Goal: Information Seeking & Learning: Compare options

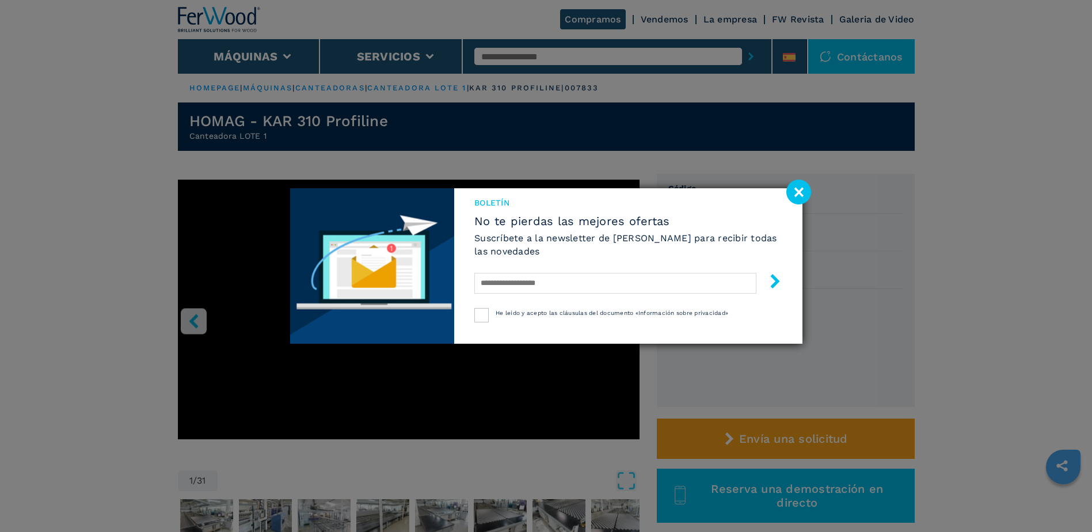
click at [801, 191] on image at bounding box center [799, 192] width 25 height 25
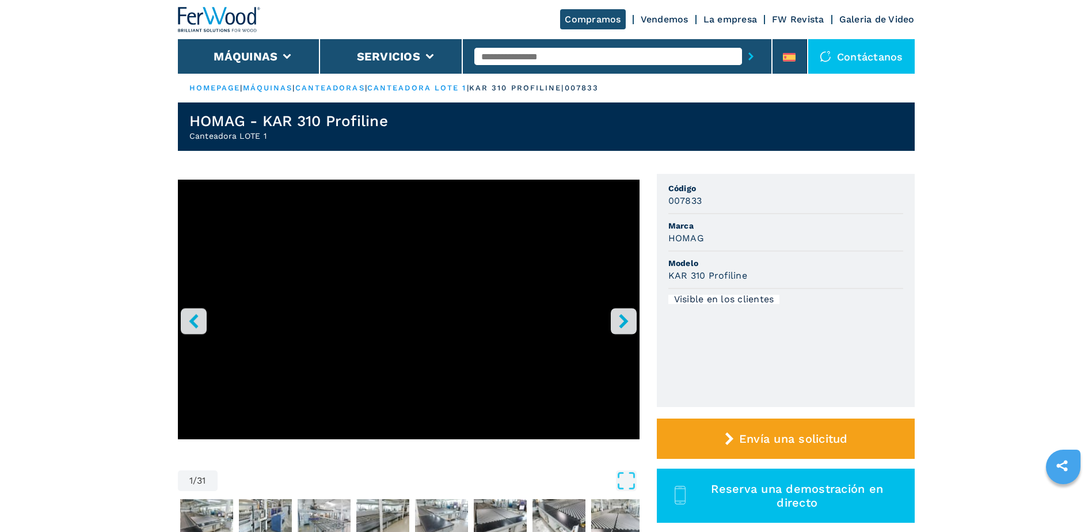
click at [633, 322] on button "right-button" at bounding box center [624, 321] width 26 height 26
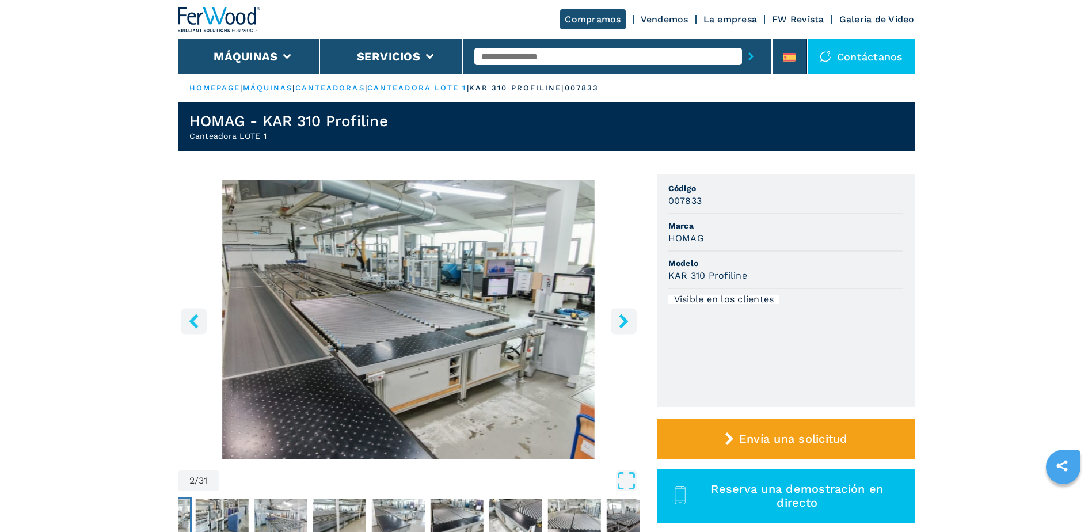
click at [633, 322] on button "right-button" at bounding box center [624, 321] width 26 height 26
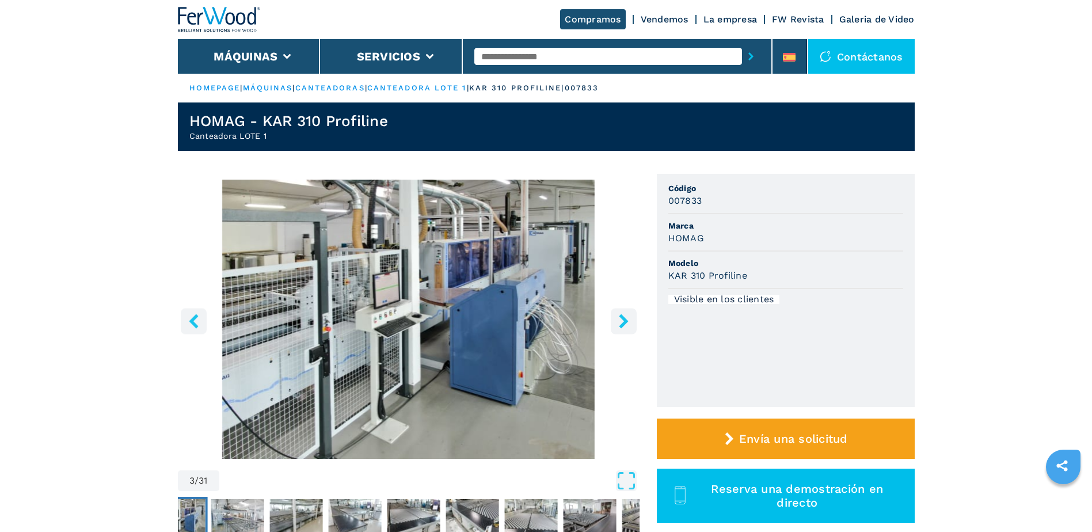
click at [633, 322] on button "right-button" at bounding box center [624, 321] width 26 height 26
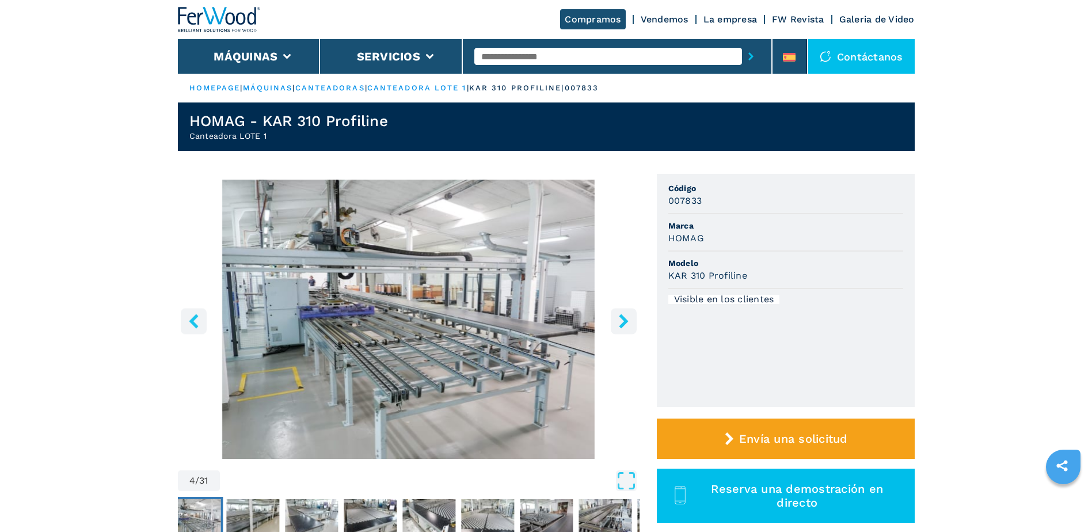
click at [633, 322] on button "right-button" at bounding box center [624, 321] width 26 height 26
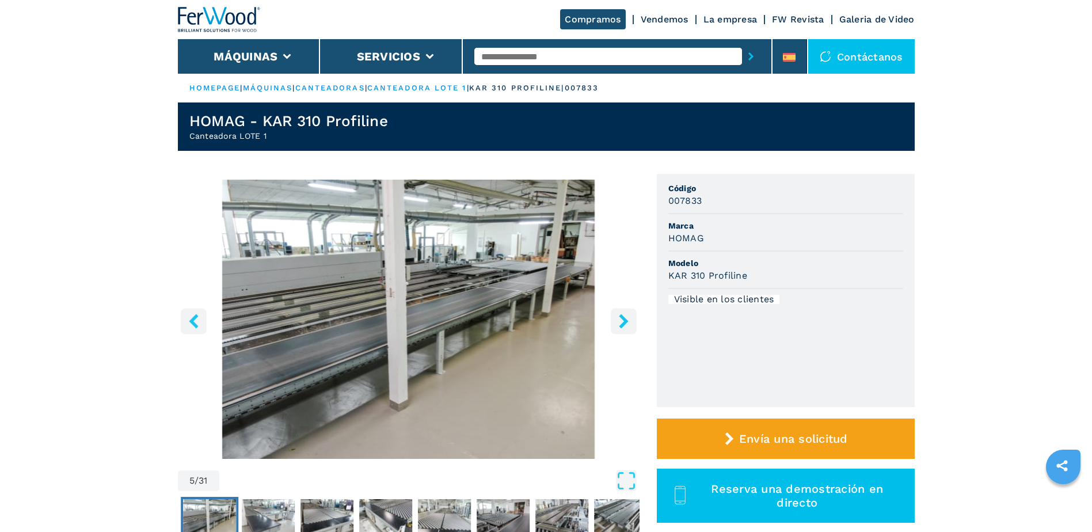
click at [633, 322] on button "right-button" at bounding box center [624, 321] width 26 height 26
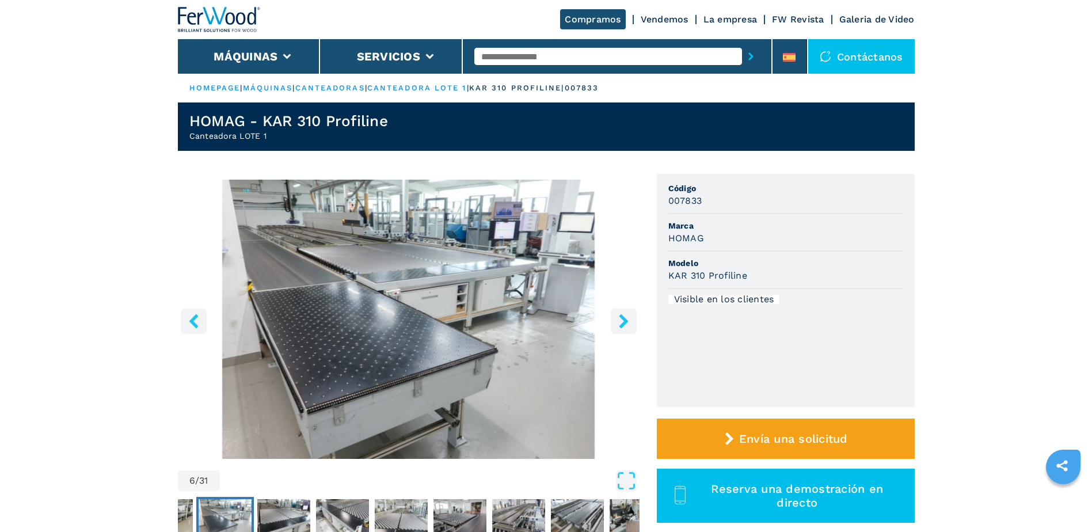
click at [633, 322] on button "right-button" at bounding box center [624, 321] width 26 height 26
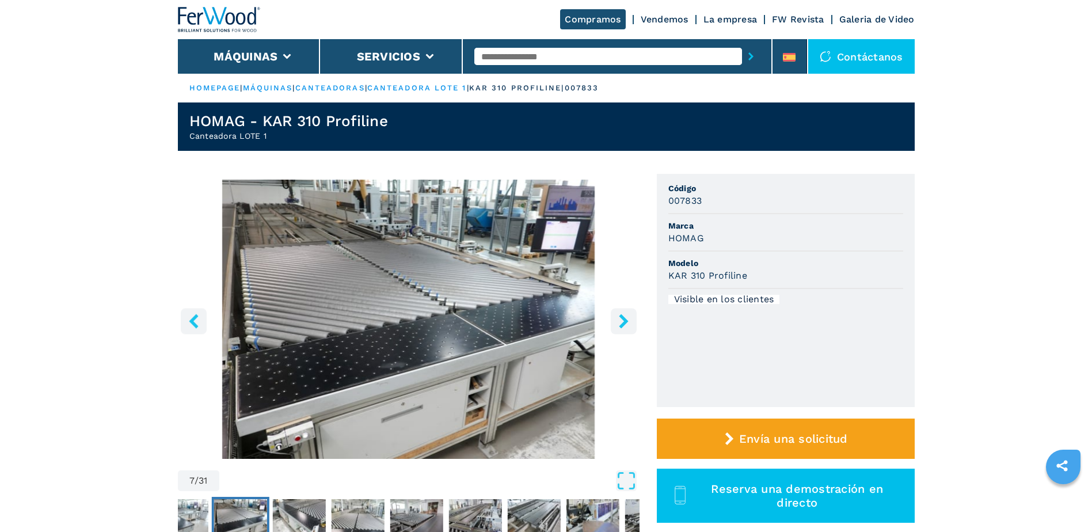
click at [633, 322] on button "right-button" at bounding box center [624, 321] width 26 height 26
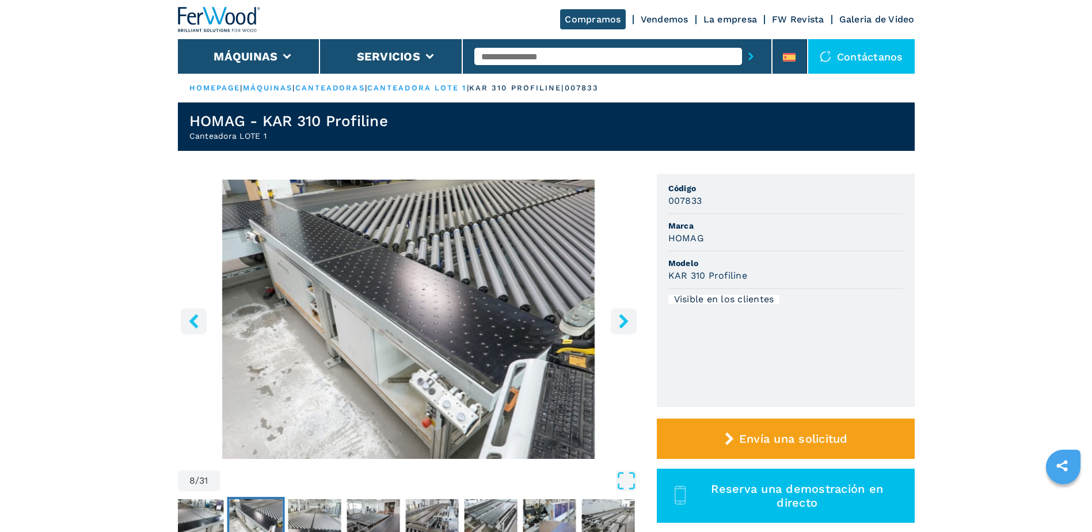
click at [633, 322] on button "right-button" at bounding box center [624, 321] width 26 height 26
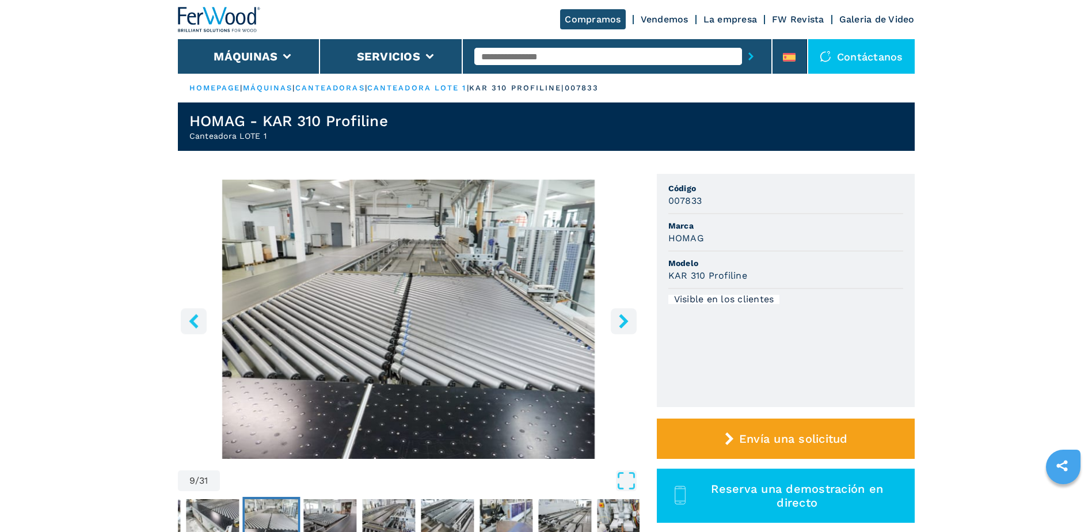
click at [633, 322] on button "right-button" at bounding box center [624, 321] width 26 height 26
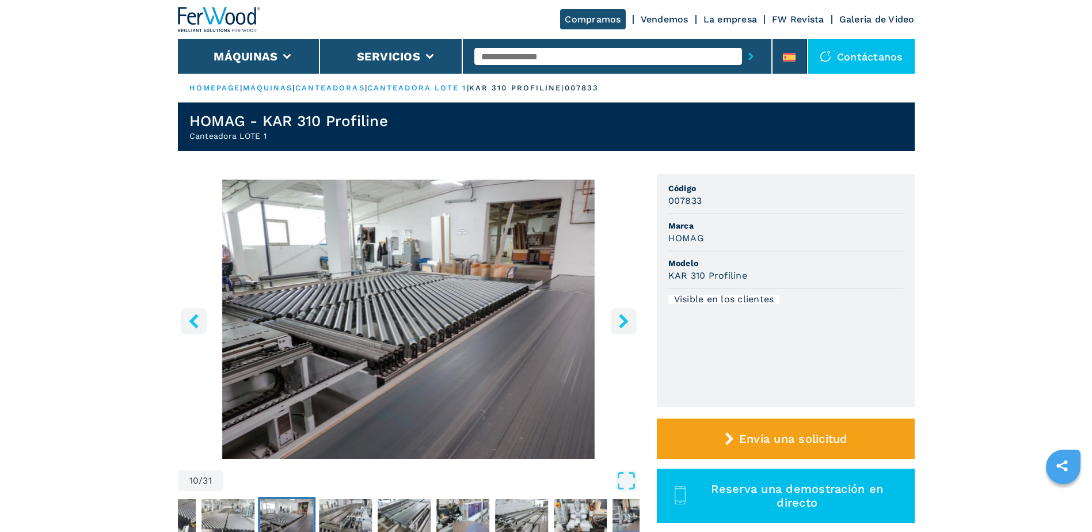
click at [633, 322] on button "right-button" at bounding box center [624, 321] width 26 height 26
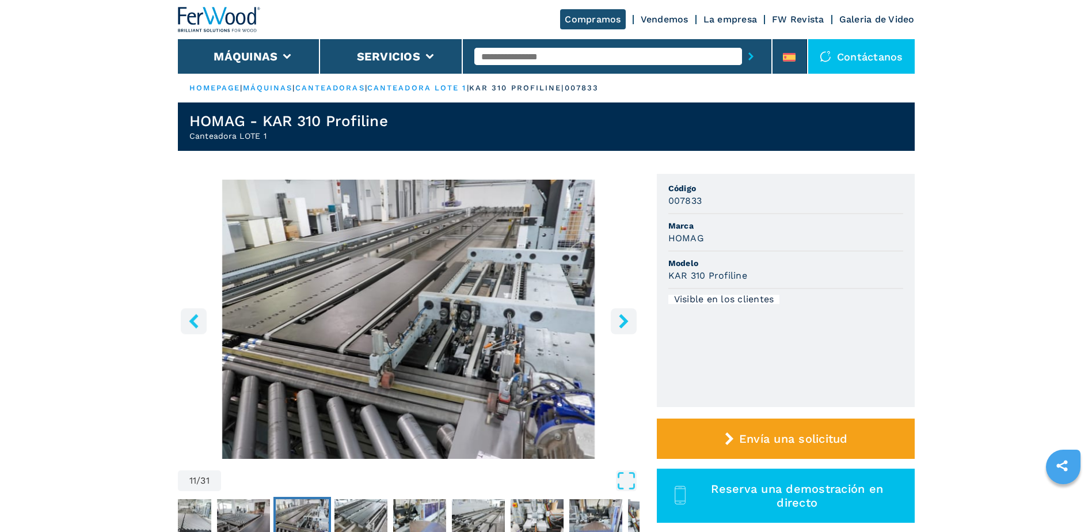
click at [633, 322] on button "right-button" at bounding box center [624, 321] width 26 height 26
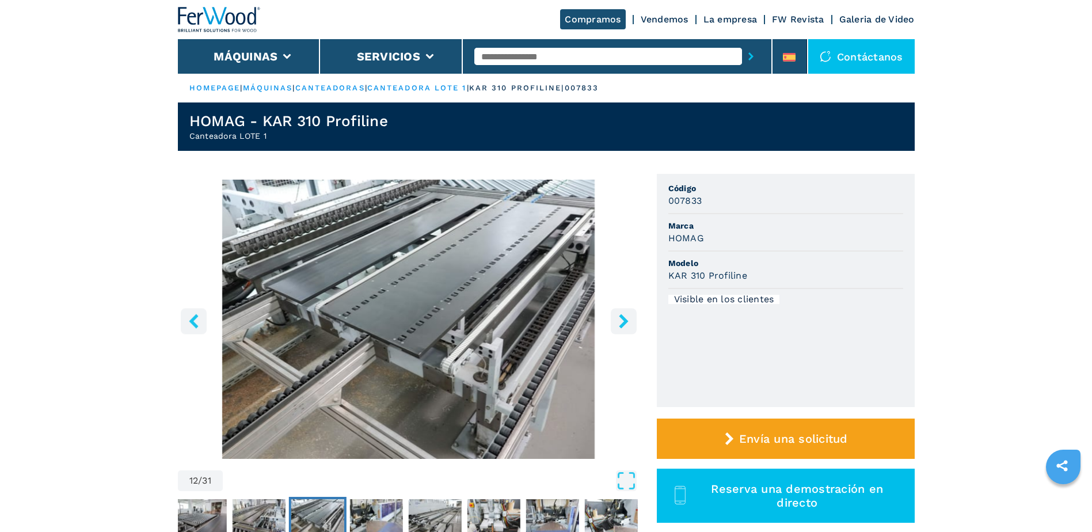
click at [633, 322] on button "right-button" at bounding box center [624, 321] width 26 height 26
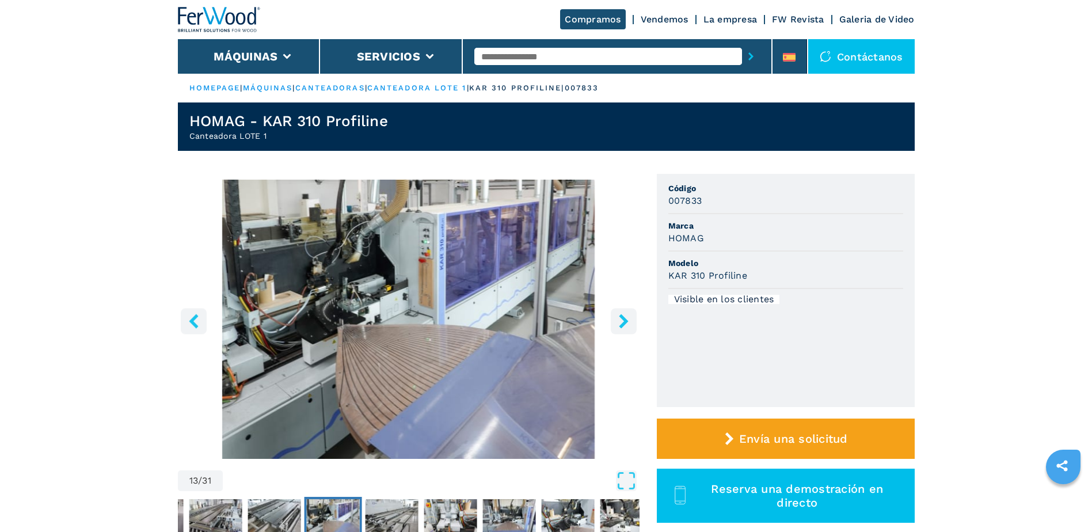
click at [633, 322] on button "right-button" at bounding box center [624, 321] width 26 height 26
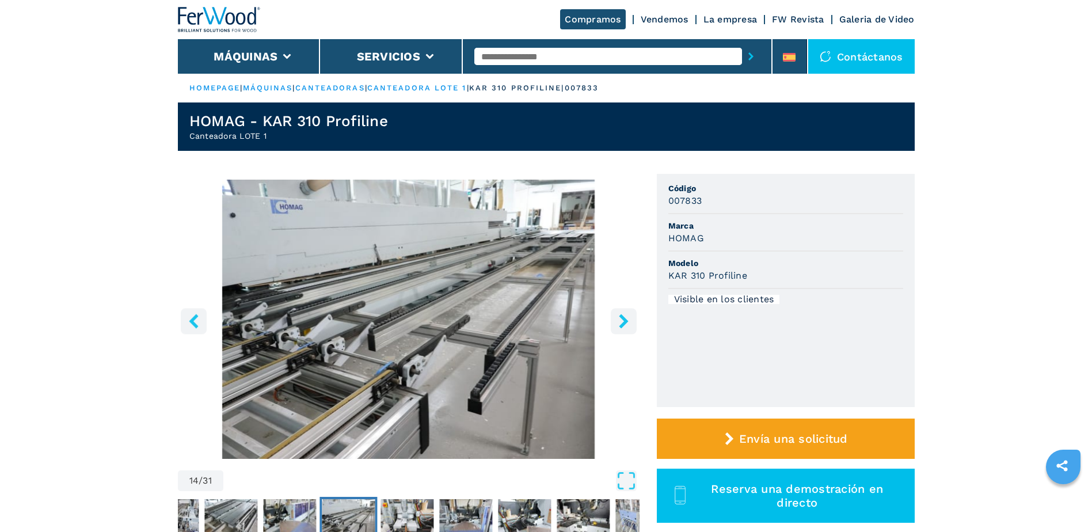
click at [633, 322] on button "right-button" at bounding box center [624, 321] width 26 height 26
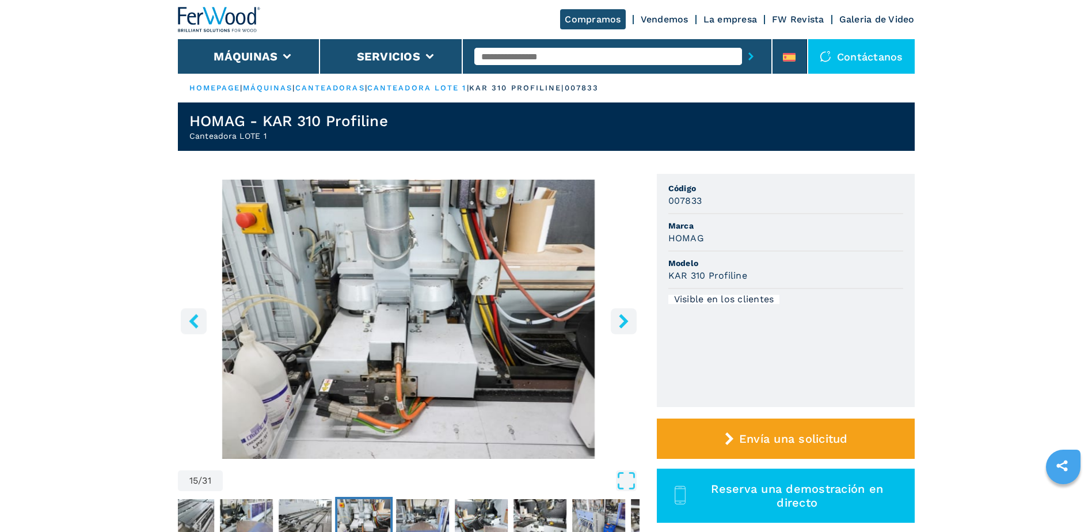
click at [633, 322] on button "right-button" at bounding box center [624, 321] width 26 height 26
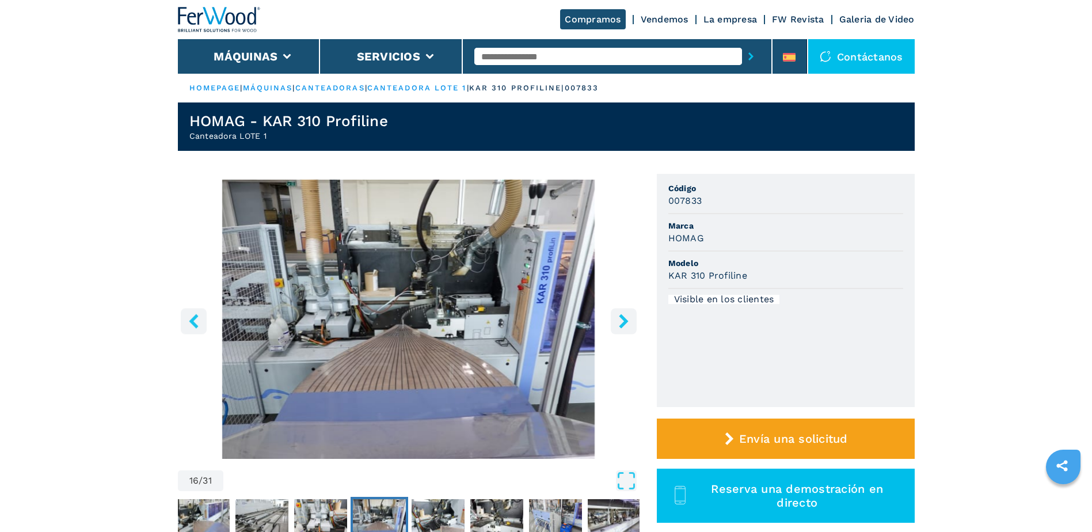
click at [633, 322] on button "right-button" at bounding box center [624, 321] width 26 height 26
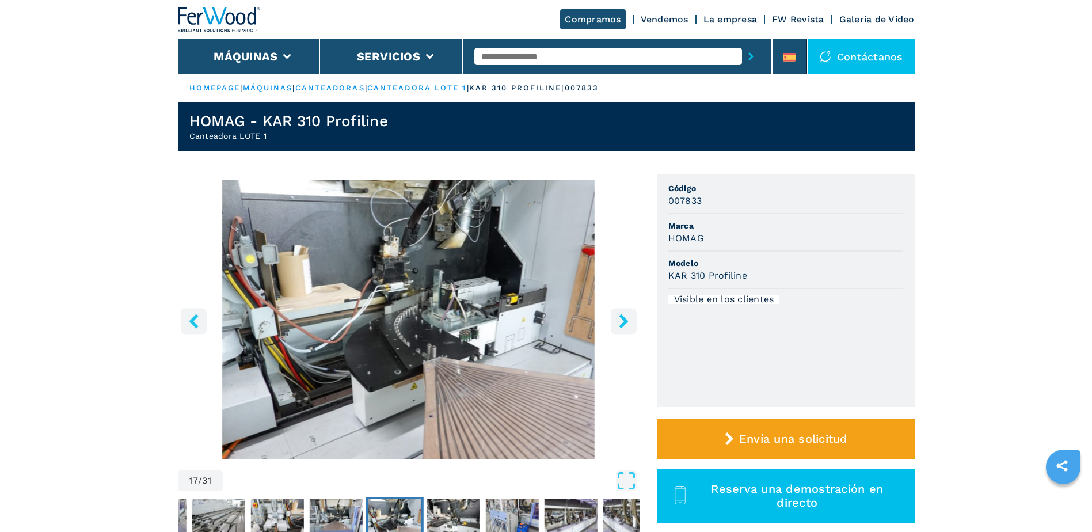
click at [633, 322] on button "right-button" at bounding box center [624, 321] width 26 height 26
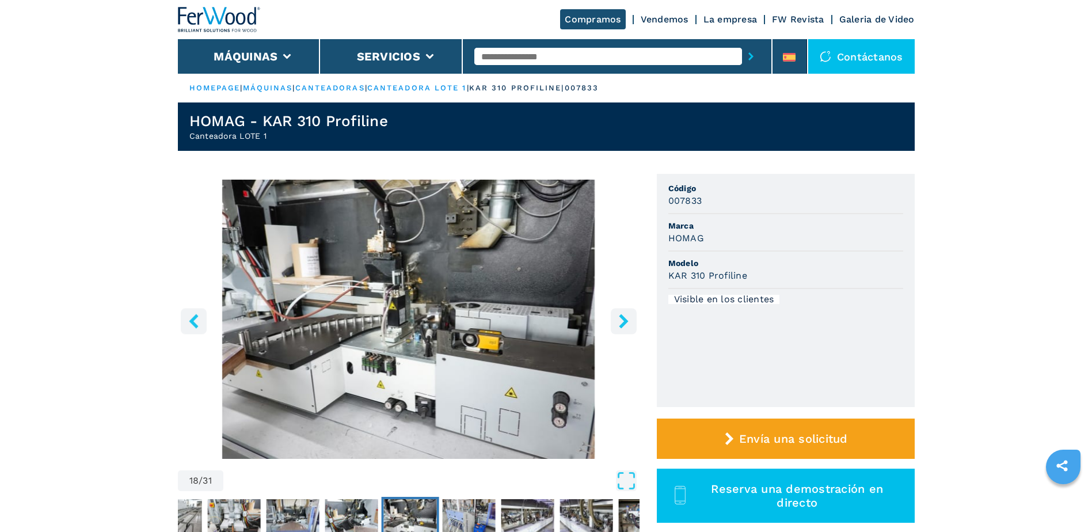
click at [633, 322] on button "right-button" at bounding box center [624, 321] width 26 height 26
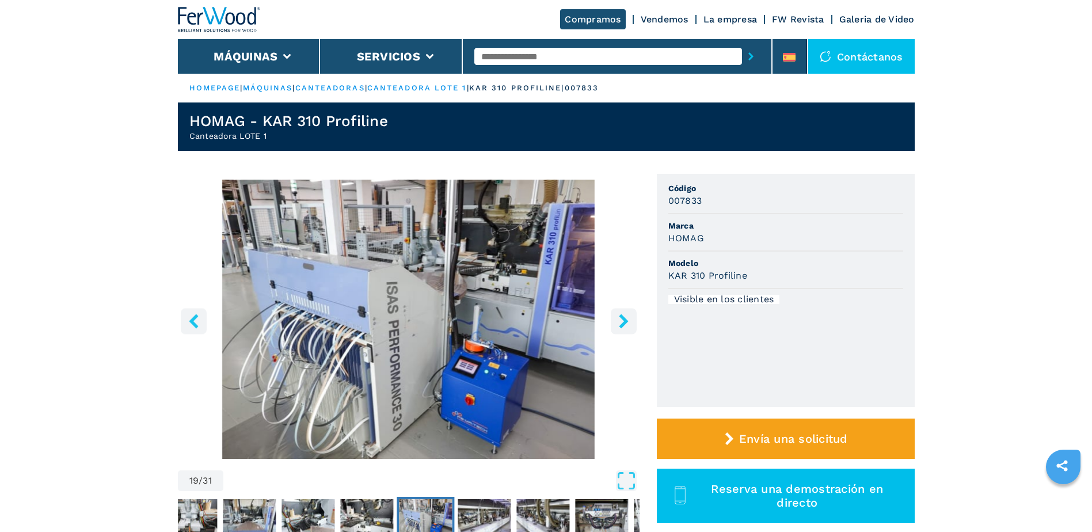
click at [633, 322] on button "right-button" at bounding box center [624, 321] width 26 height 26
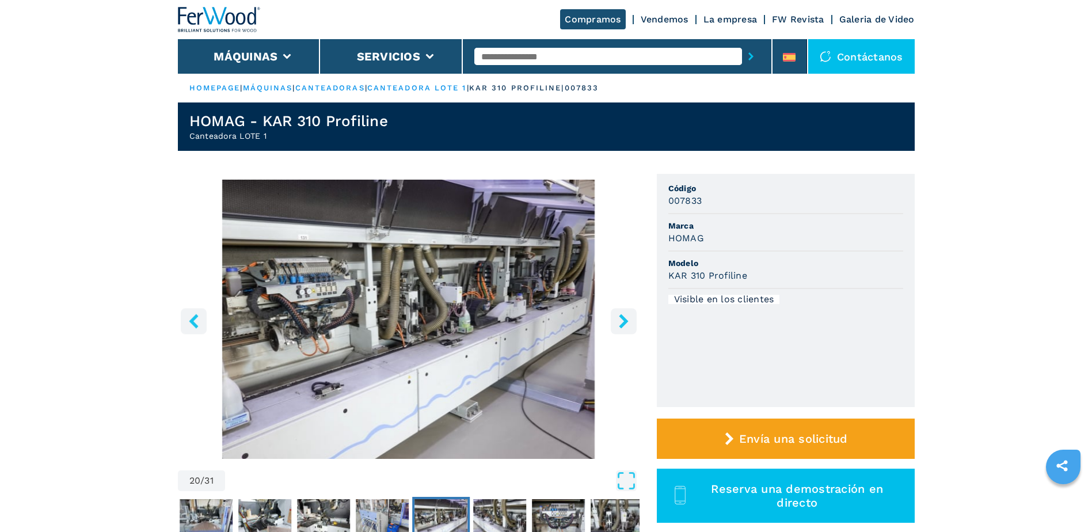
click at [633, 322] on button "right-button" at bounding box center [624, 321] width 26 height 26
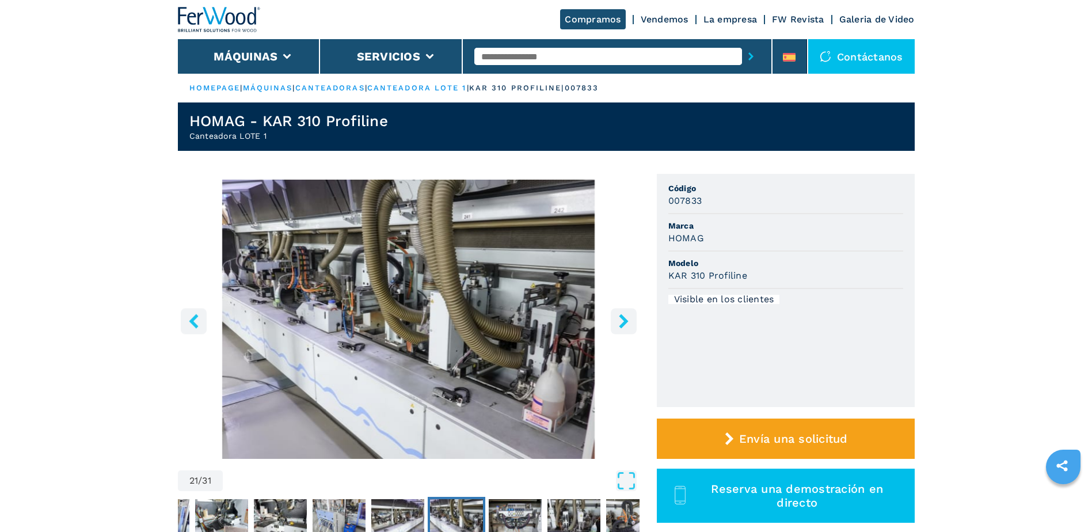
click at [633, 322] on button "right-button" at bounding box center [624, 321] width 26 height 26
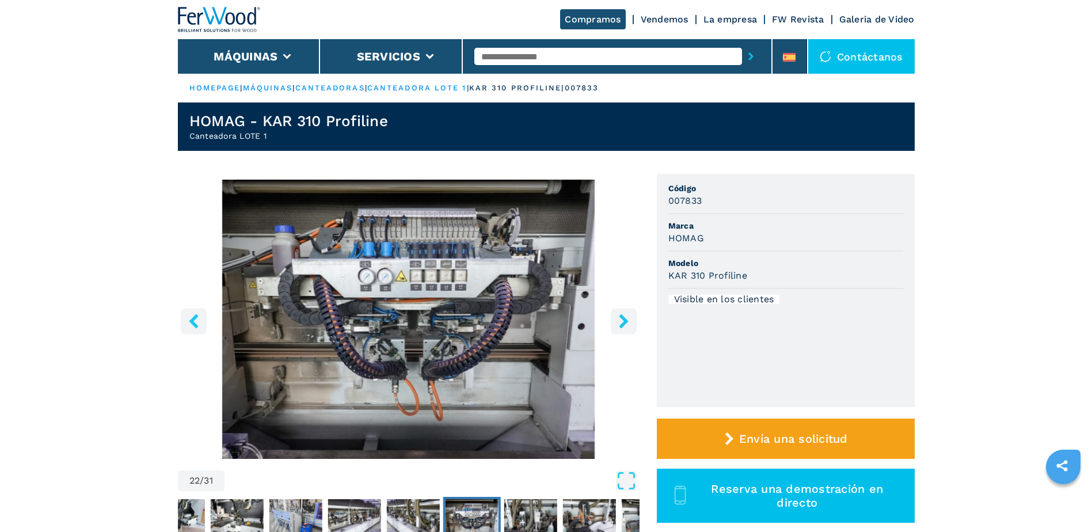
click at [633, 322] on button "right-button" at bounding box center [624, 321] width 26 height 26
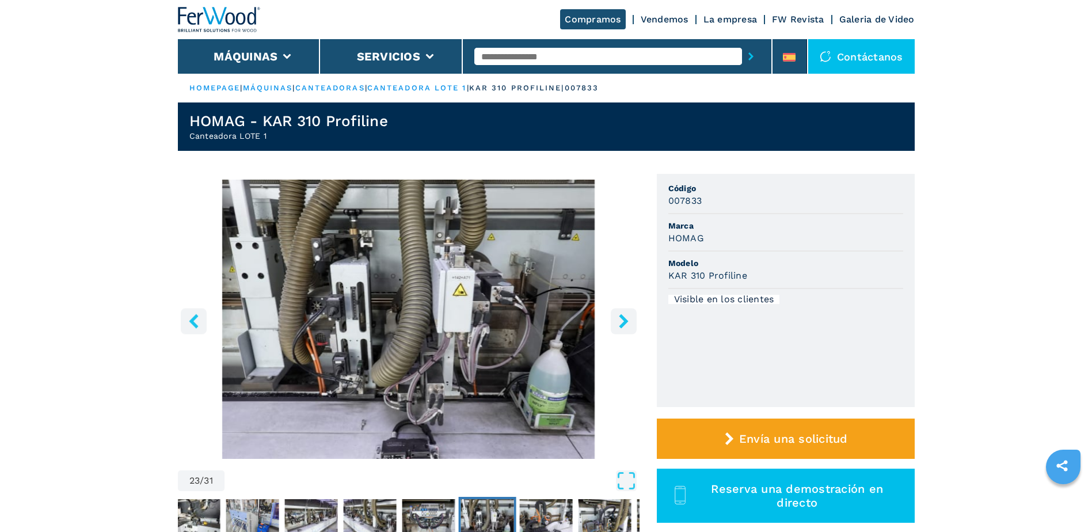
click at [633, 322] on button "right-button" at bounding box center [624, 321] width 26 height 26
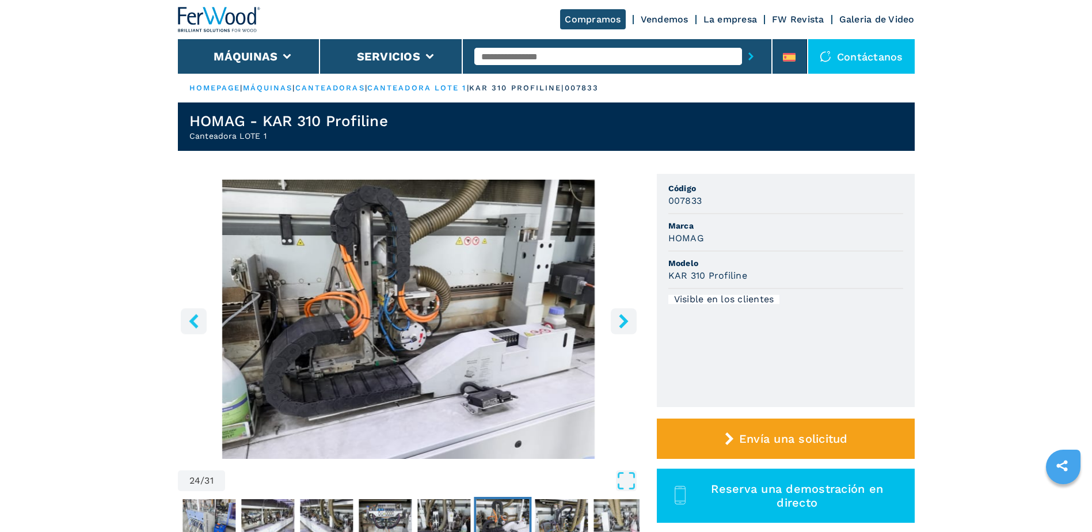
click at [633, 322] on button "right-button" at bounding box center [624, 321] width 26 height 26
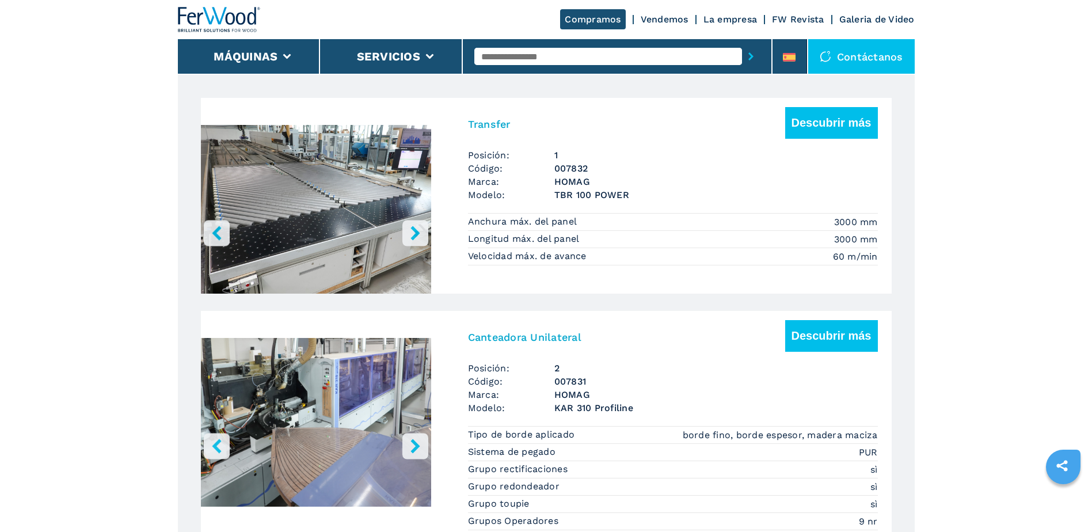
scroll to position [691, 0]
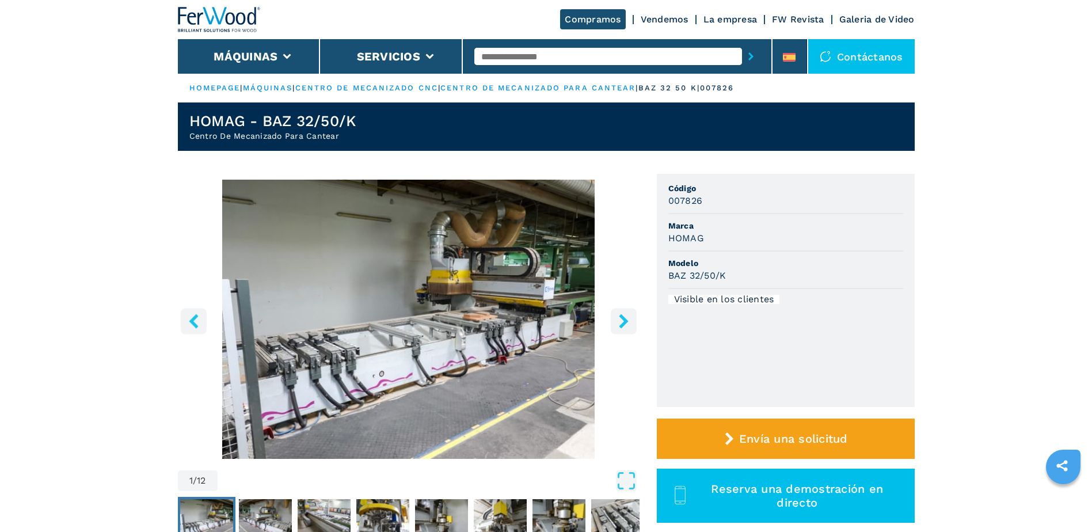
click at [627, 321] on icon "right-button" at bounding box center [623, 321] width 9 height 14
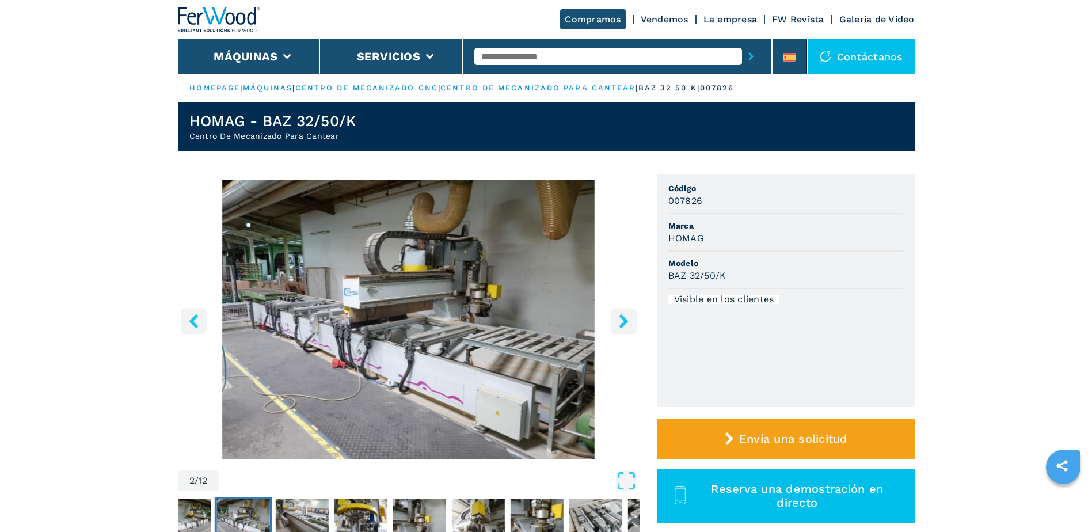
click at [622, 328] on icon "right-button" at bounding box center [624, 321] width 14 height 14
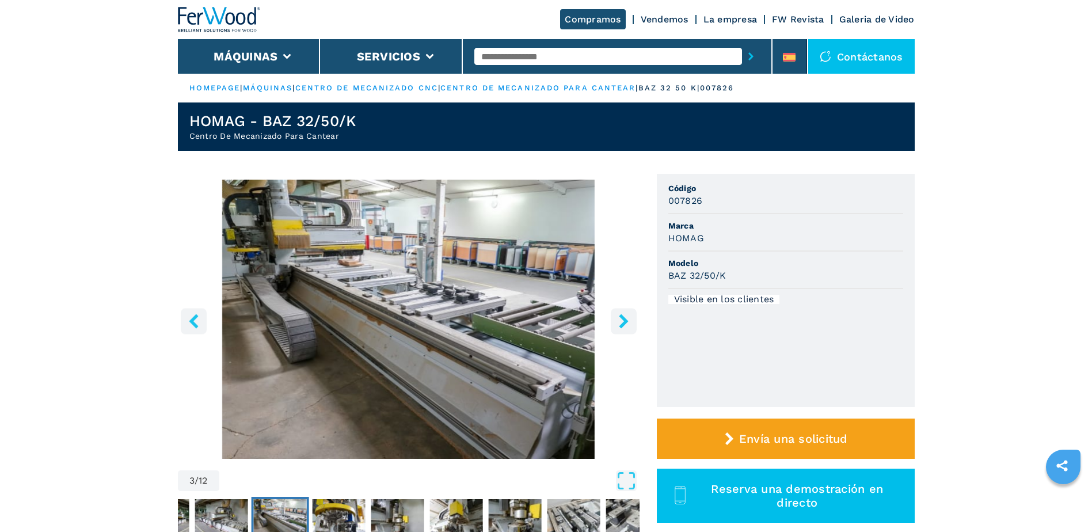
click at [622, 328] on icon "right-button" at bounding box center [624, 321] width 14 height 14
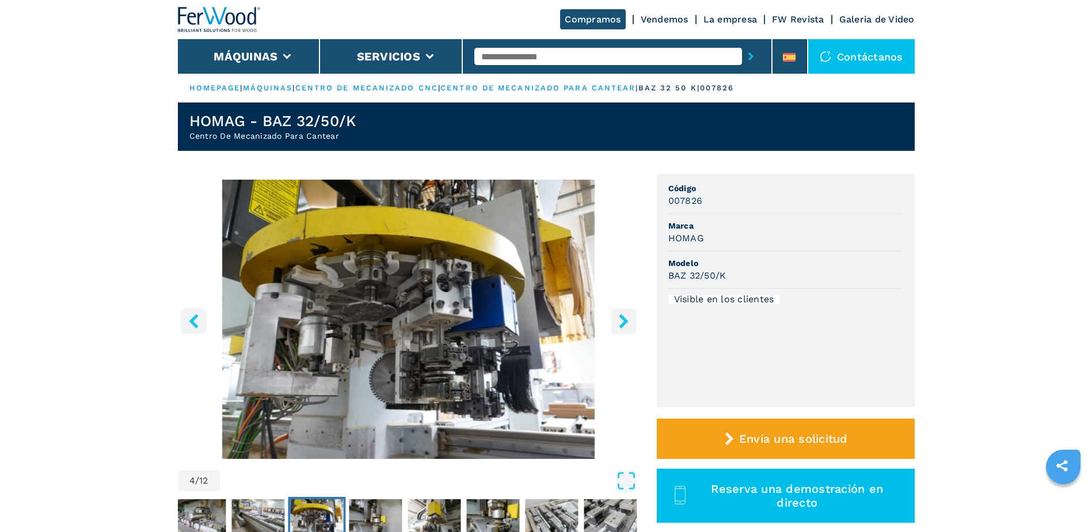
click at [622, 328] on icon "right-button" at bounding box center [624, 321] width 14 height 14
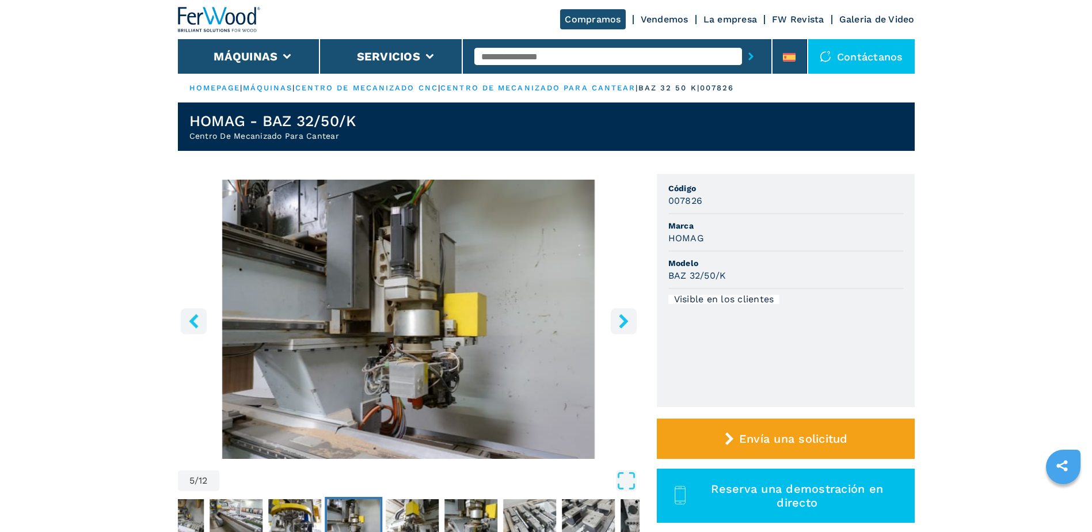
click at [622, 328] on icon "right-button" at bounding box center [624, 321] width 14 height 14
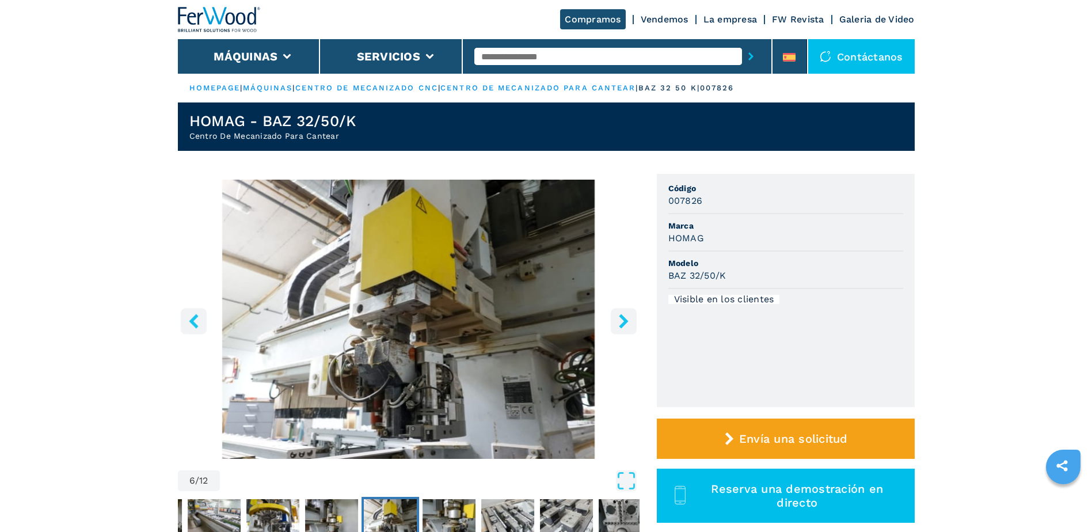
click at [622, 328] on icon "right-button" at bounding box center [624, 321] width 14 height 14
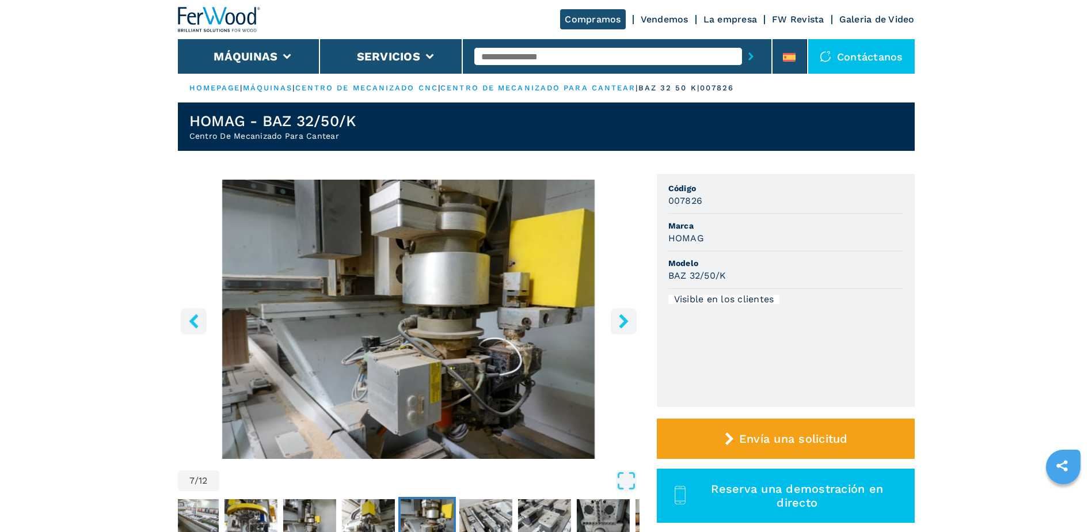
click at [622, 328] on icon "right-button" at bounding box center [624, 321] width 14 height 14
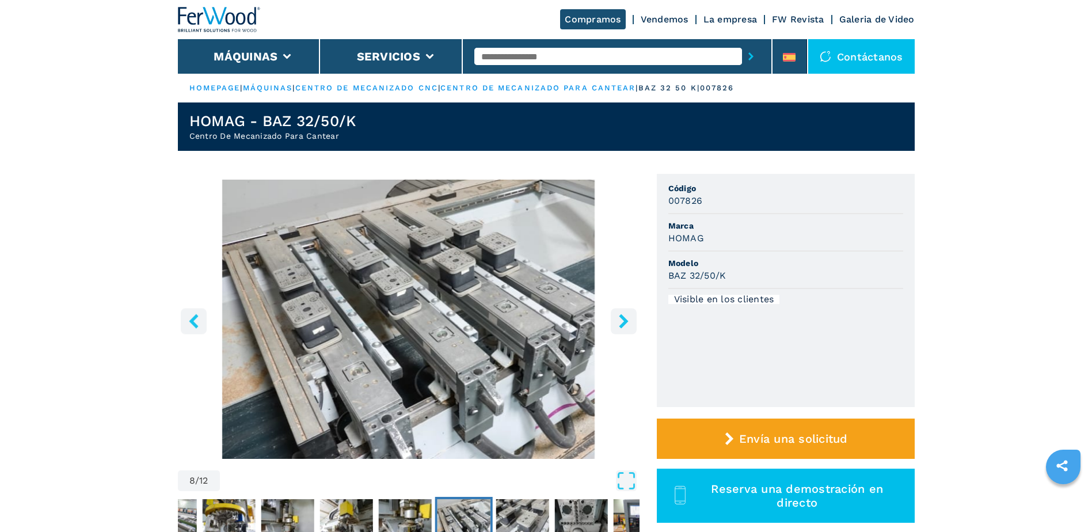
click at [622, 328] on icon "right-button" at bounding box center [624, 321] width 14 height 14
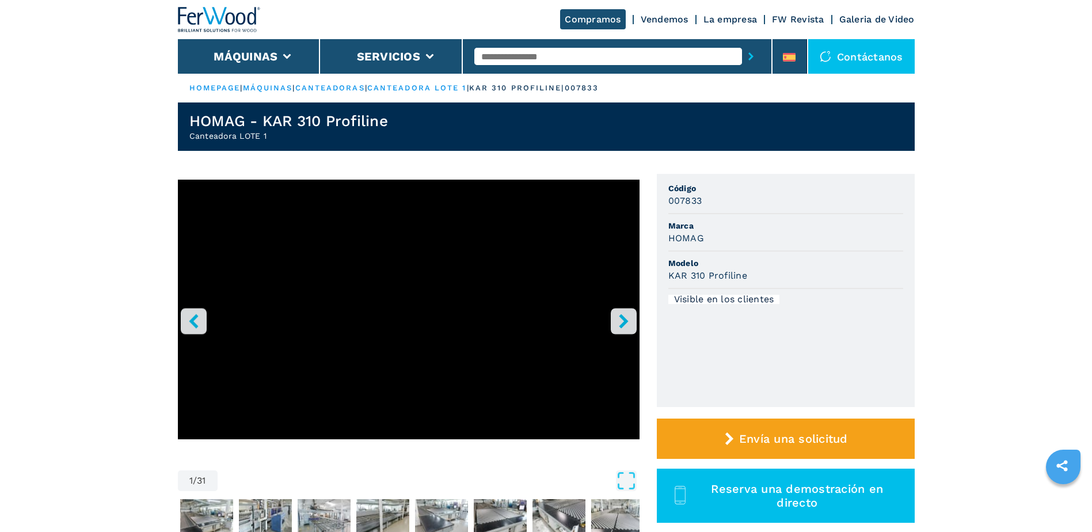
click at [629, 320] on icon "right-button" at bounding box center [624, 321] width 14 height 14
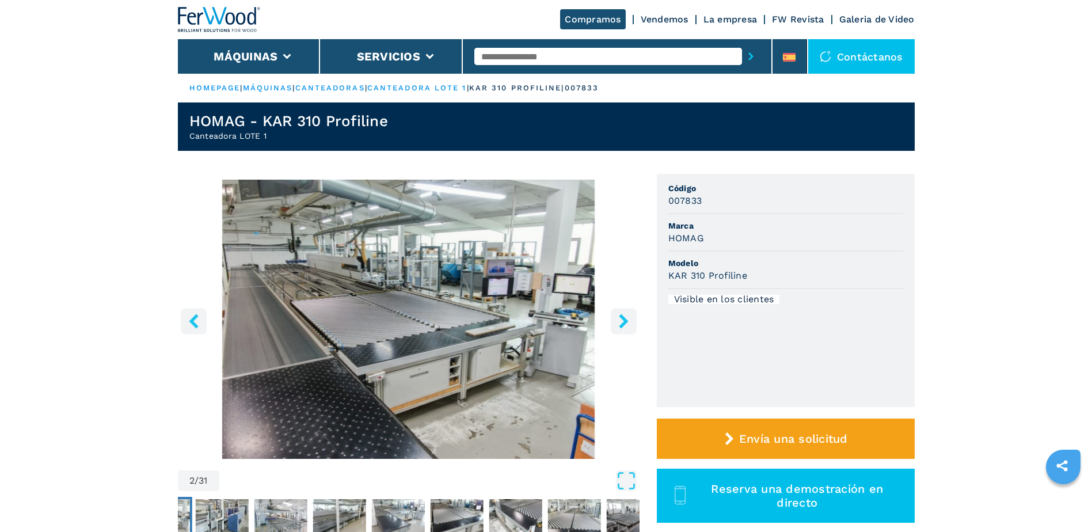
click at [629, 320] on icon "right-button" at bounding box center [624, 321] width 14 height 14
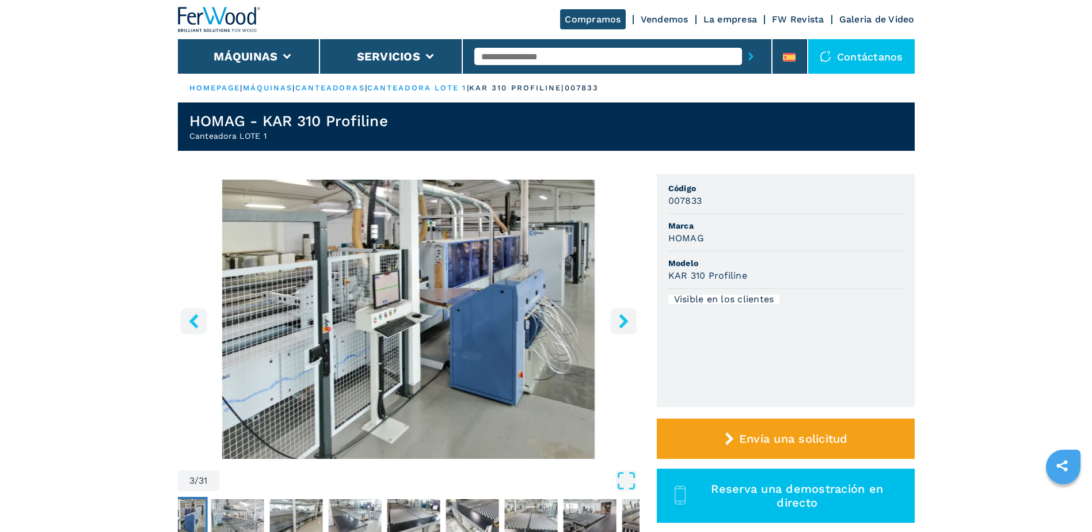
click at [629, 320] on icon "right-button" at bounding box center [624, 321] width 14 height 14
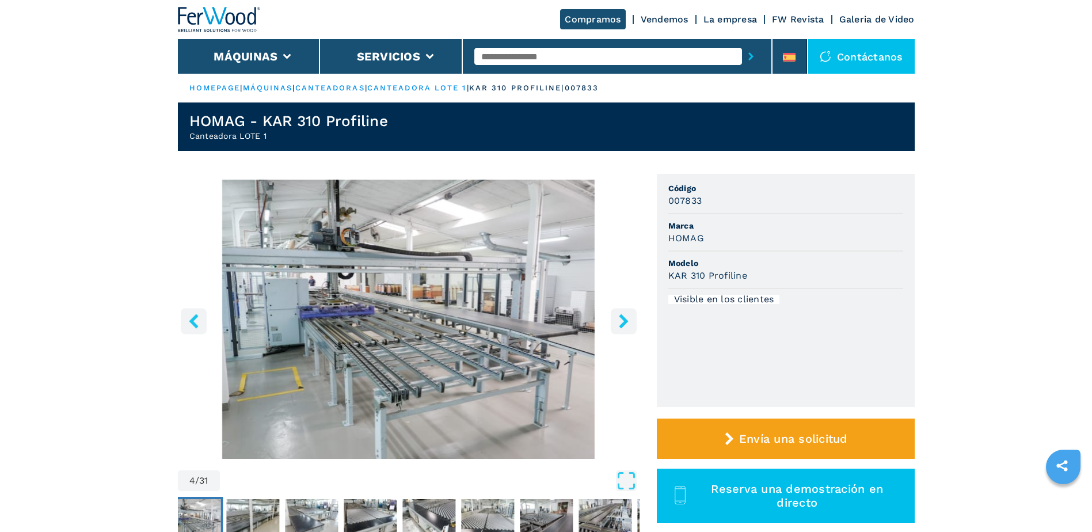
click at [629, 320] on icon "right-button" at bounding box center [624, 321] width 14 height 14
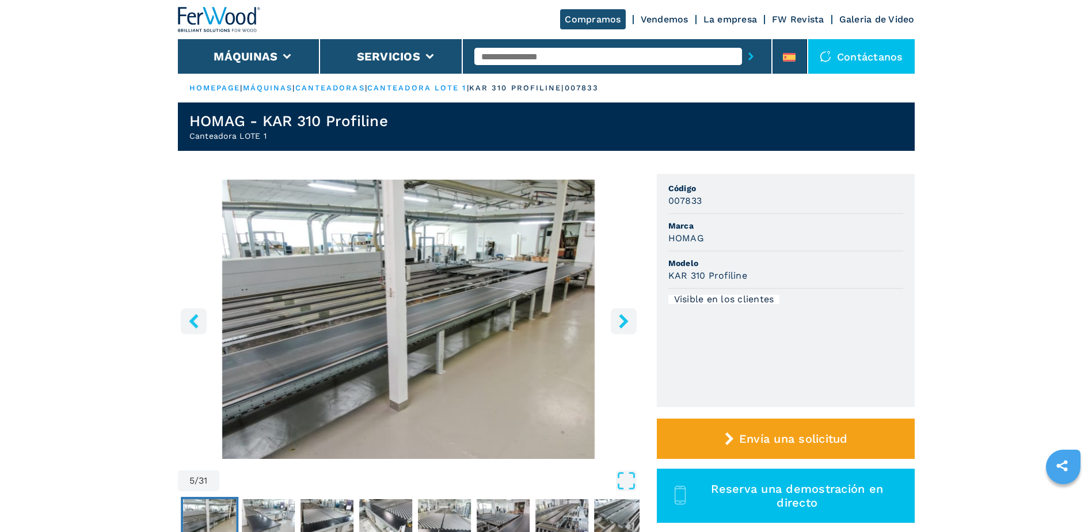
click at [629, 320] on icon "right-button" at bounding box center [624, 321] width 14 height 14
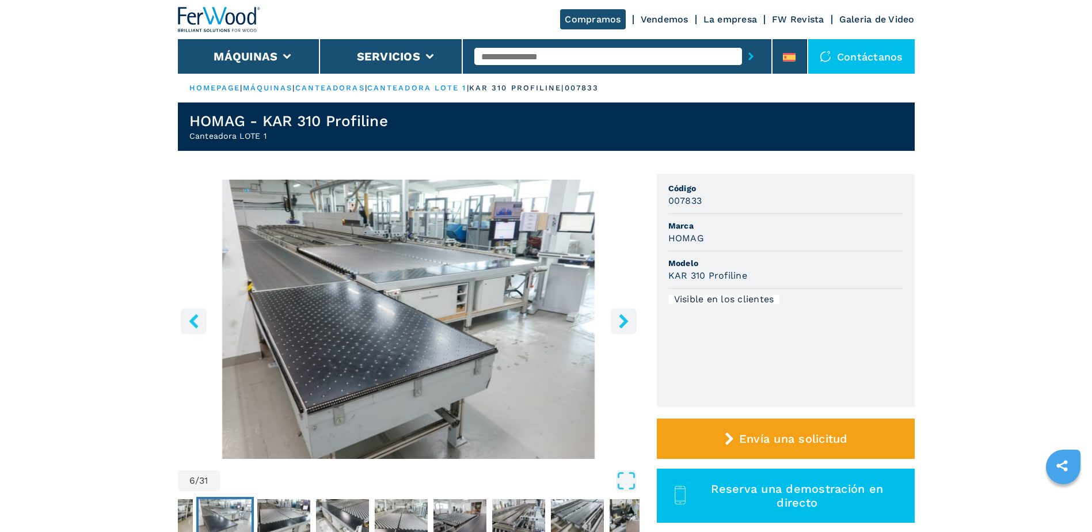
click at [629, 320] on icon "right-button" at bounding box center [624, 321] width 14 height 14
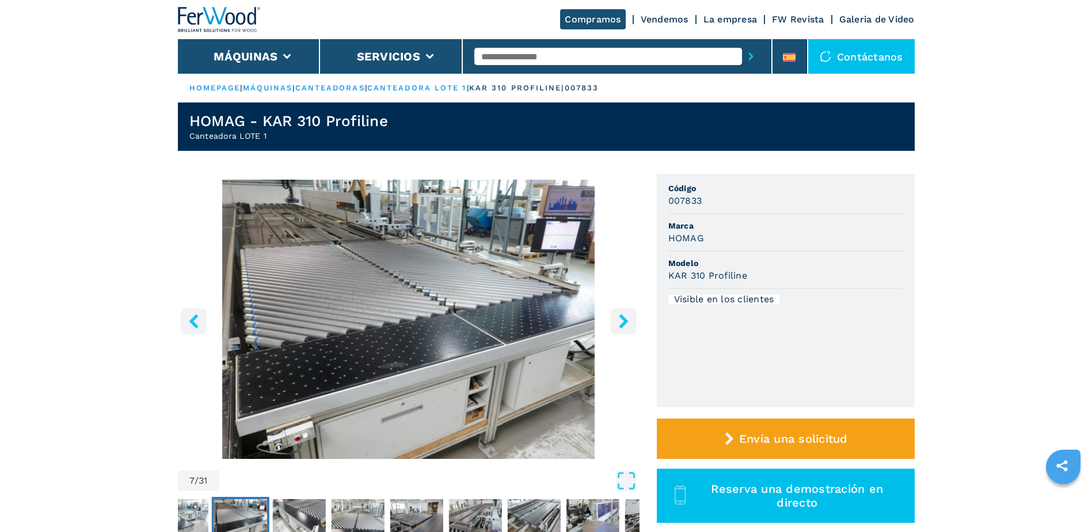
click at [629, 320] on icon "right-button" at bounding box center [624, 321] width 14 height 14
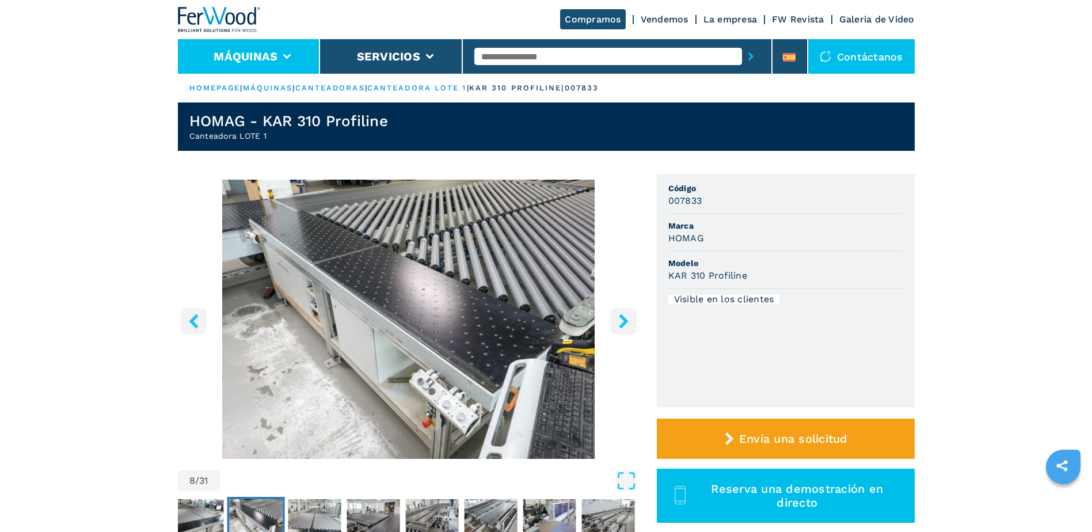
click at [283, 59] on icon at bounding box center [287, 56] width 8 height 5
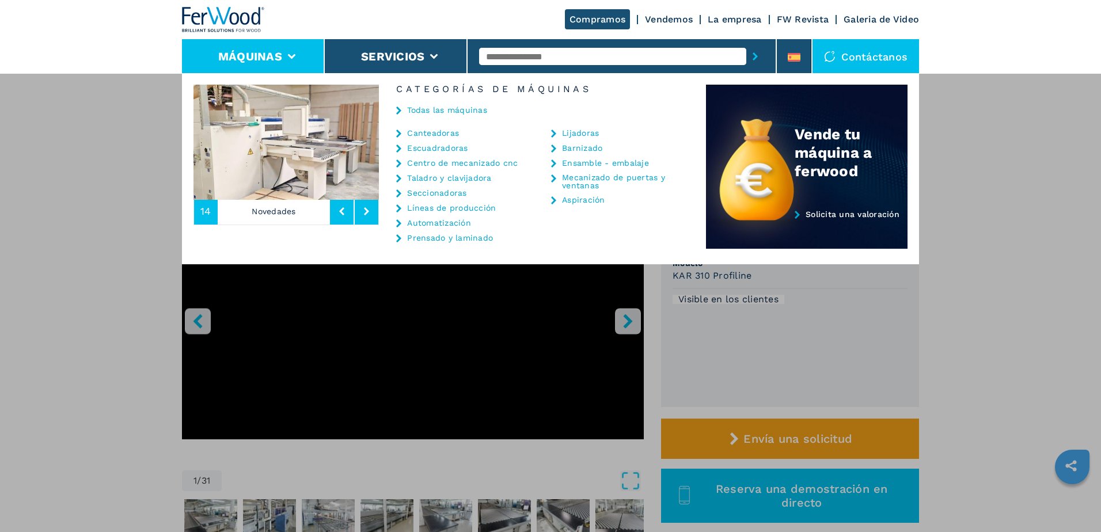
click at [577, 182] on link "Mecanizado de puertas y ventanas" at bounding box center [619, 181] width 115 height 16
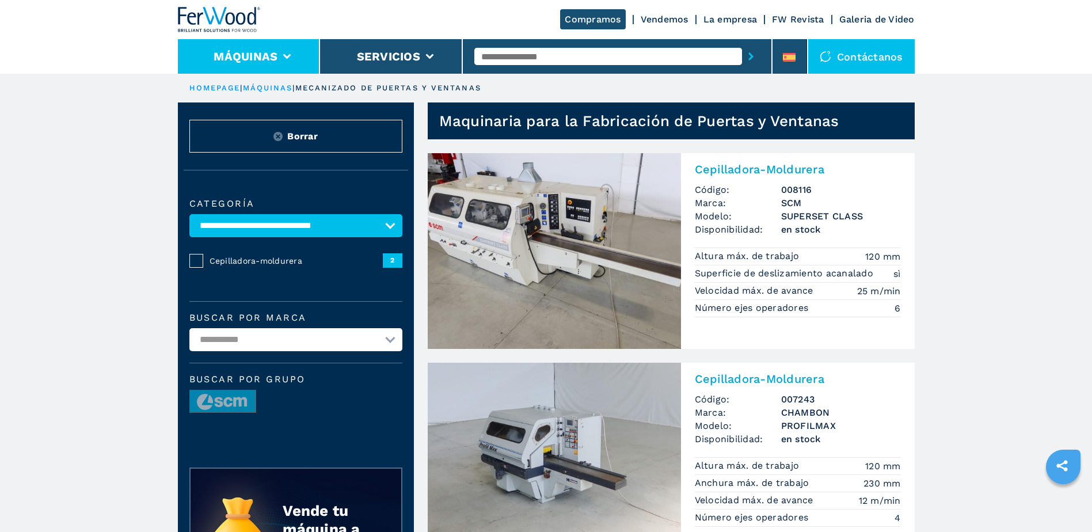
click at [251, 53] on button "Máquinas" at bounding box center [246, 57] width 64 height 14
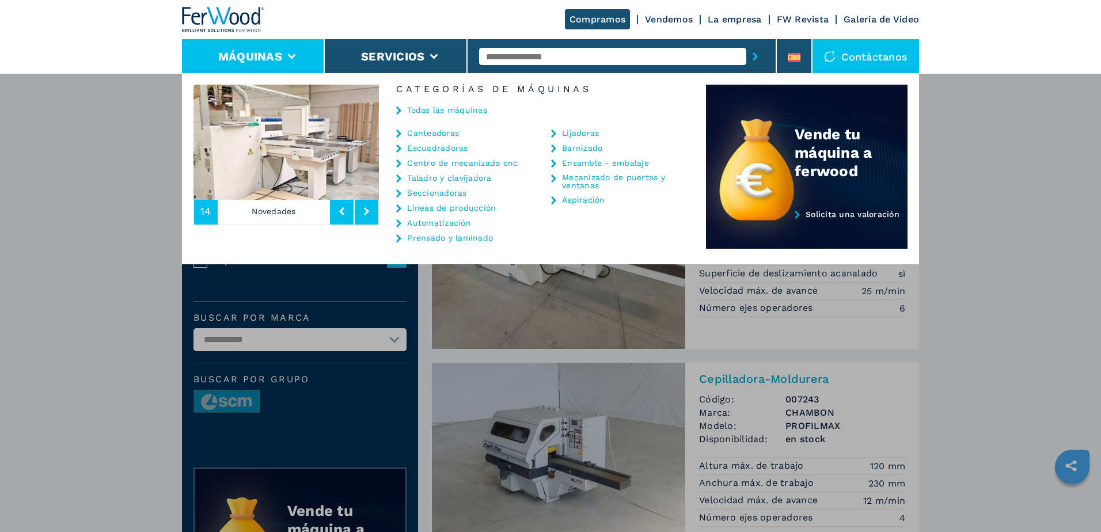
click at [437, 193] on link "Seccionadoras" at bounding box center [436, 193] width 59 height 8
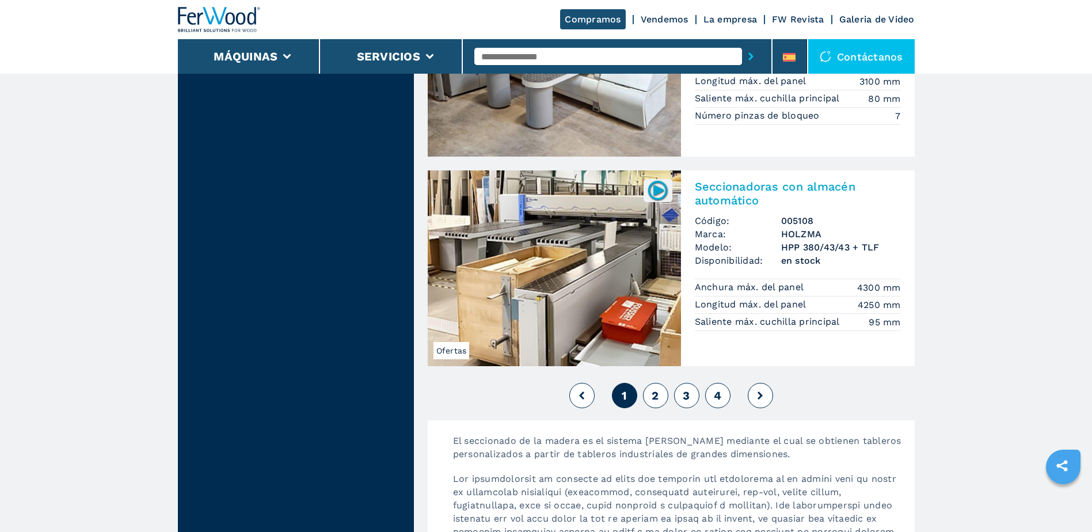
scroll to position [2534, 0]
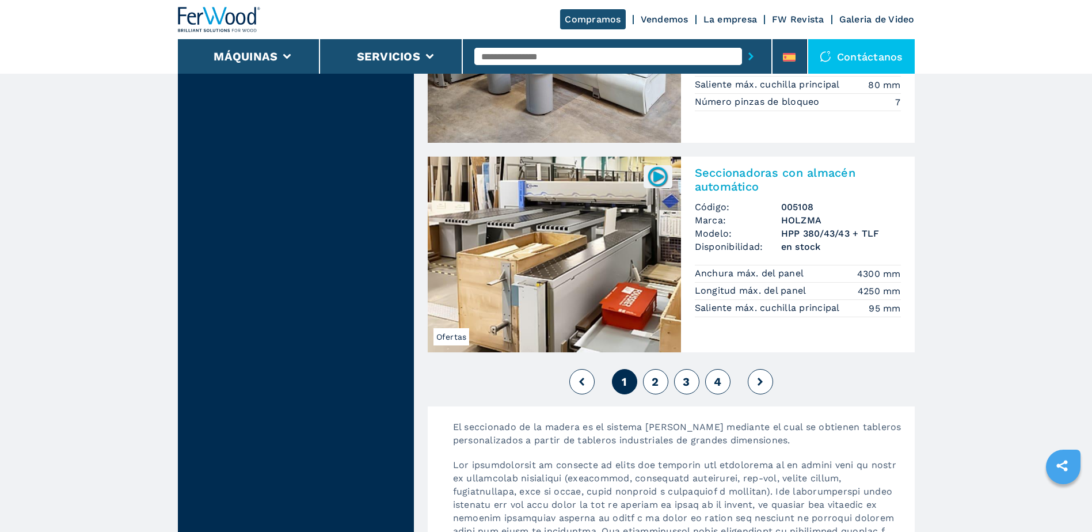
click at [761, 384] on icon at bounding box center [760, 382] width 5 height 8
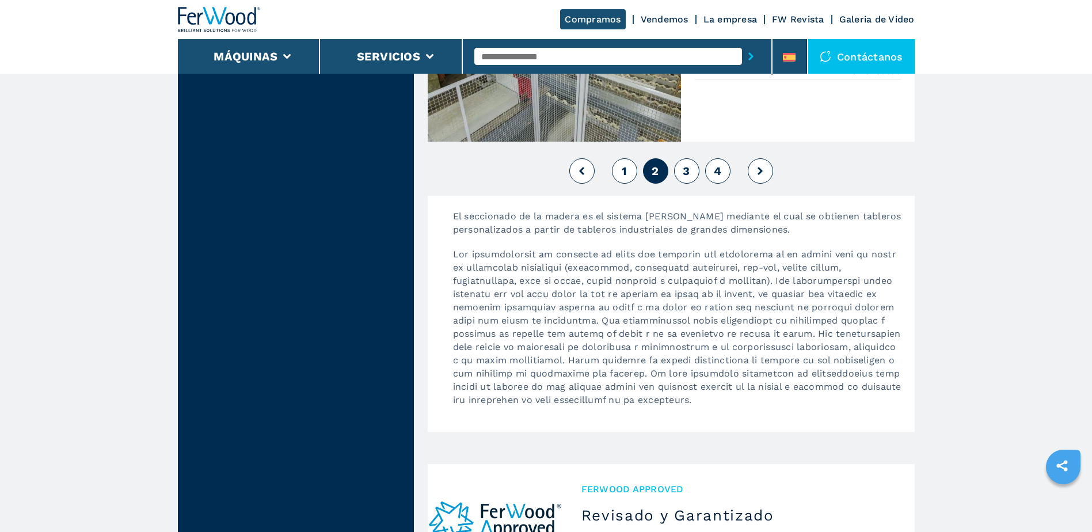
scroll to position [2764, 0]
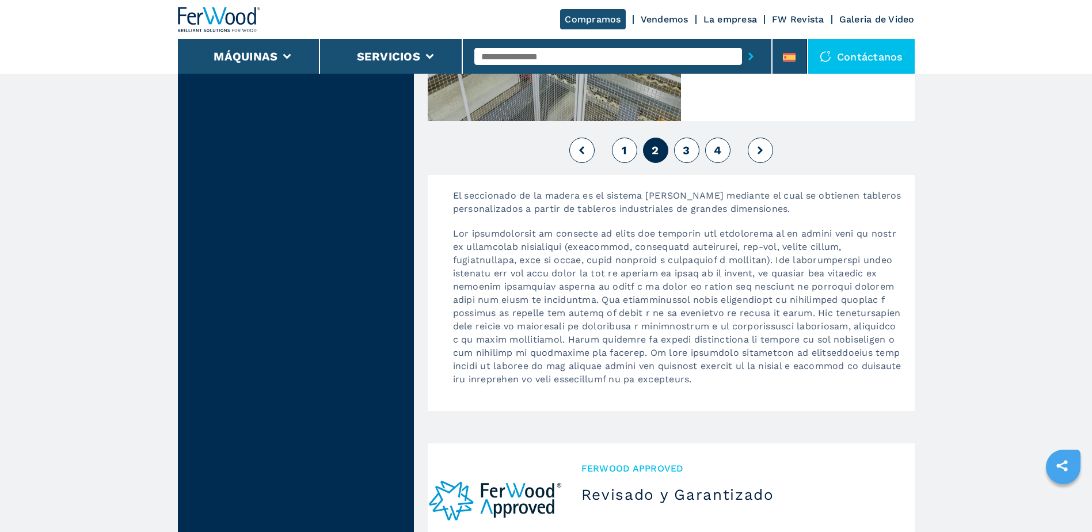
click at [765, 149] on button at bounding box center [760, 150] width 25 height 25
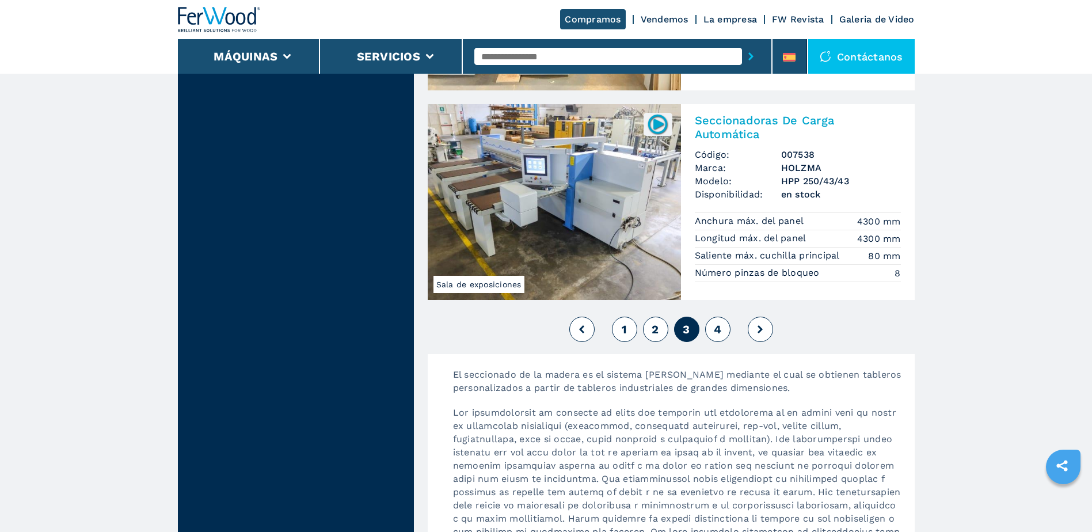
scroll to position [2764, 0]
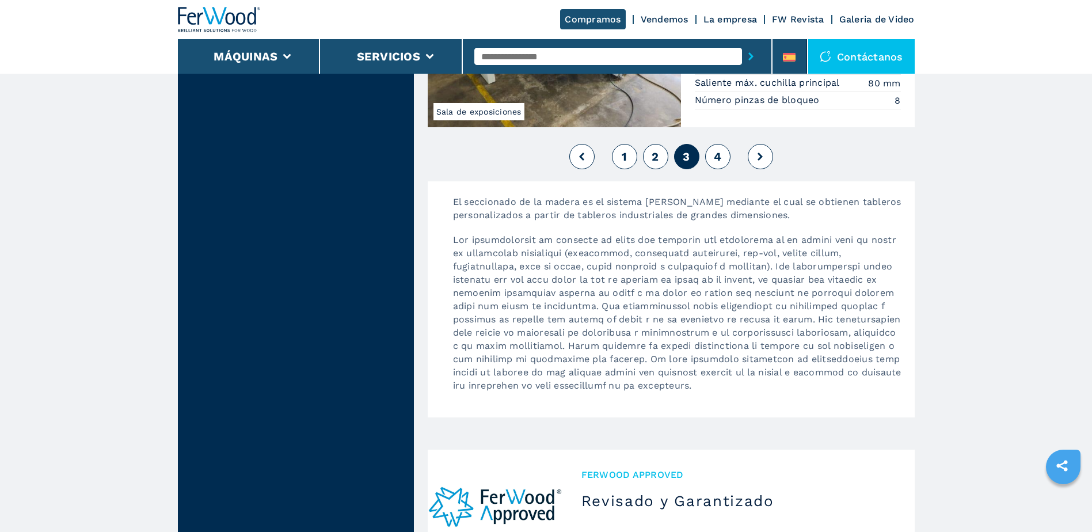
click at [758, 162] on button at bounding box center [760, 156] width 25 height 25
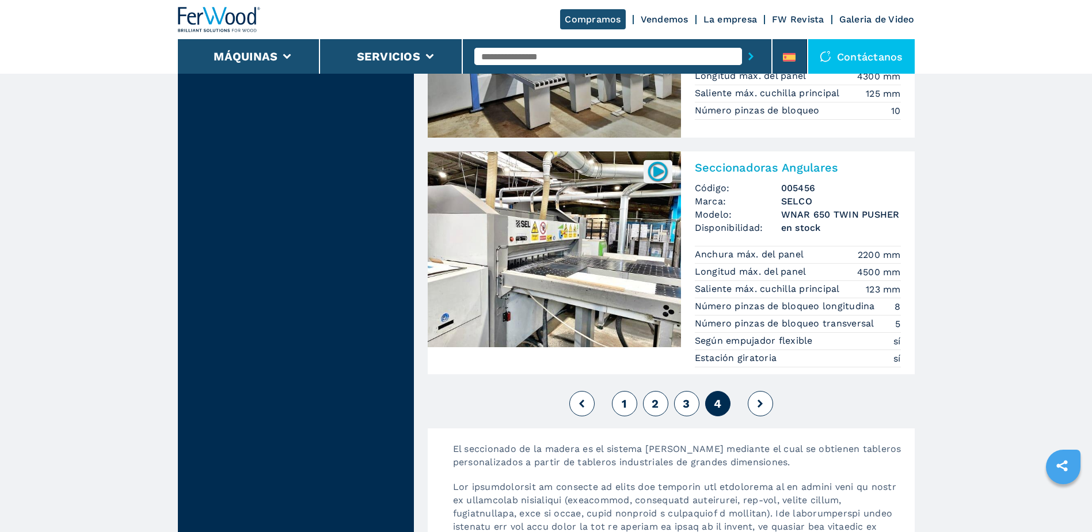
scroll to position [2188, 0]
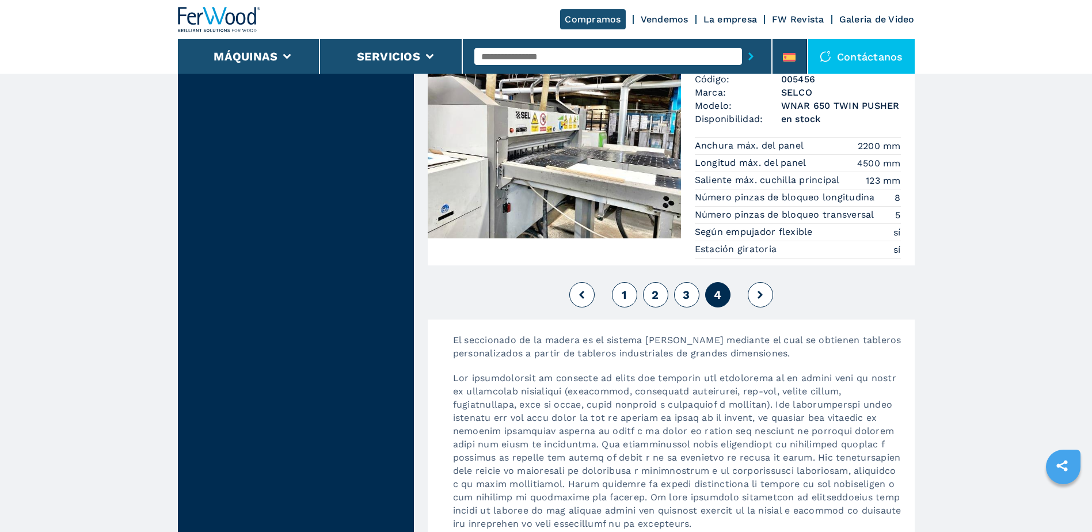
click at [760, 298] on icon at bounding box center [760, 295] width 5 height 8
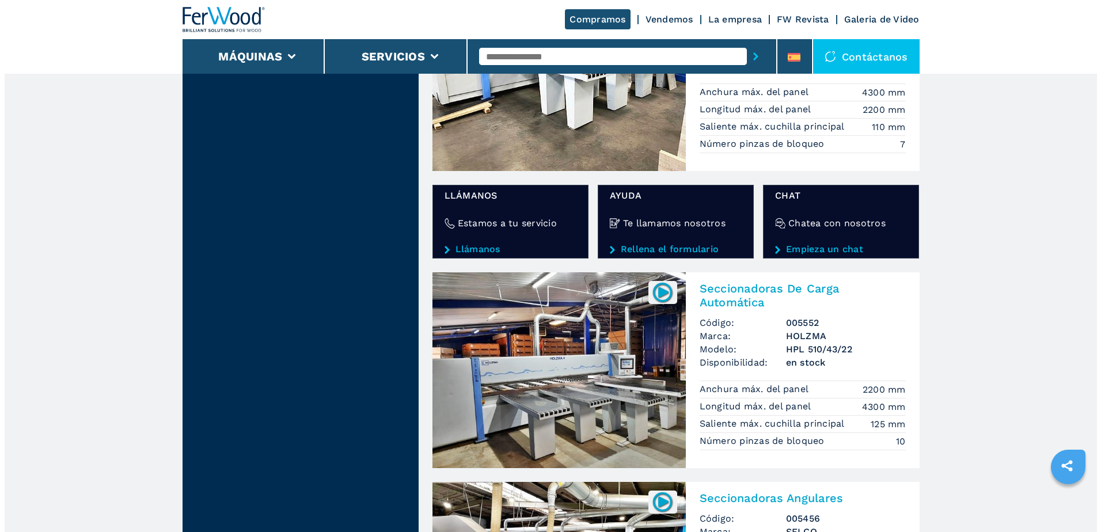
scroll to position [1670, 0]
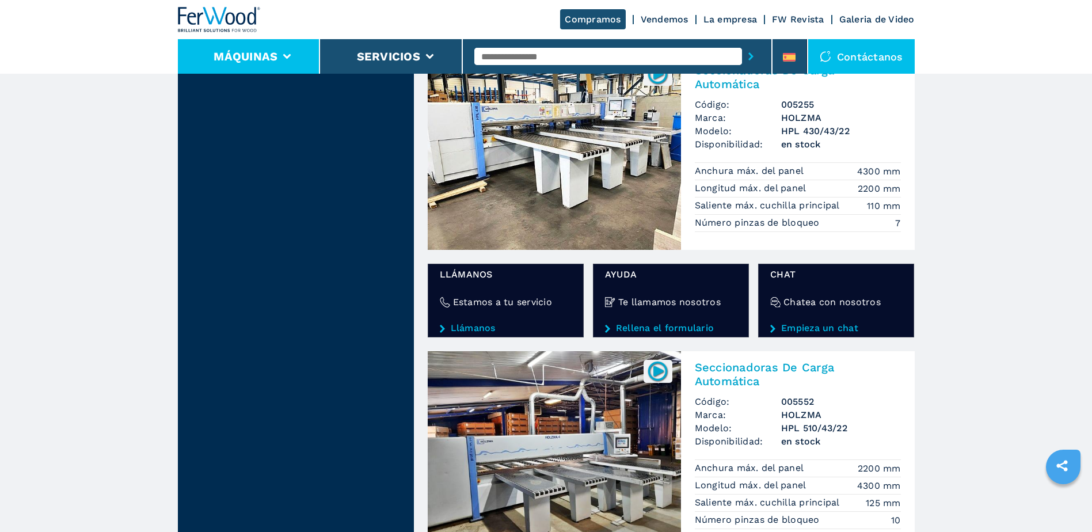
click at [290, 59] on li "Máquinas" at bounding box center [249, 56] width 143 height 35
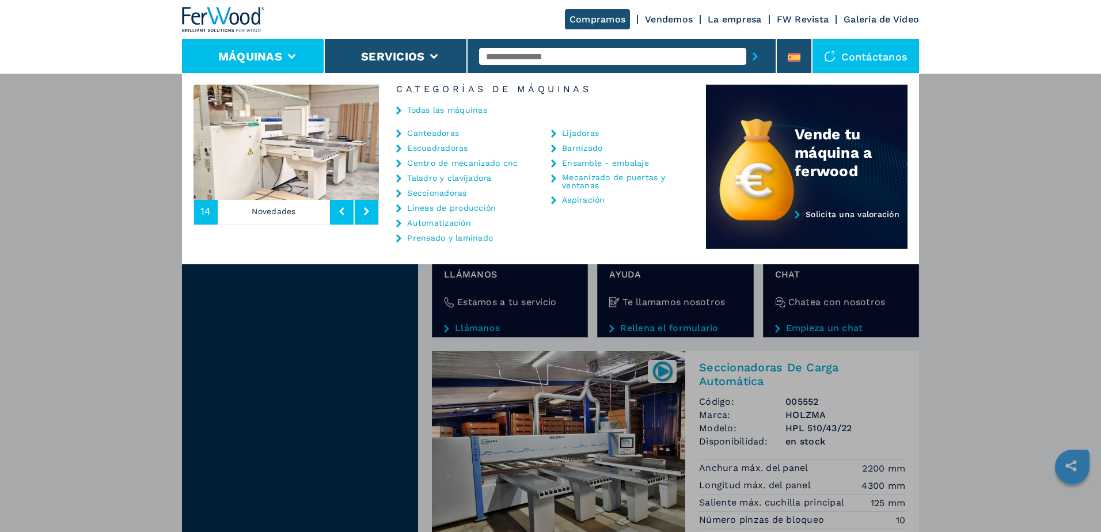
click at [582, 164] on link "Ensamble - embalaje" at bounding box center [605, 163] width 87 height 8
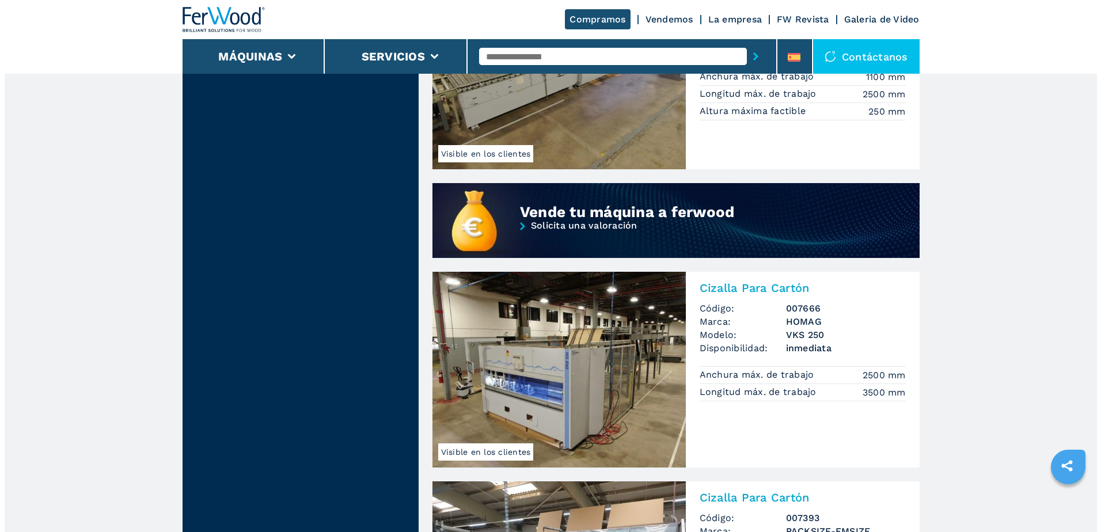
scroll to position [806, 0]
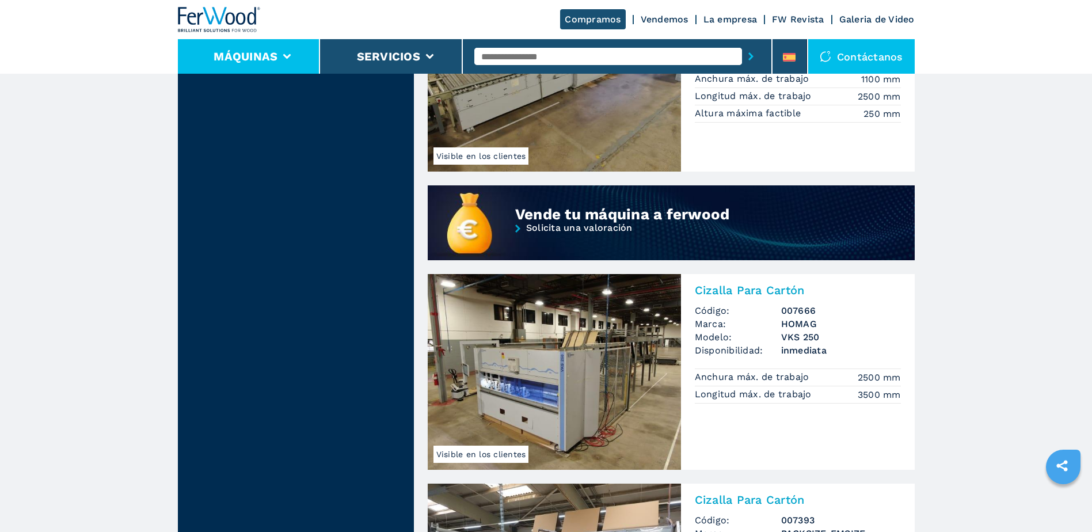
click at [275, 55] on button "Máquinas" at bounding box center [246, 57] width 64 height 14
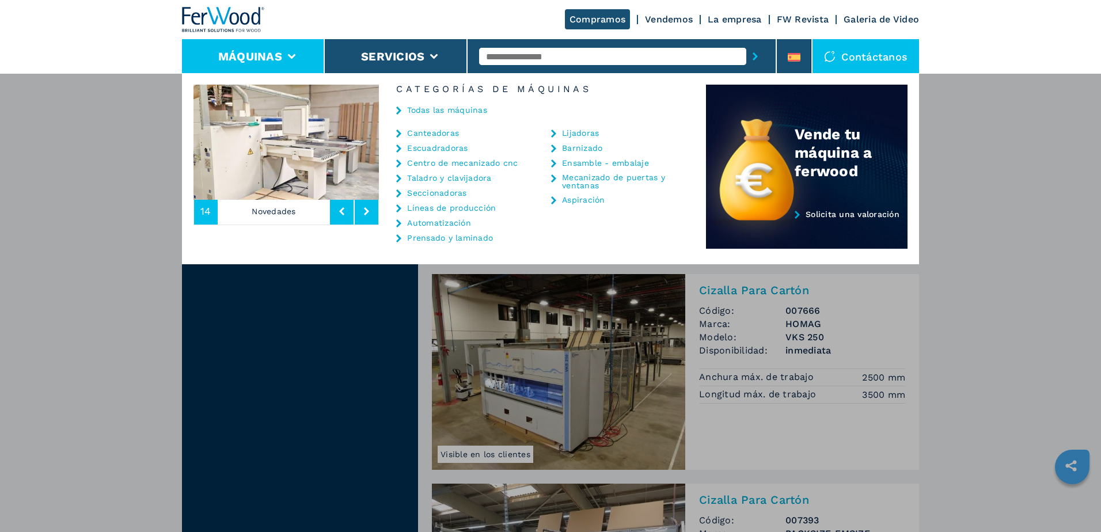
click at [444, 146] on link "Escuadradoras" at bounding box center [437, 148] width 60 height 8
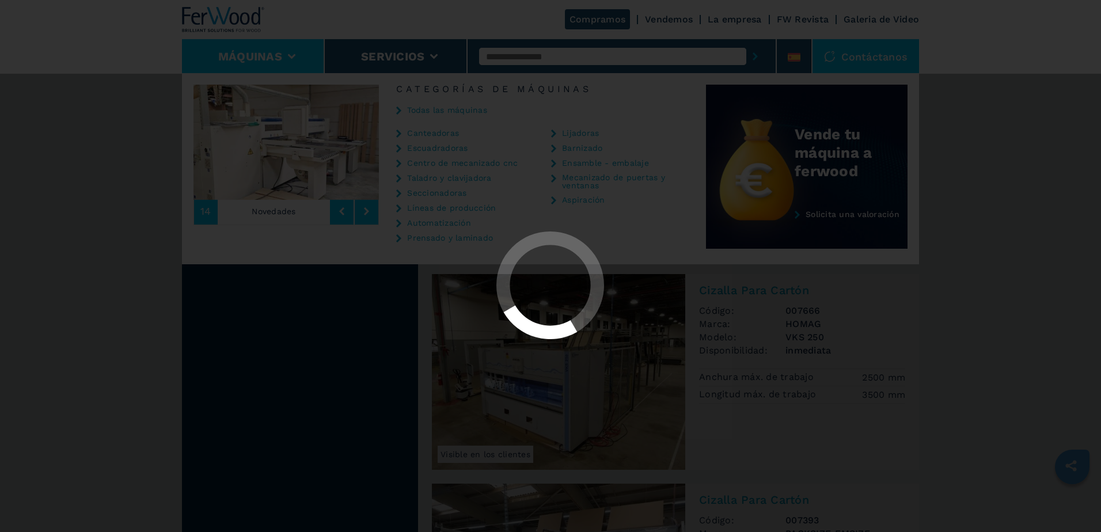
select select "**********"
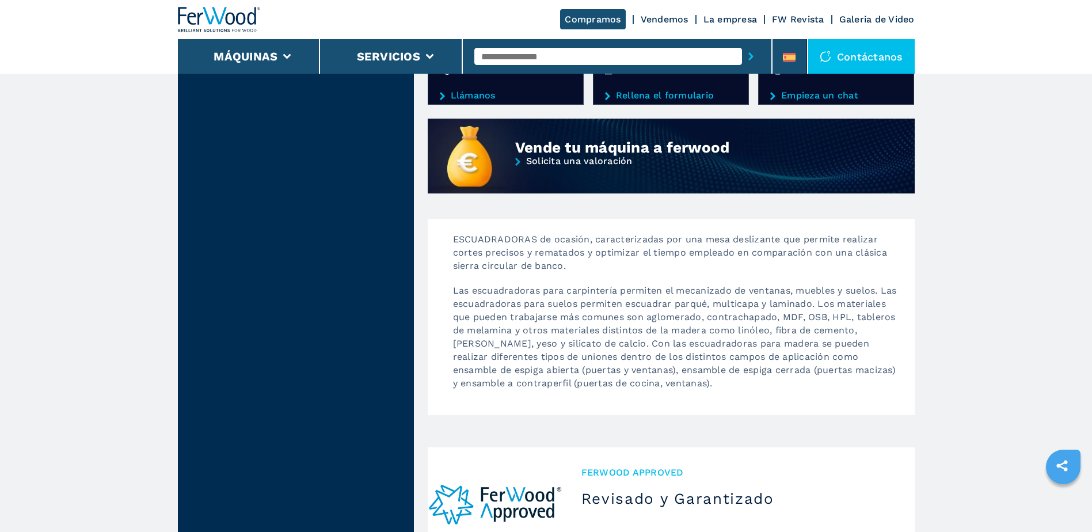
scroll to position [979, 0]
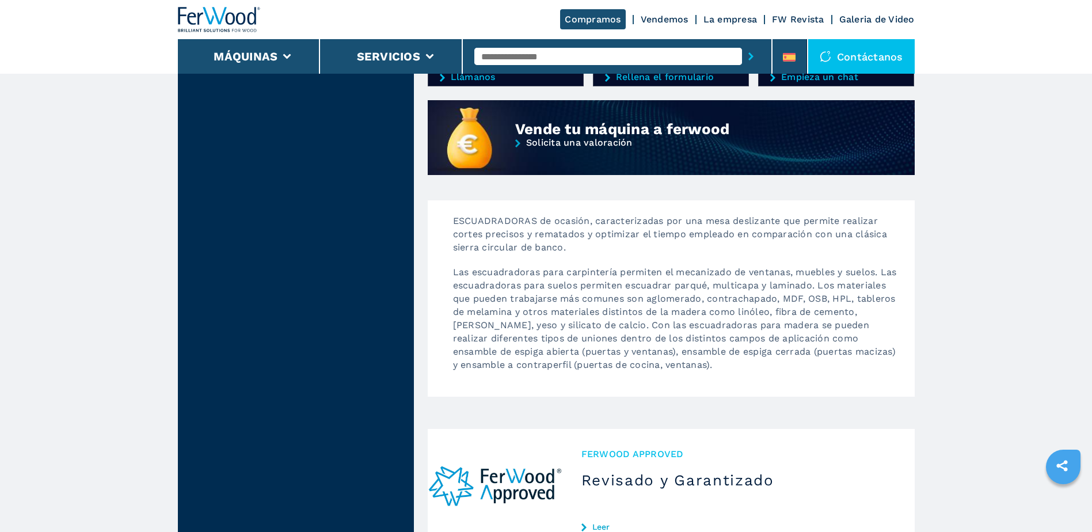
click at [612, 58] on input "text" at bounding box center [609, 56] width 268 height 17
type input "*****"
click at [742, 43] on button "submit-button" at bounding box center [751, 56] width 18 height 26
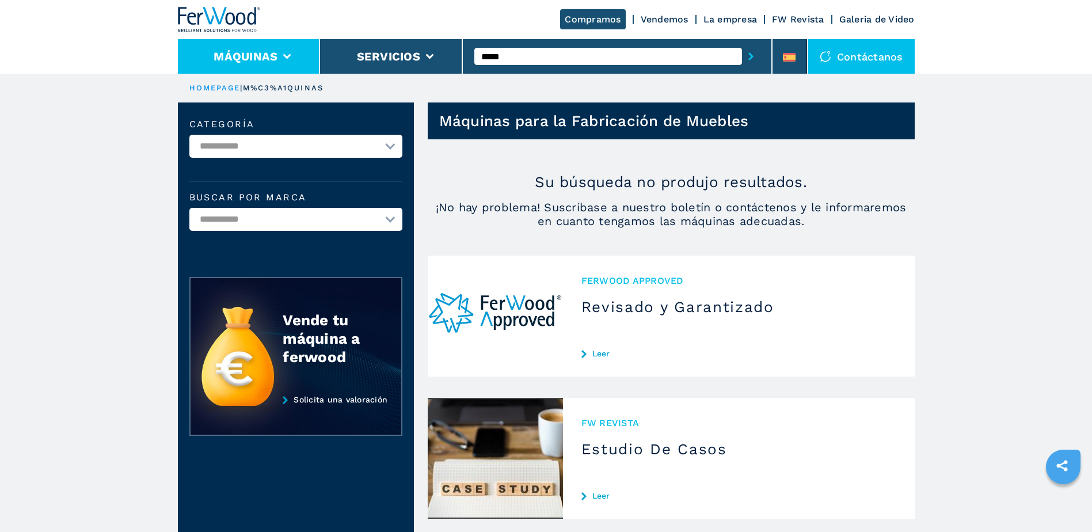
click at [294, 58] on li "Máquinas" at bounding box center [249, 56] width 143 height 35
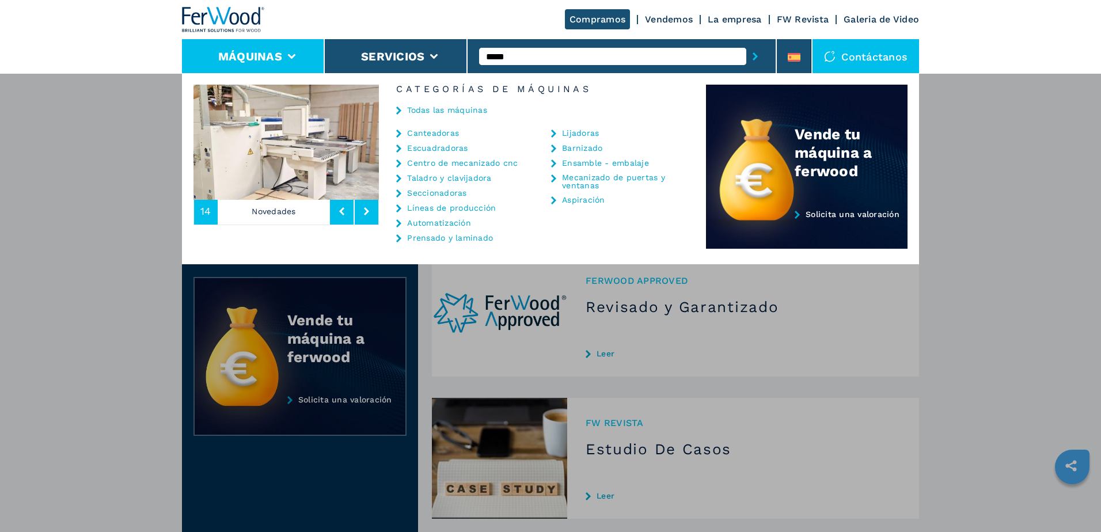
click at [456, 229] on li "Automatización" at bounding box center [459, 225] width 126 height 15
click at [457, 225] on link "Automatización" at bounding box center [439, 223] width 64 height 8
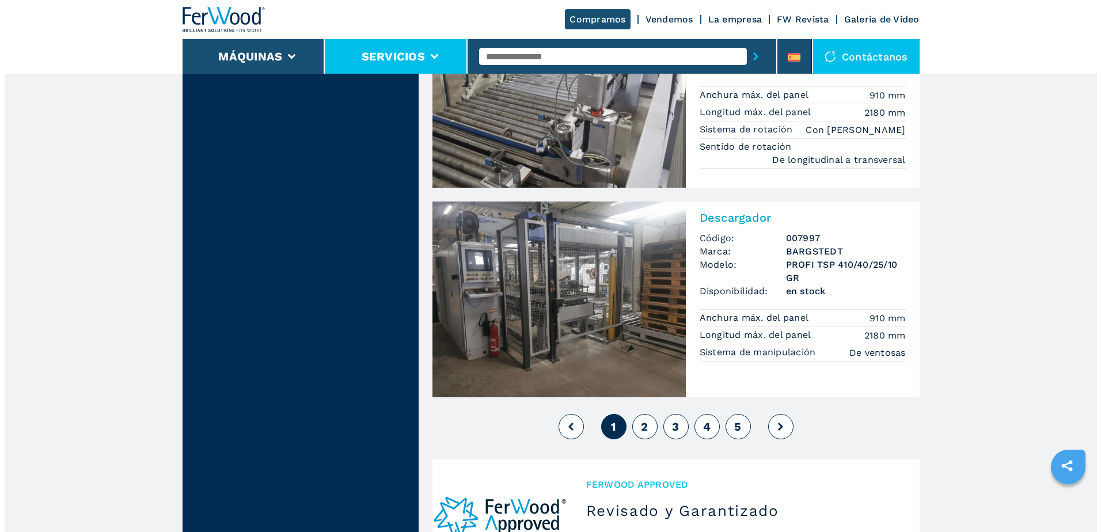
scroll to position [2419, 0]
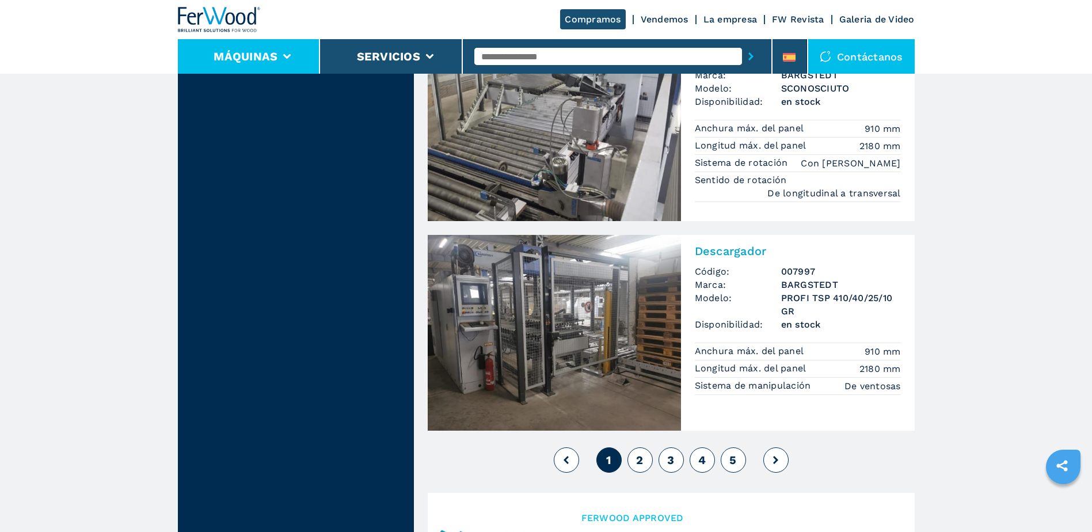
click at [272, 54] on button "Máquinas" at bounding box center [246, 57] width 64 height 14
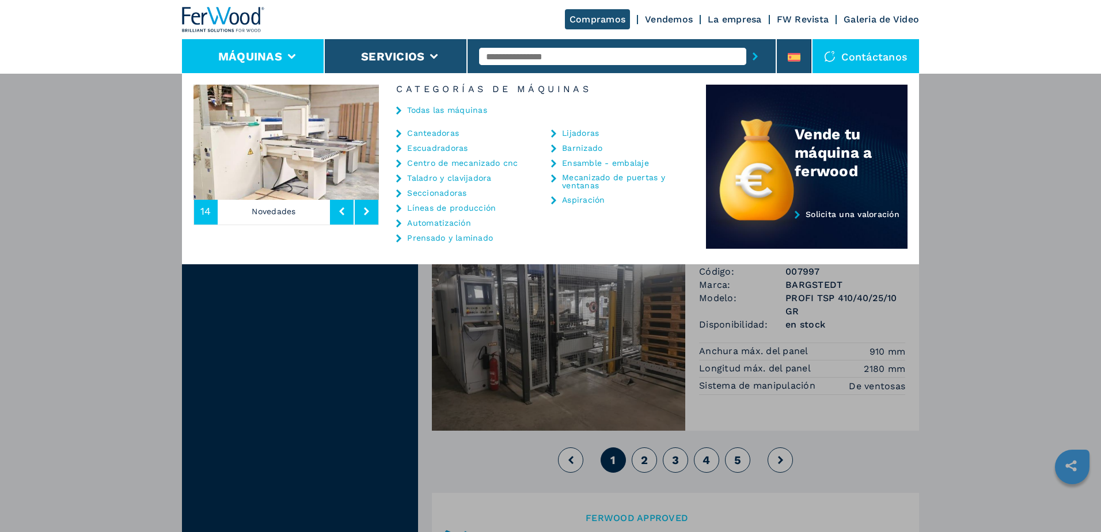
click at [429, 145] on link "Escuadradoras" at bounding box center [437, 148] width 60 height 8
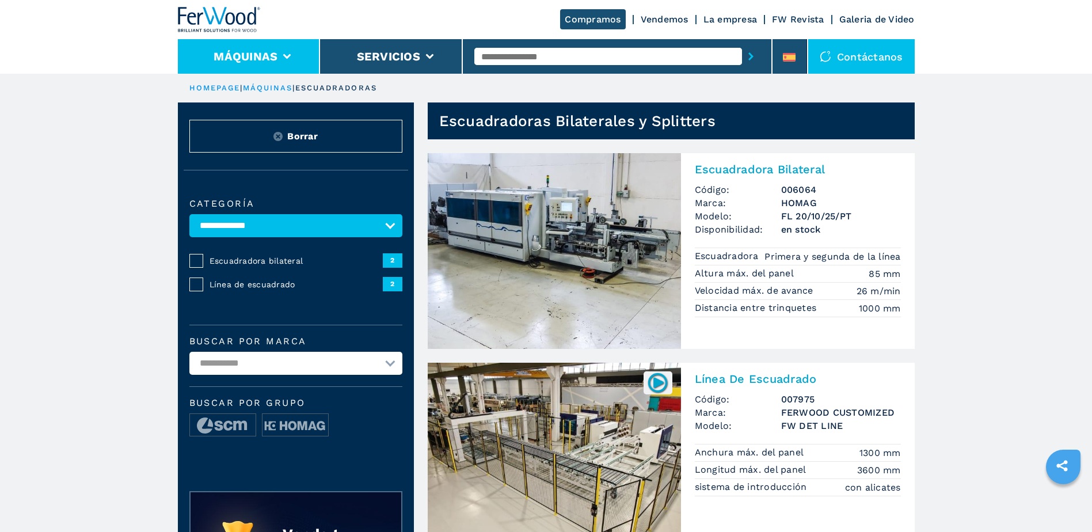
click at [256, 50] on button "Máquinas" at bounding box center [246, 57] width 64 height 14
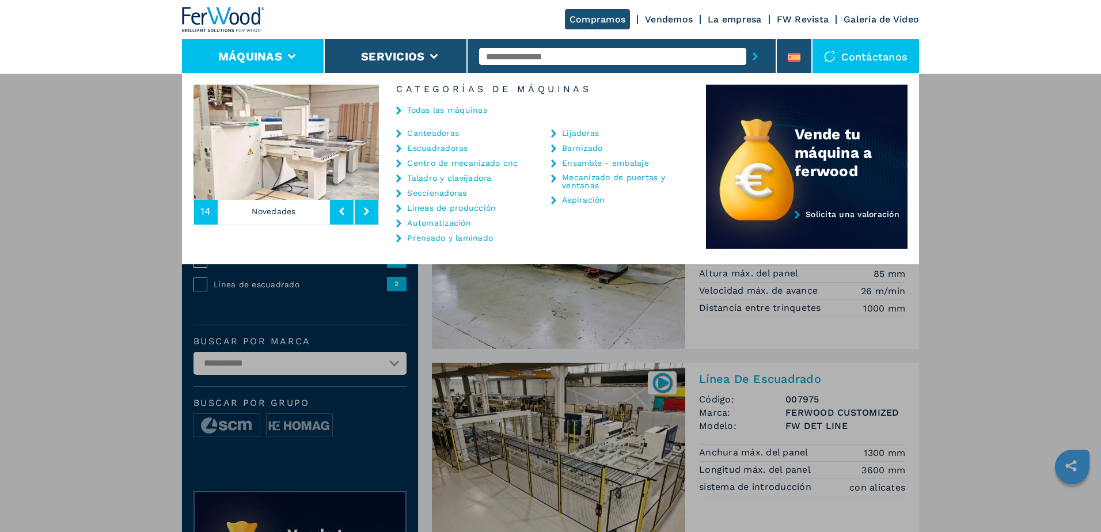
click at [446, 191] on link "Seccionadoras" at bounding box center [436, 193] width 59 height 8
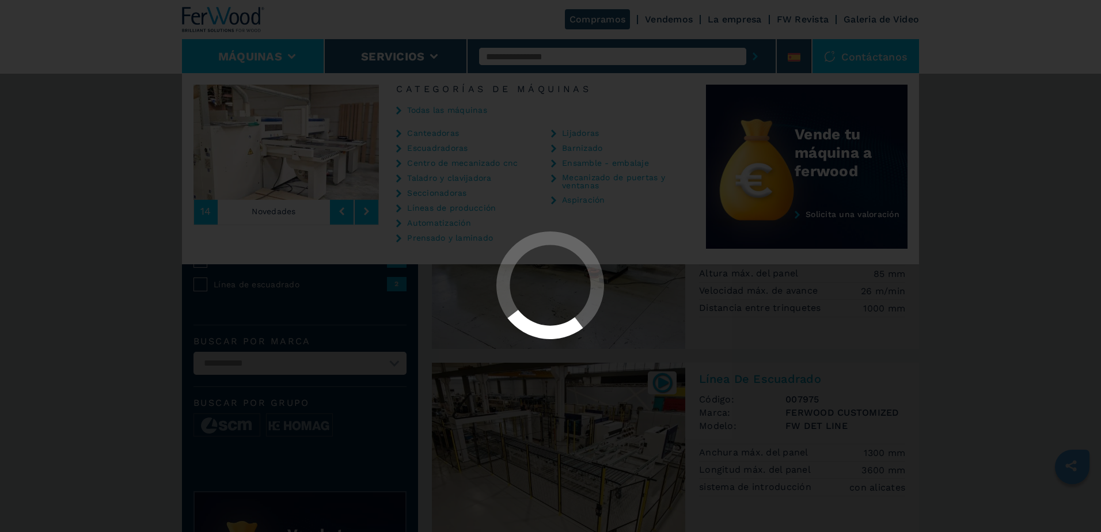
select select "**********"
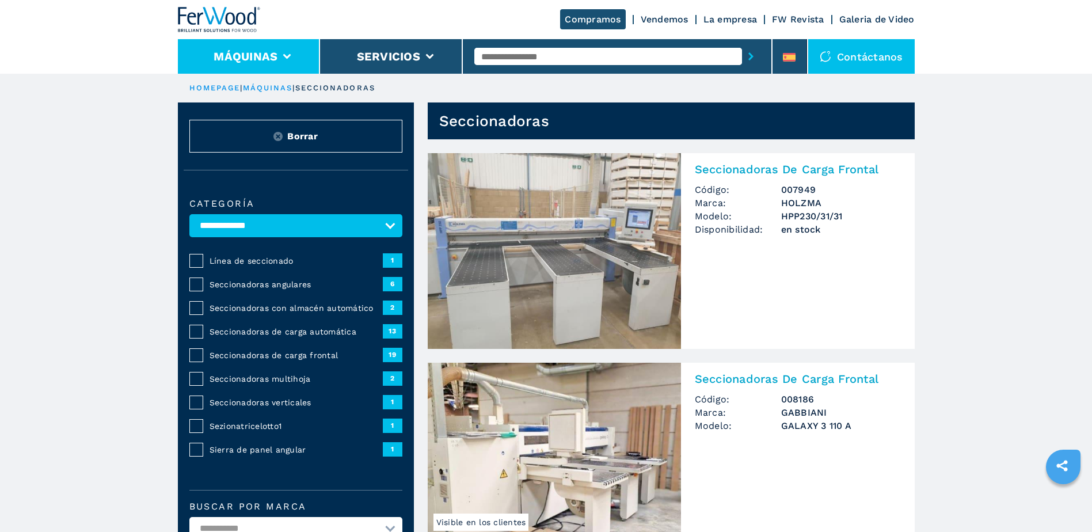
click at [274, 51] on button "Máquinas" at bounding box center [246, 57] width 64 height 14
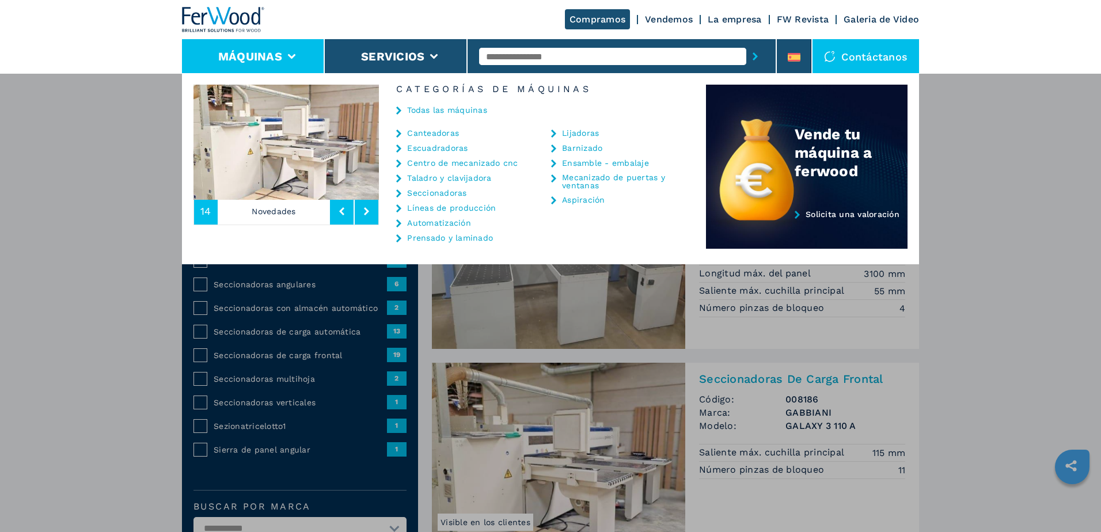
click at [443, 113] on link "Todas las máquinas" at bounding box center [447, 110] width 80 height 8
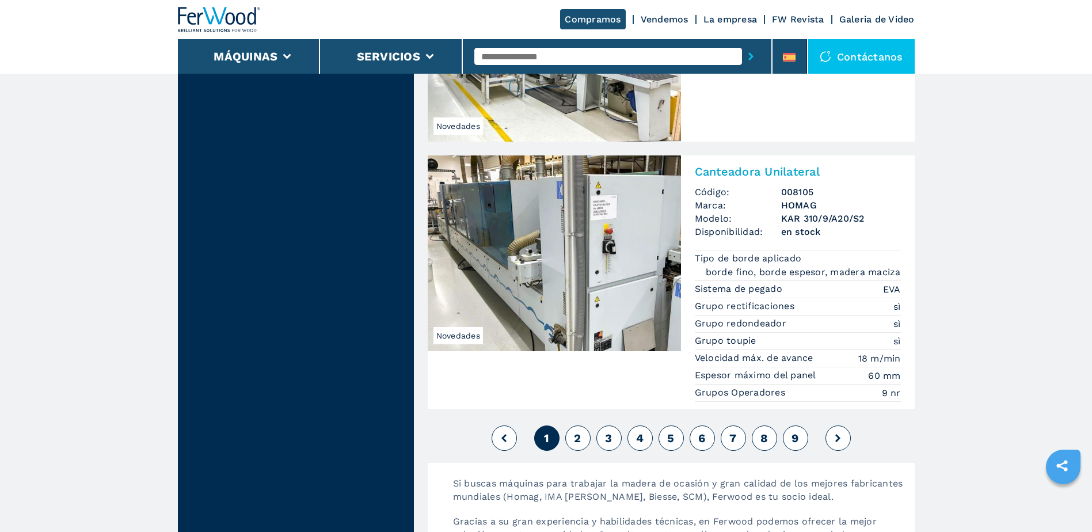
scroll to position [2764, 0]
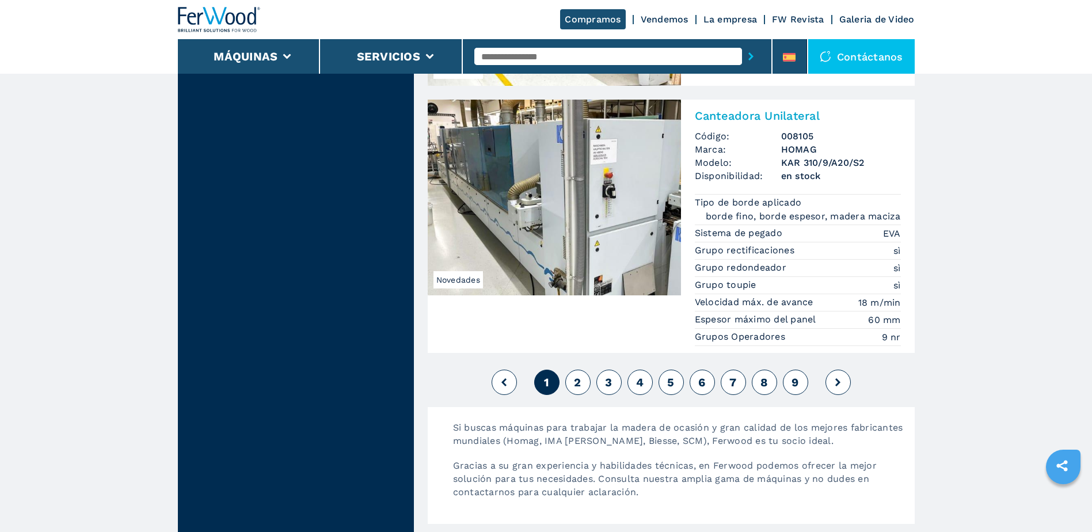
click at [832, 370] on button at bounding box center [838, 382] width 25 height 25
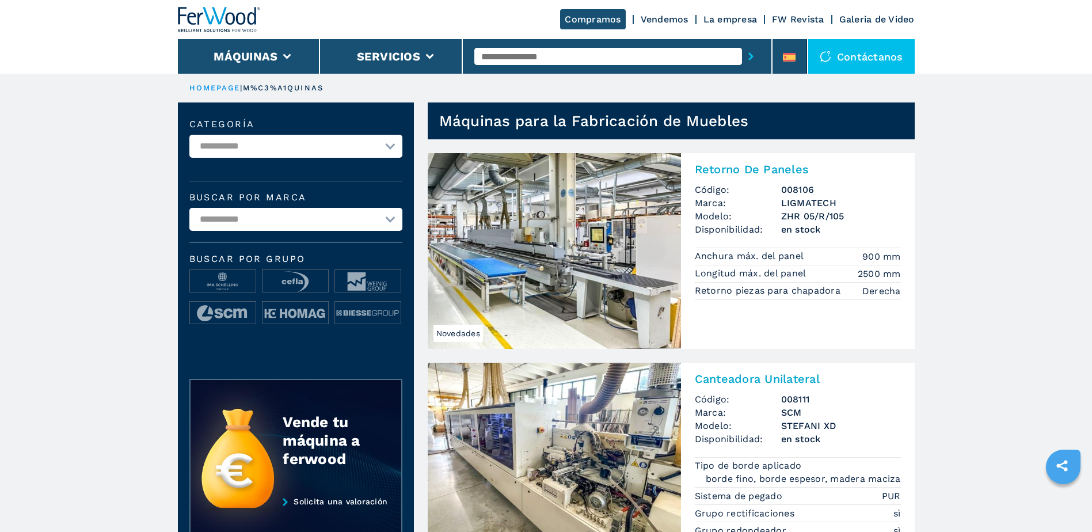
click at [279, 139] on select "**********" at bounding box center [295, 146] width 213 height 23
select select "**********"
click at [189, 135] on select "**********" at bounding box center [295, 146] width 213 height 23
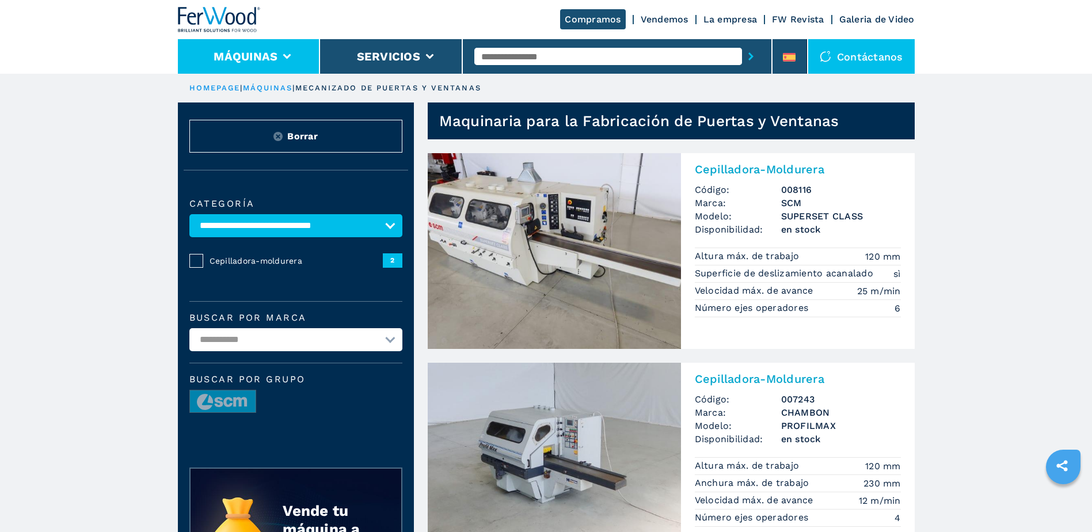
click at [251, 60] on button "Máquinas" at bounding box center [246, 57] width 64 height 14
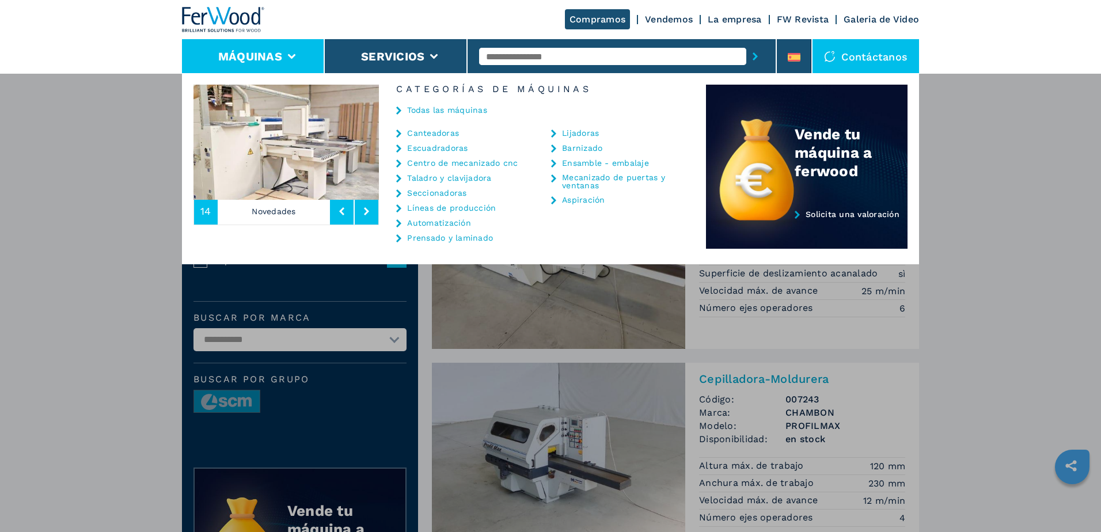
click at [423, 176] on link "Taladro y clavijadora" at bounding box center [449, 178] width 84 height 8
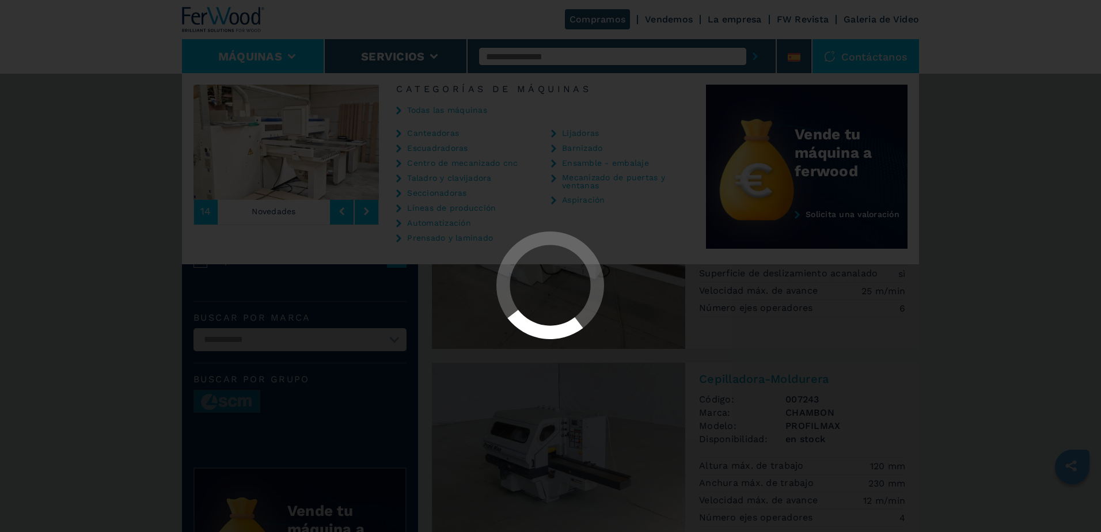
select select "**********"
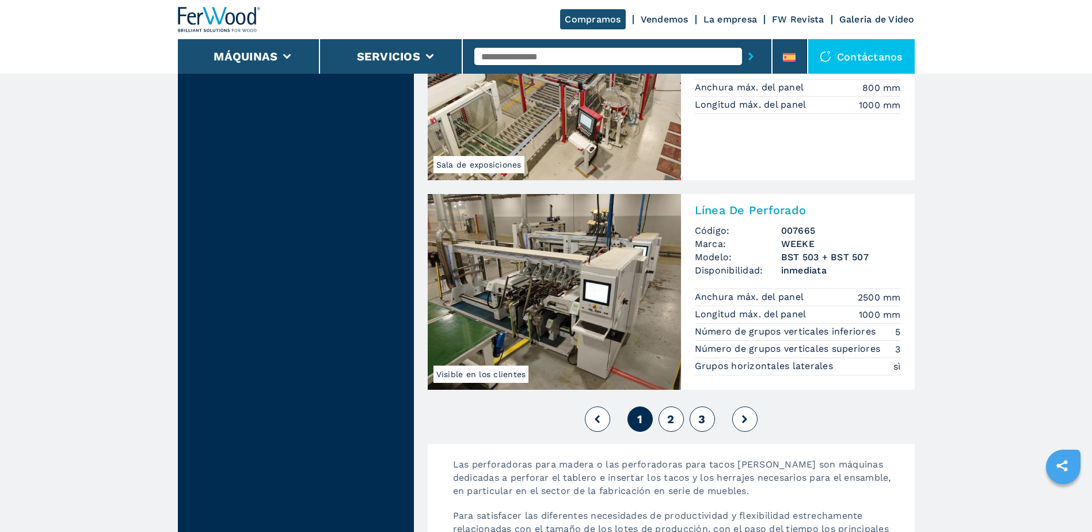
scroll to position [2534, 0]
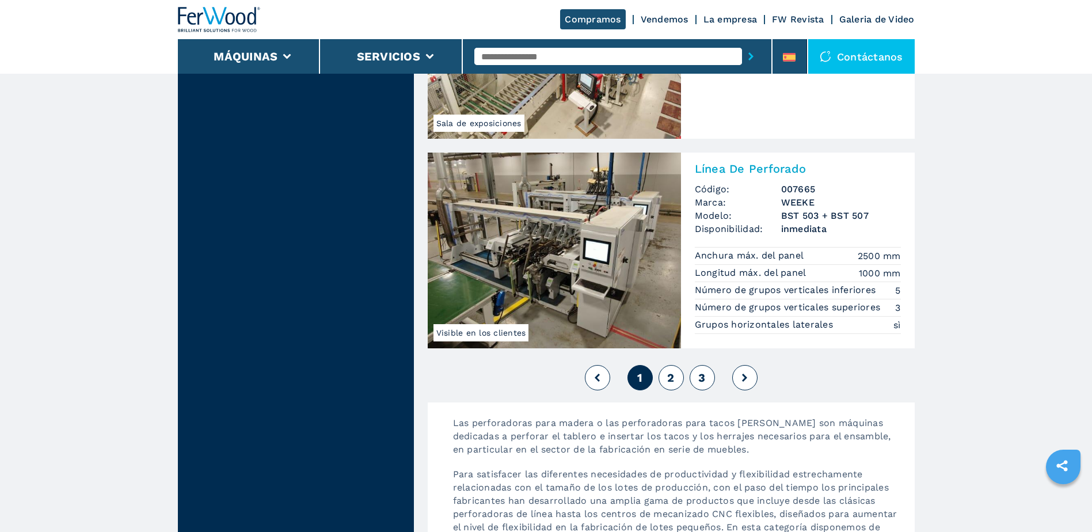
click at [748, 380] on button at bounding box center [745, 377] width 25 height 25
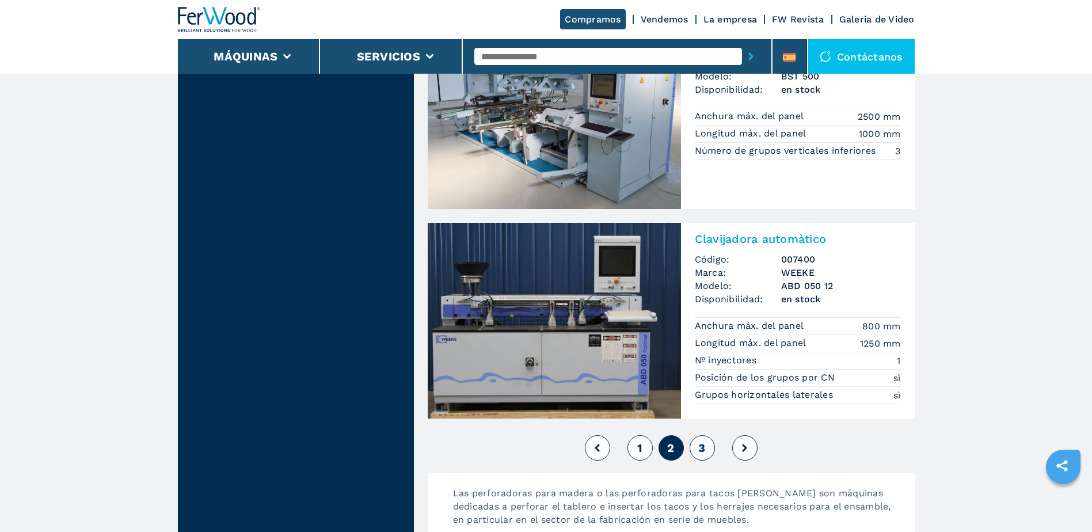
scroll to position [2764, 0]
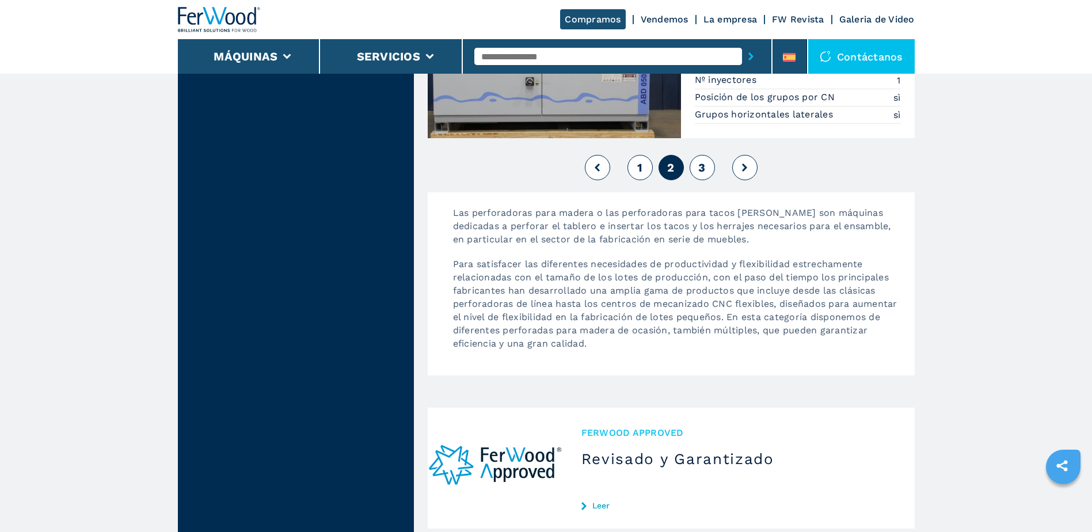
click at [750, 172] on button at bounding box center [745, 167] width 25 height 25
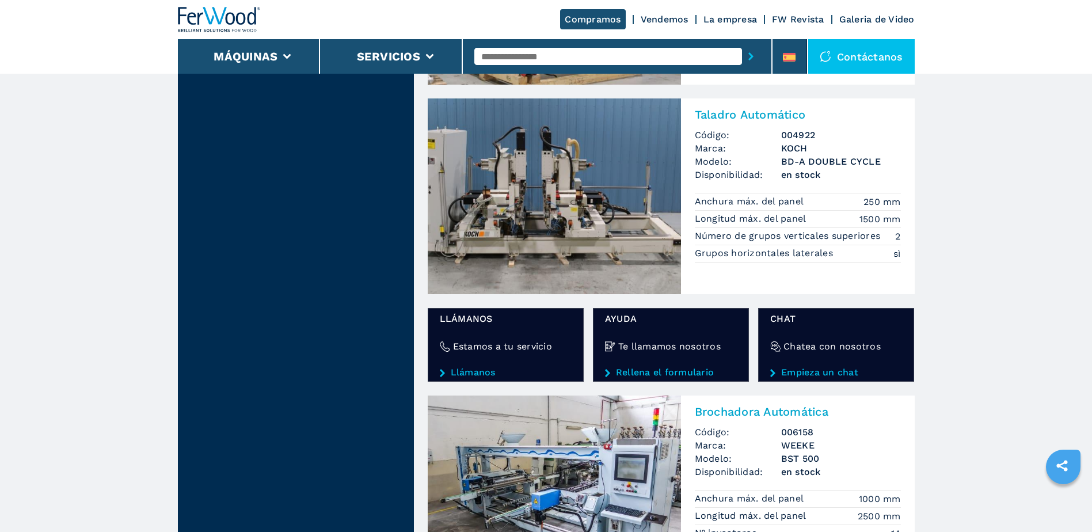
scroll to position [1612, 0]
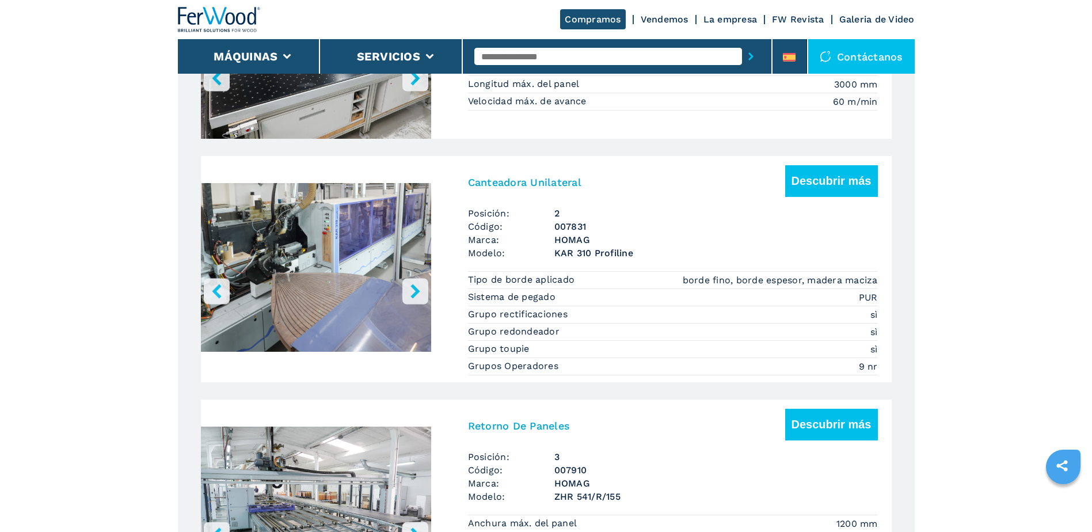
scroll to position [864, 0]
click at [814, 182] on button "Descubrir más" at bounding box center [832, 182] width 93 height 32
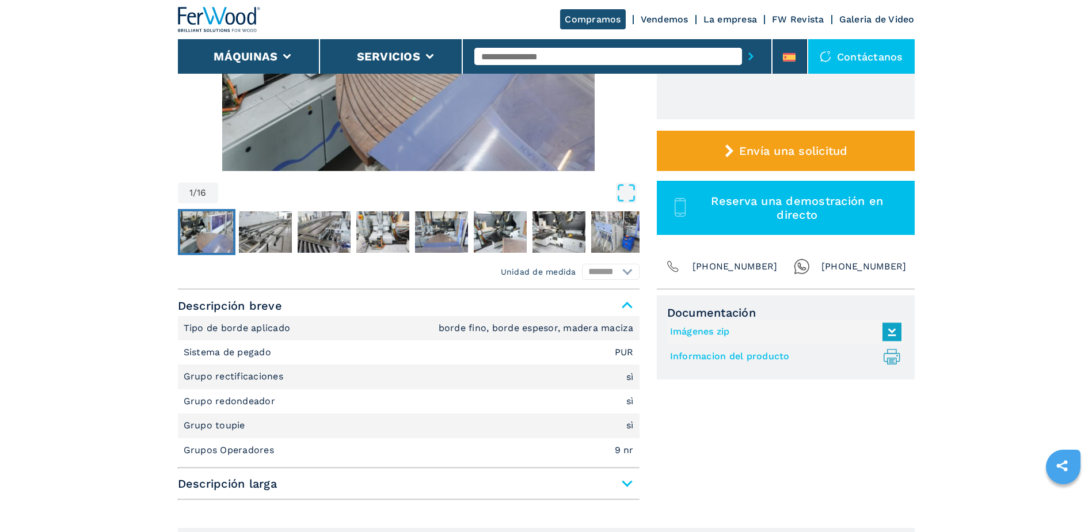
scroll to position [346, 0]
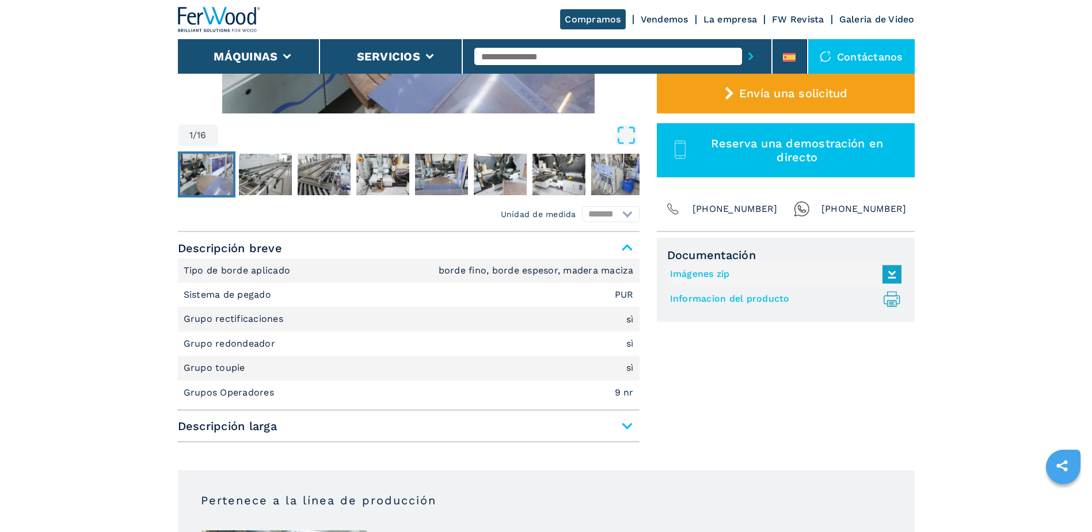
click at [628, 423] on span "Descripción larga" at bounding box center [409, 426] width 462 height 21
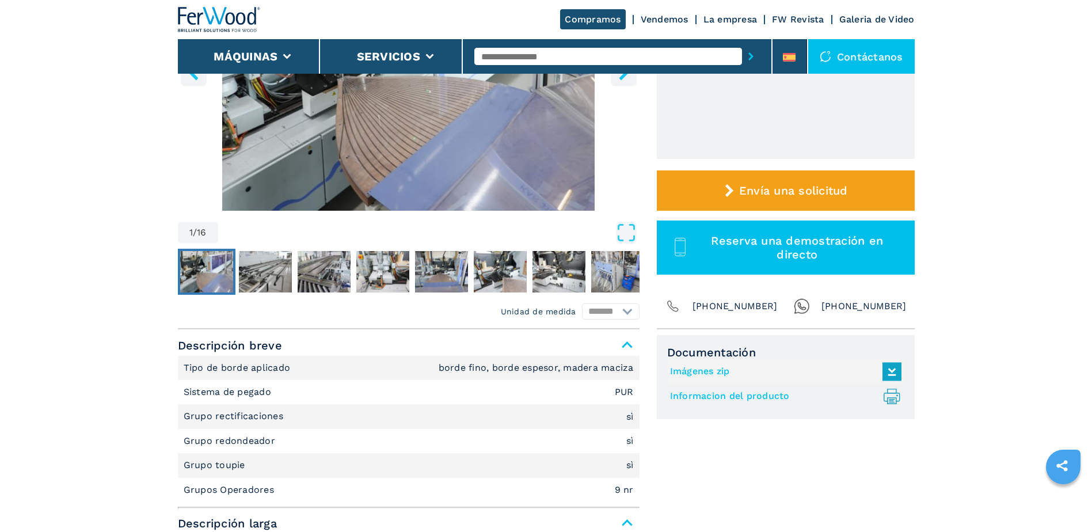
scroll to position [173, 0]
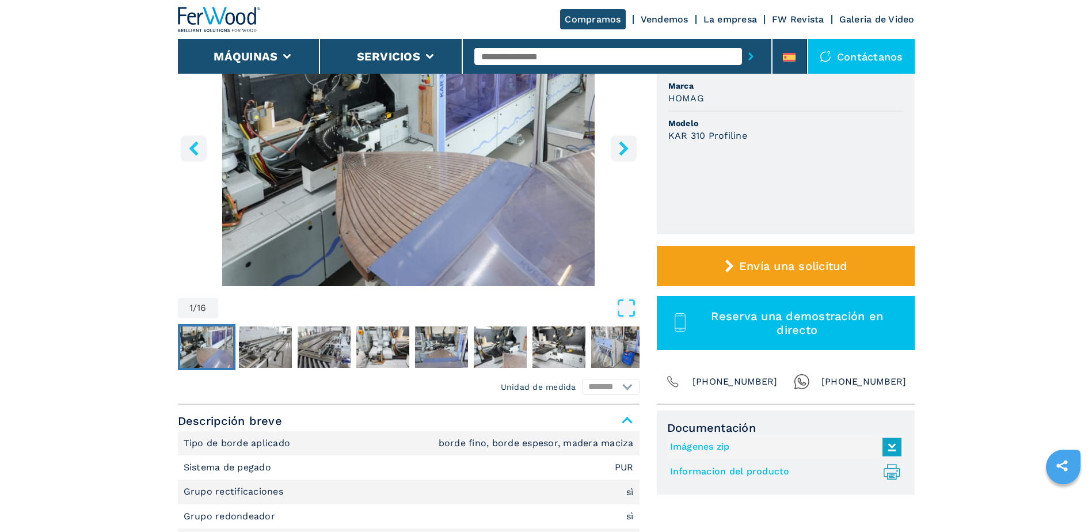
click at [627, 419] on span "Descripción breve" at bounding box center [409, 421] width 462 height 21
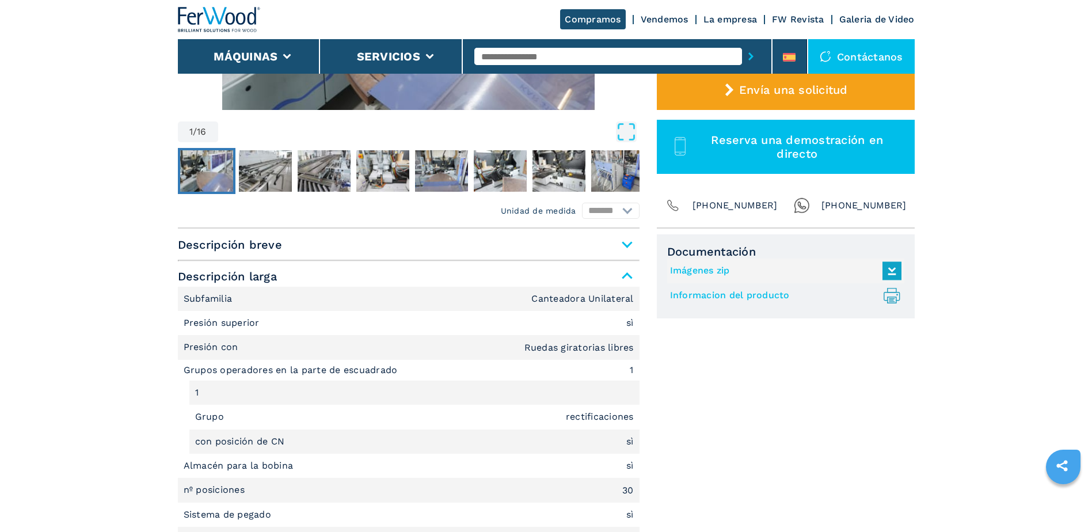
scroll to position [346, 0]
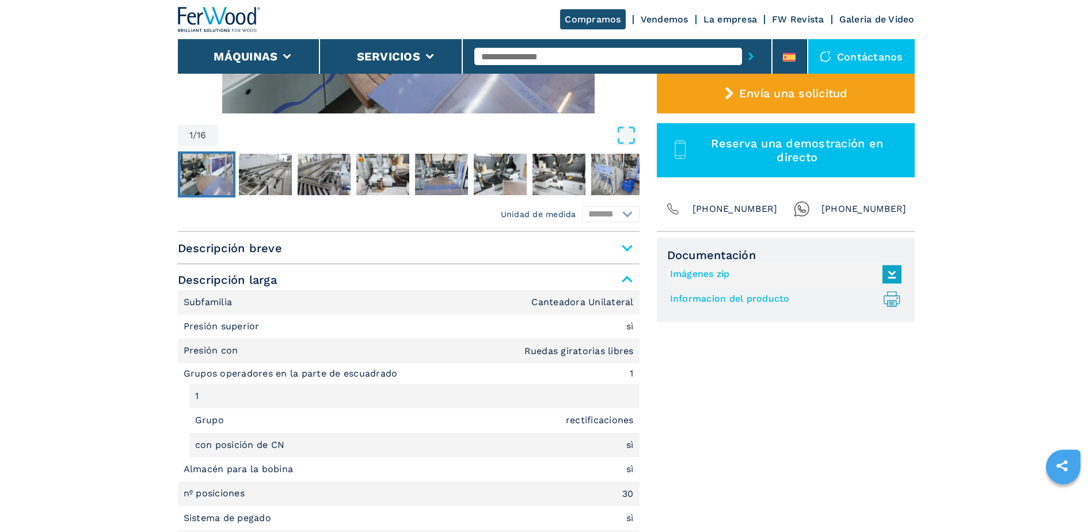
click at [628, 251] on span "Descripción breve" at bounding box center [409, 248] width 462 height 21
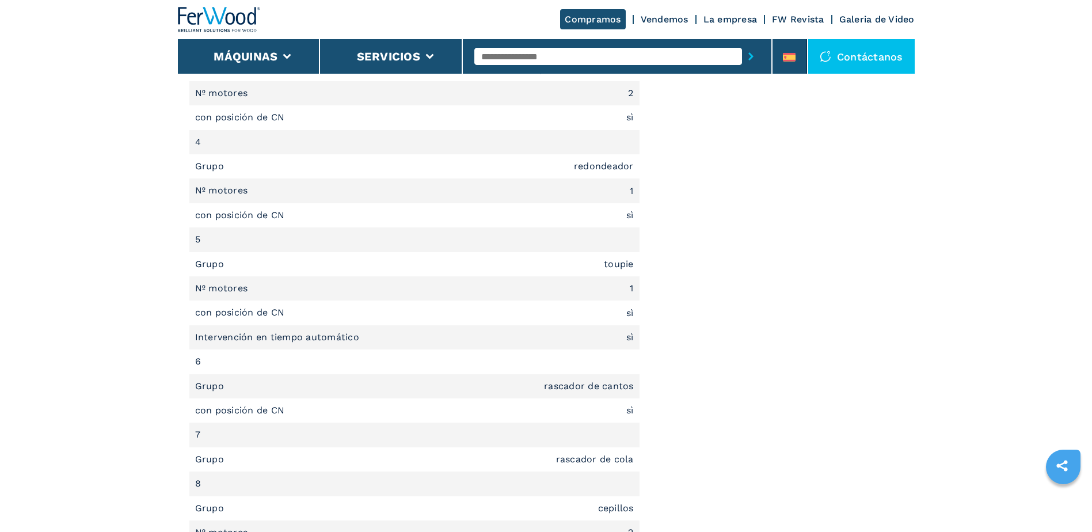
scroll to position [1325, 0]
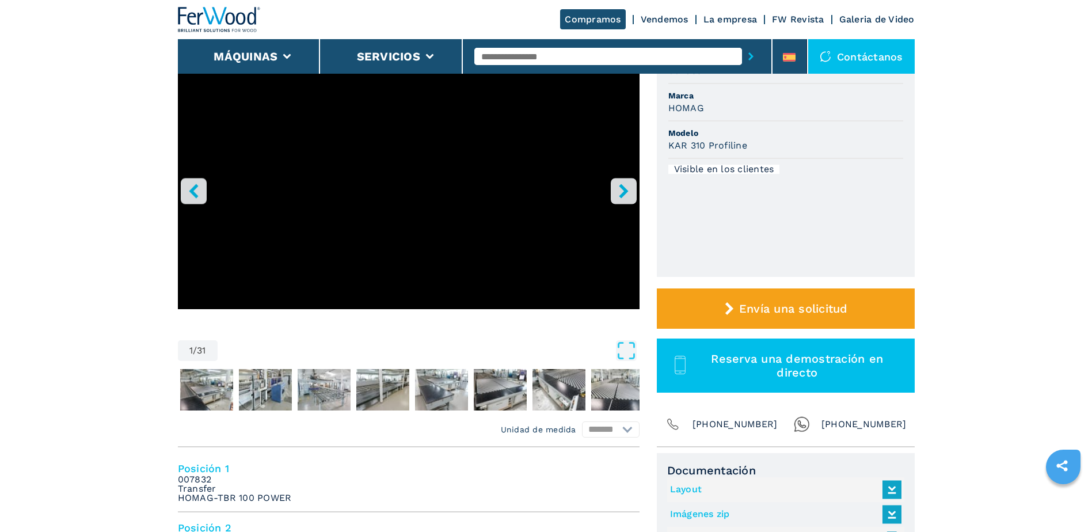
scroll to position [115, 0]
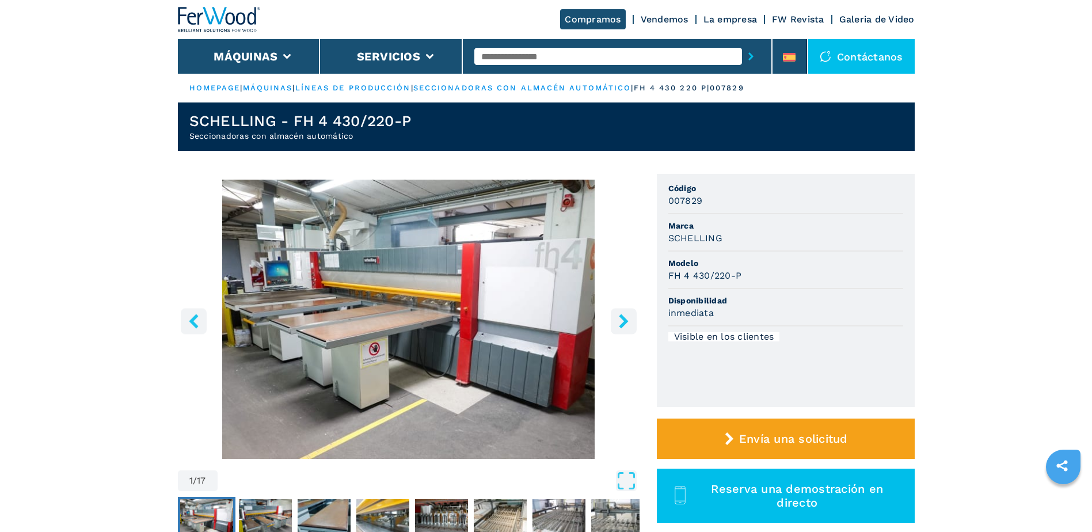
click at [623, 316] on icon "right-button" at bounding box center [623, 321] width 9 height 14
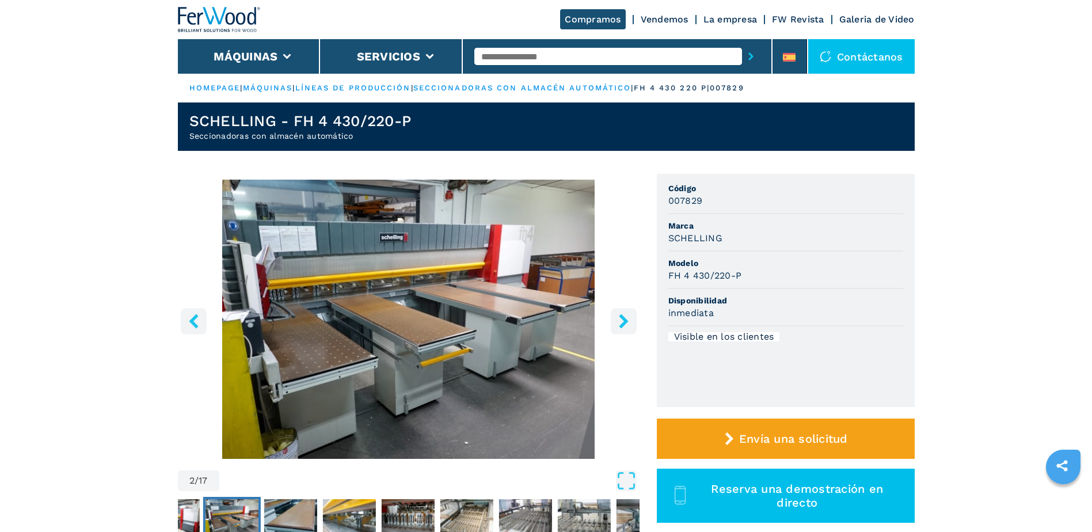
click at [623, 316] on icon "right-button" at bounding box center [623, 321] width 9 height 14
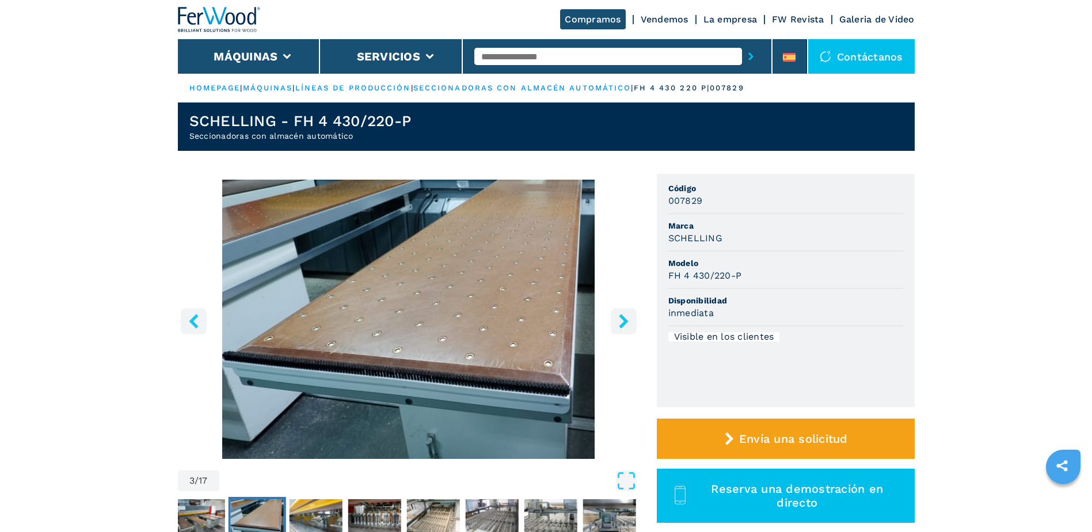
click at [623, 316] on icon "right-button" at bounding box center [623, 321] width 9 height 14
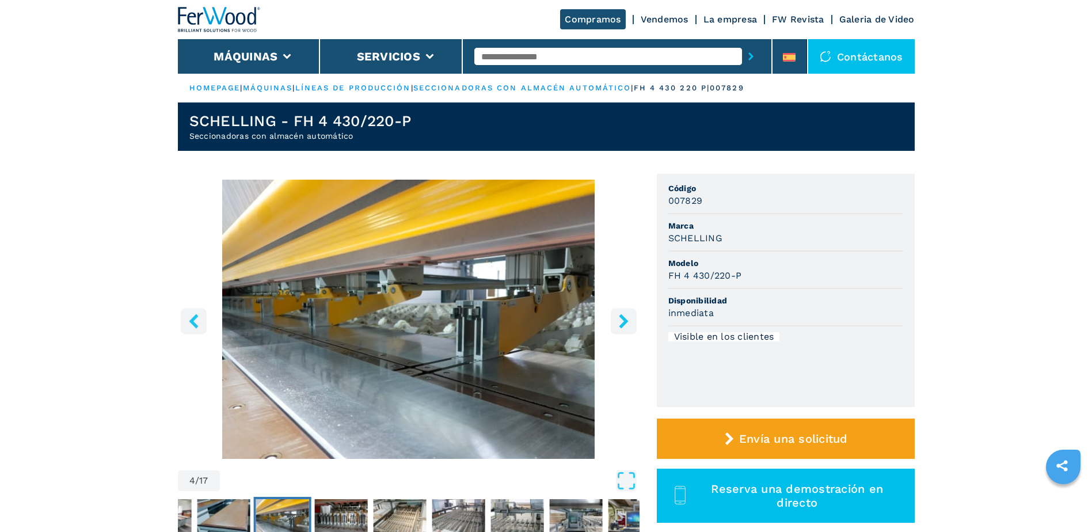
click at [623, 316] on icon "right-button" at bounding box center [623, 321] width 9 height 14
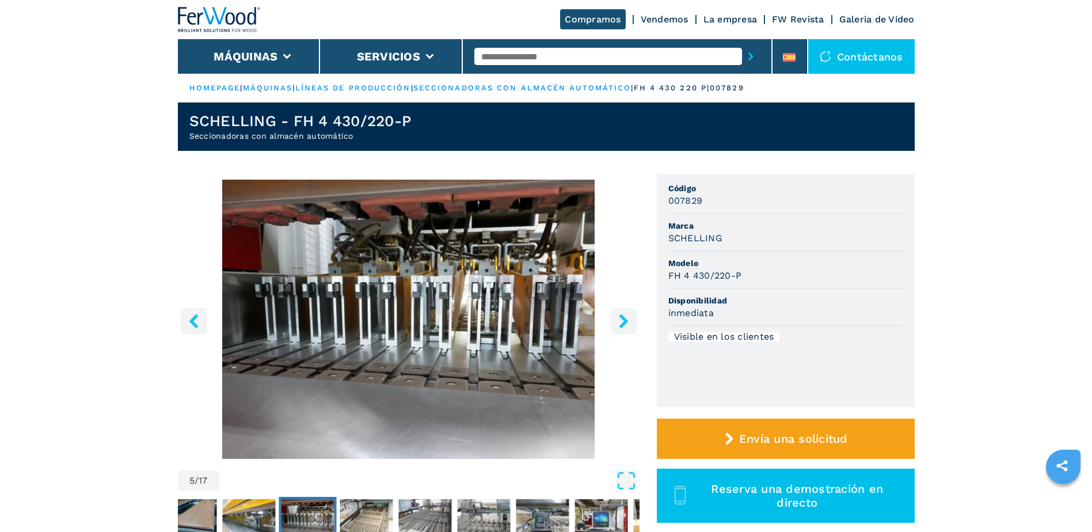
click at [623, 316] on icon "right-button" at bounding box center [623, 321] width 9 height 14
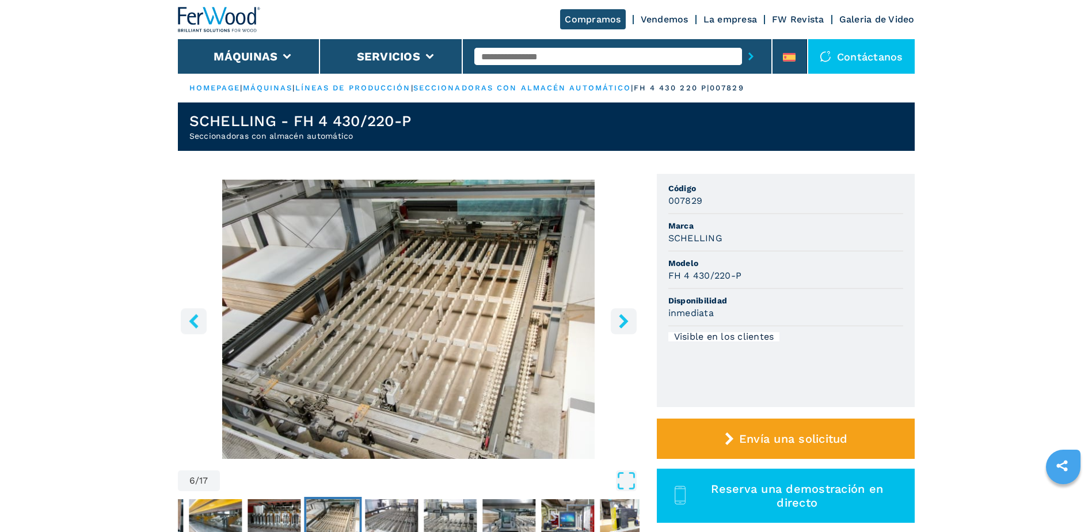
click at [623, 316] on icon "right-button" at bounding box center [623, 321] width 9 height 14
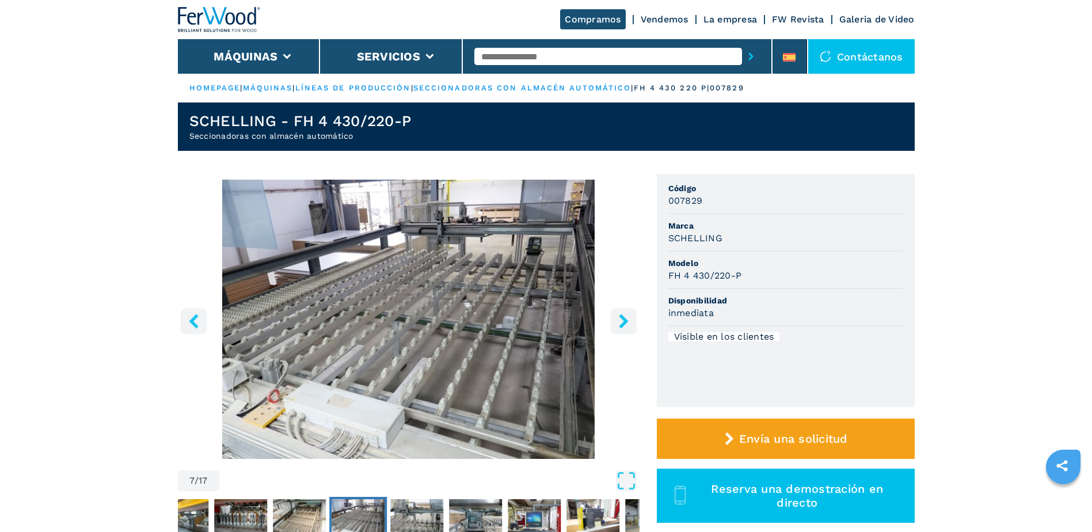
click at [623, 316] on icon "right-button" at bounding box center [623, 321] width 9 height 14
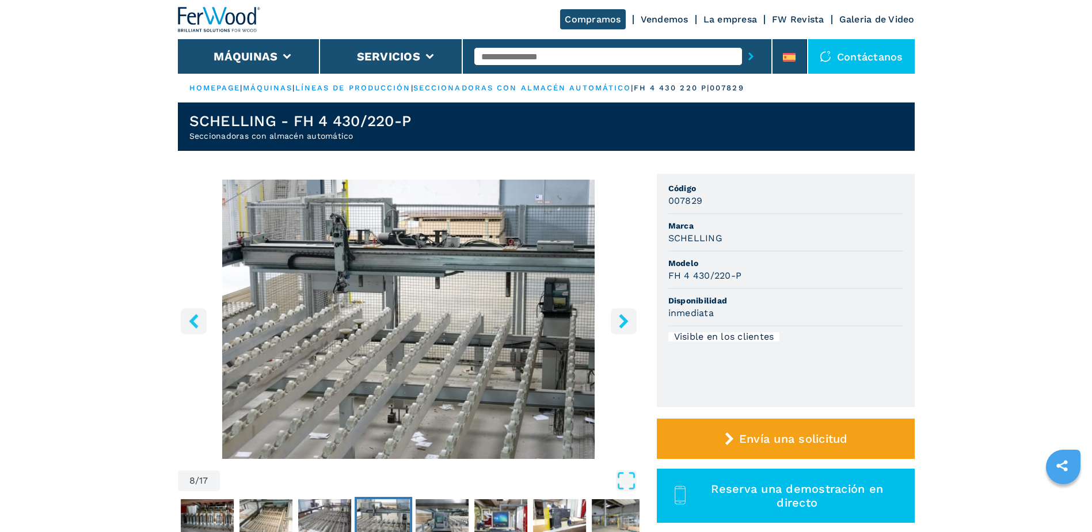
click at [623, 316] on icon "right-button" at bounding box center [623, 321] width 9 height 14
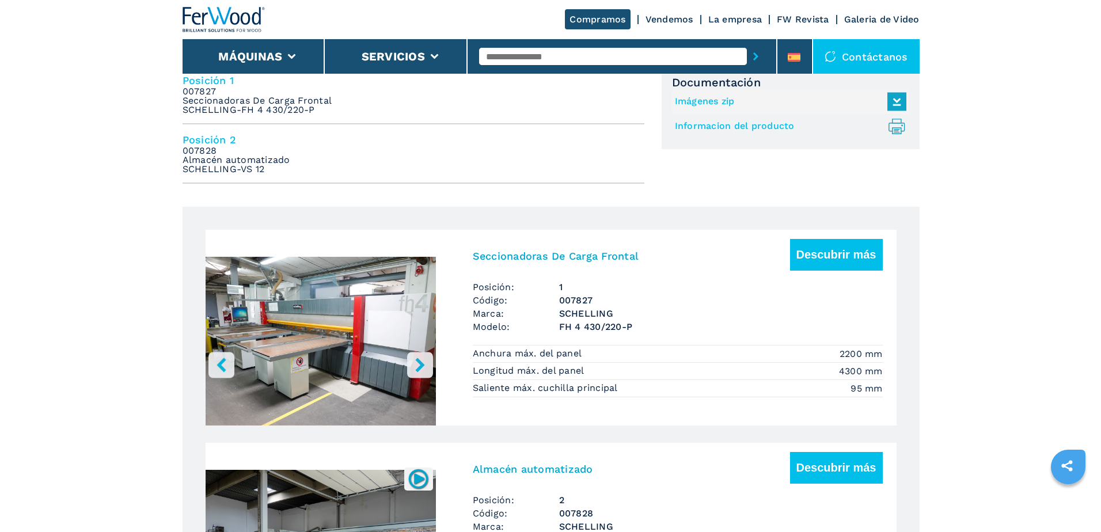
scroll to position [403, 0]
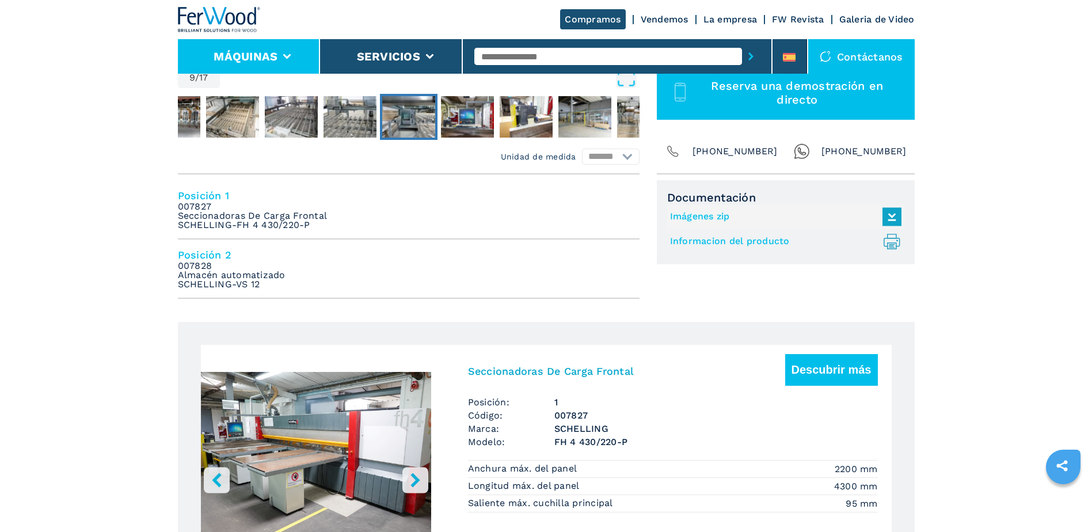
click at [239, 43] on li "Máquinas" at bounding box center [249, 56] width 143 height 35
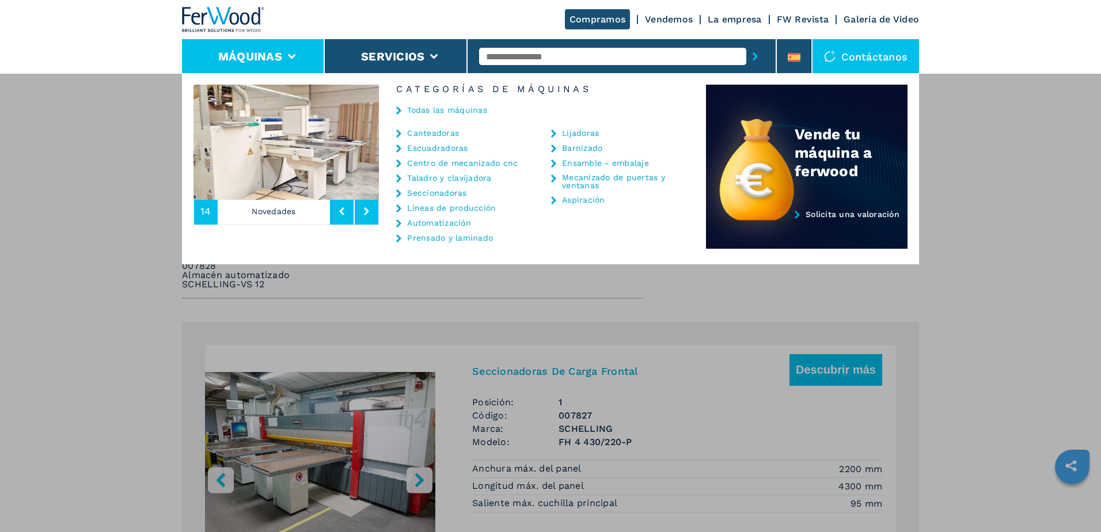
click at [442, 179] on link "Taladro y clavijadora" at bounding box center [449, 178] width 84 height 8
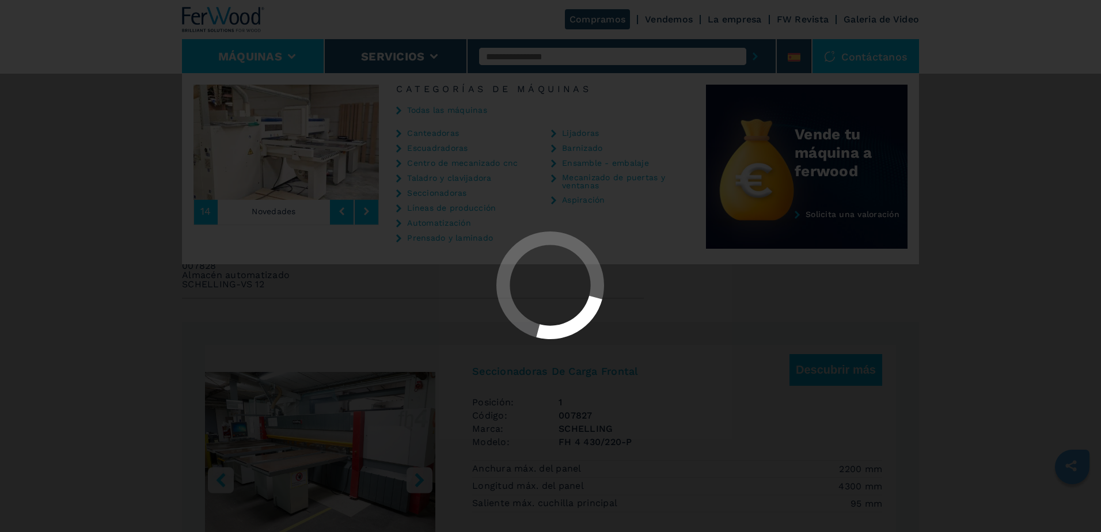
select select "**********"
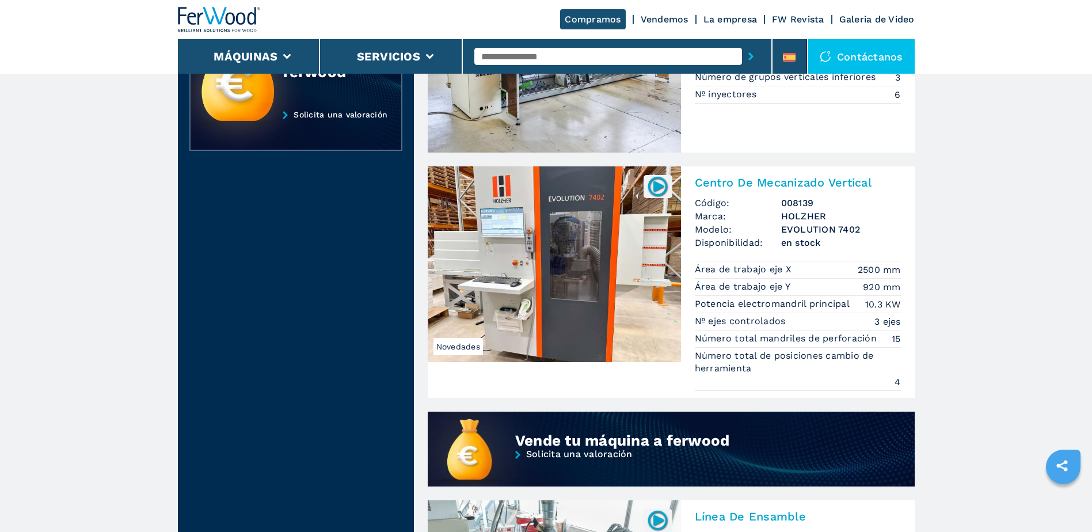
scroll to position [633, 0]
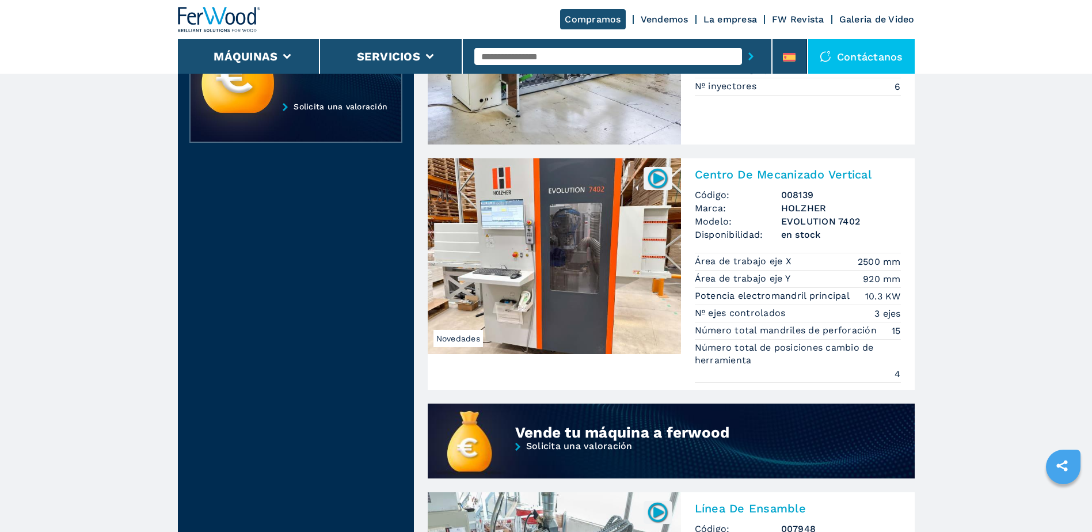
click at [534, 240] on img at bounding box center [554, 256] width 253 height 196
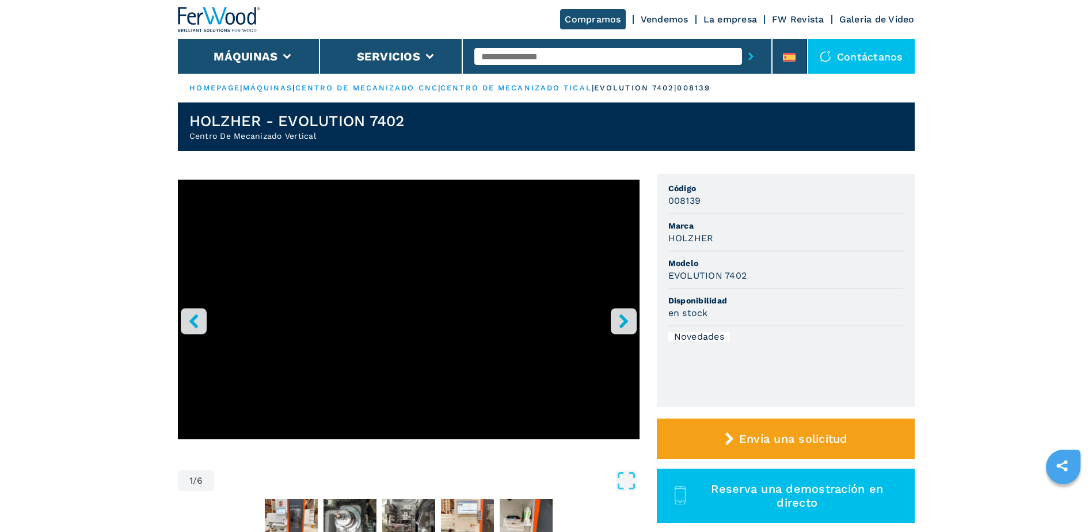
scroll to position [58, 0]
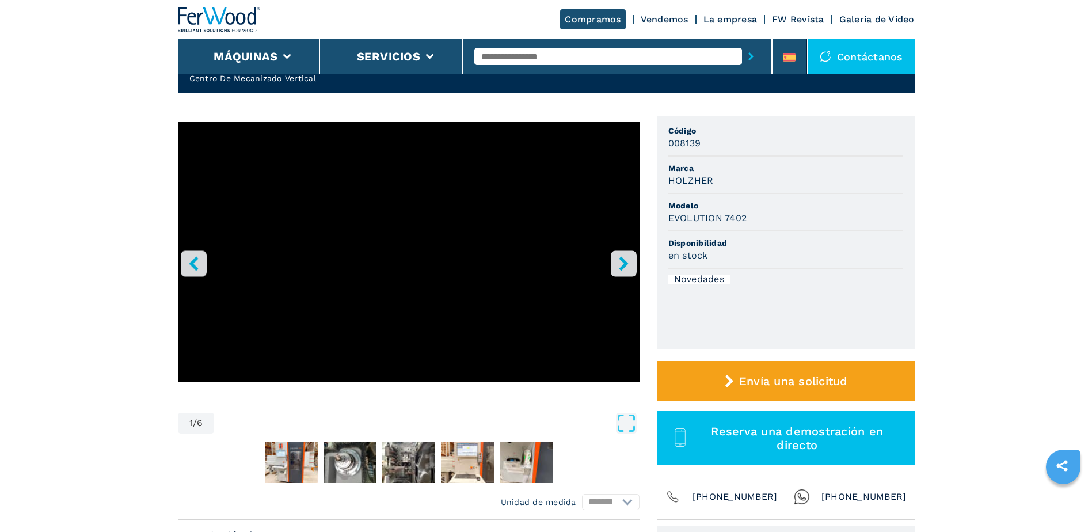
select select "**********"
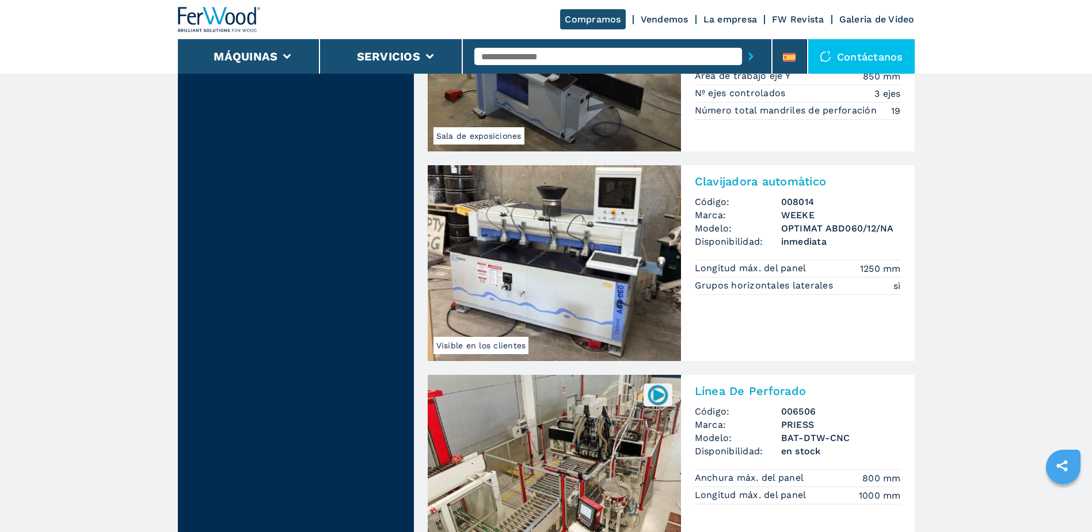
scroll to position [2073, 0]
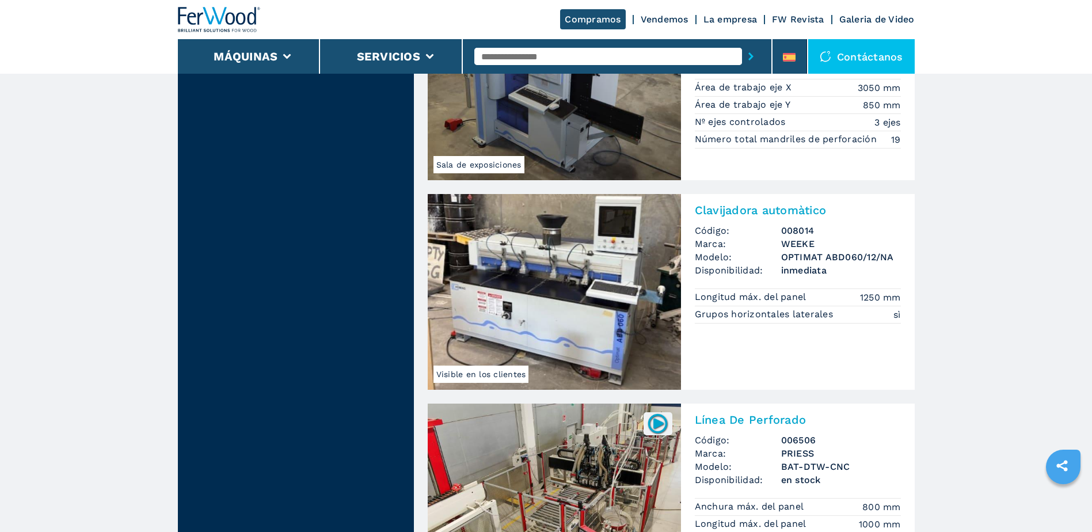
click at [537, 268] on img at bounding box center [554, 292] width 253 height 196
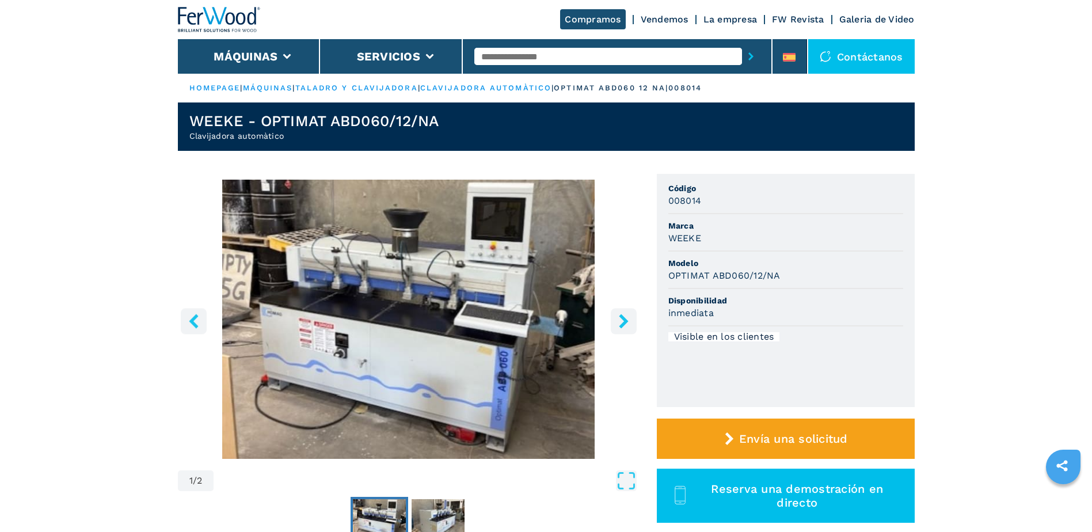
click at [619, 317] on icon "right-button" at bounding box center [624, 321] width 14 height 14
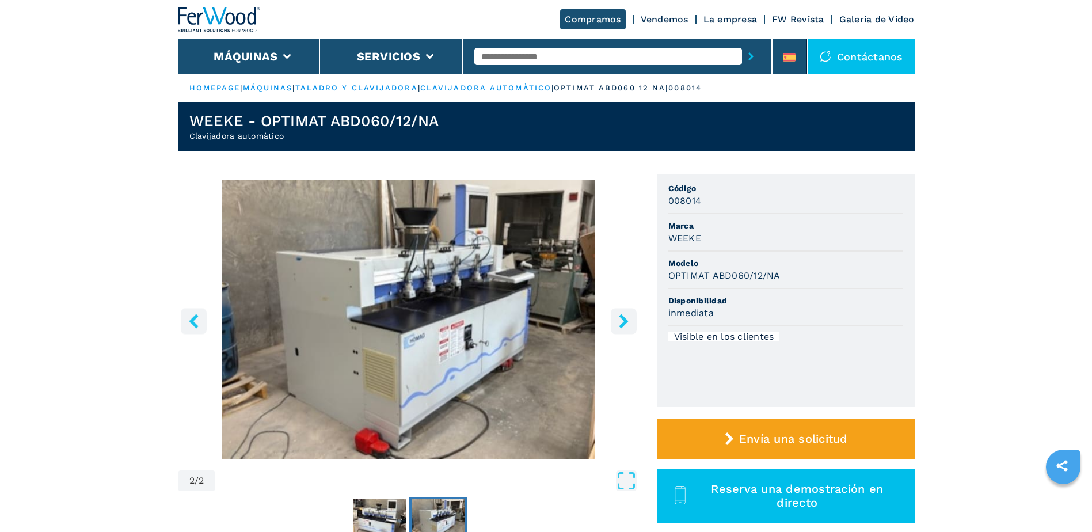
click at [619, 317] on icon "right-button" at bounding box center [624, 321] width 14 height 14
click at [619, 321] on icon "right-button" at bounding box center [624, 321] width 14 height 14
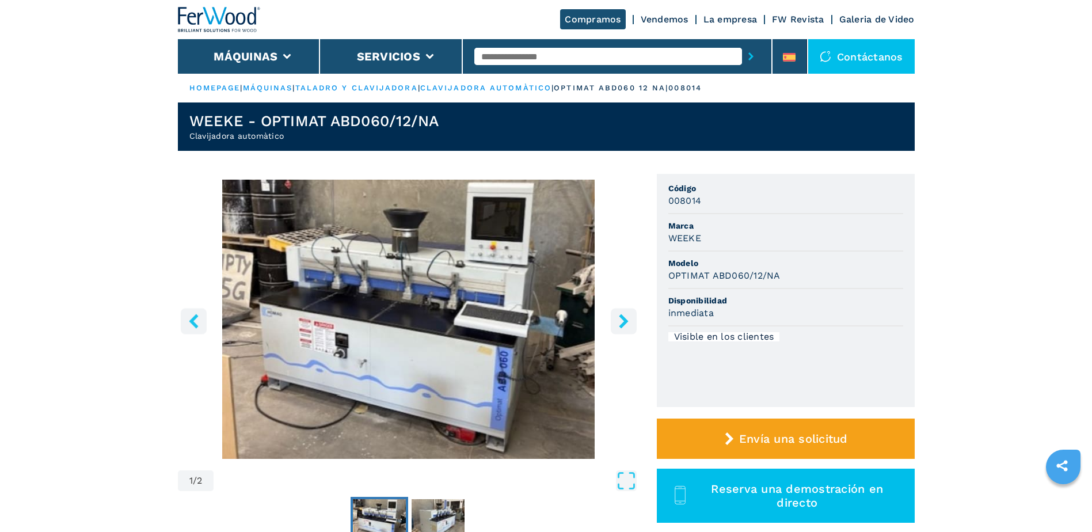
click at [619, 321] on icon "right-button" at bounding box center [624, 321] width 14 height 14
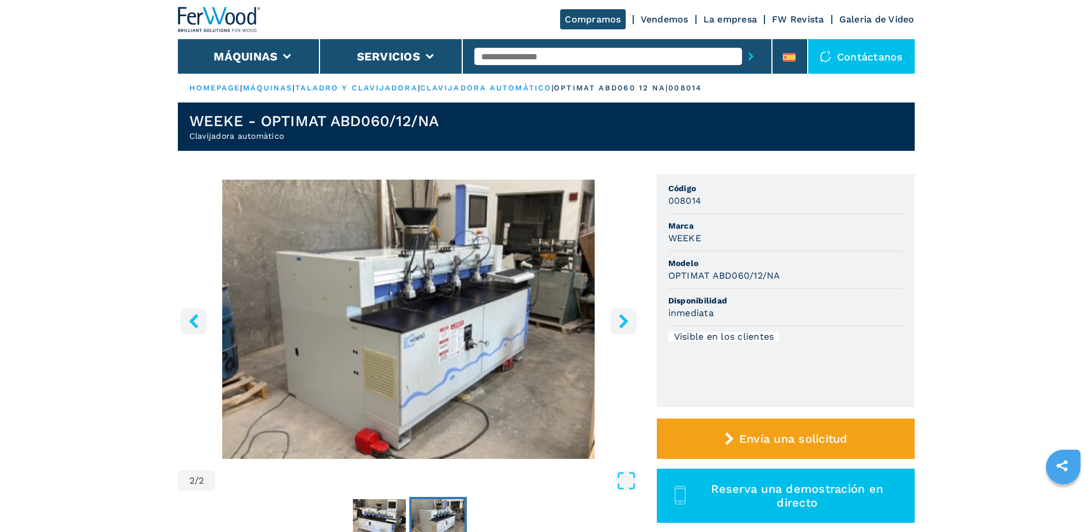
click at [619, 321] on icon "right-button" at bounding box center [624, 321] width 14 height 14
click at [621, 321] on icon "right-button" at bounding box center [624, 321] width 14 height 14
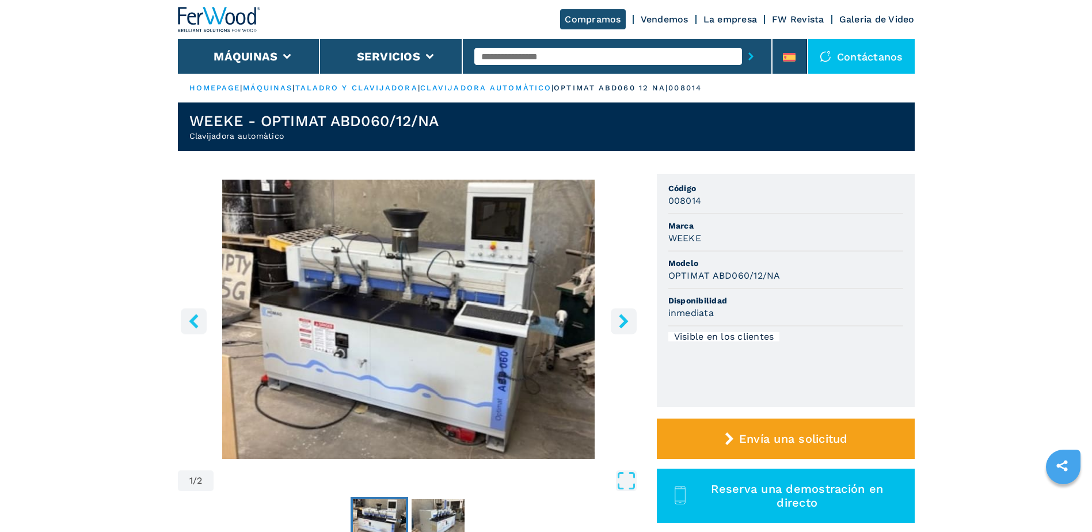
click at [621, 321] on icon "right-button" at bounding box center [624, 321] width 14 height 14
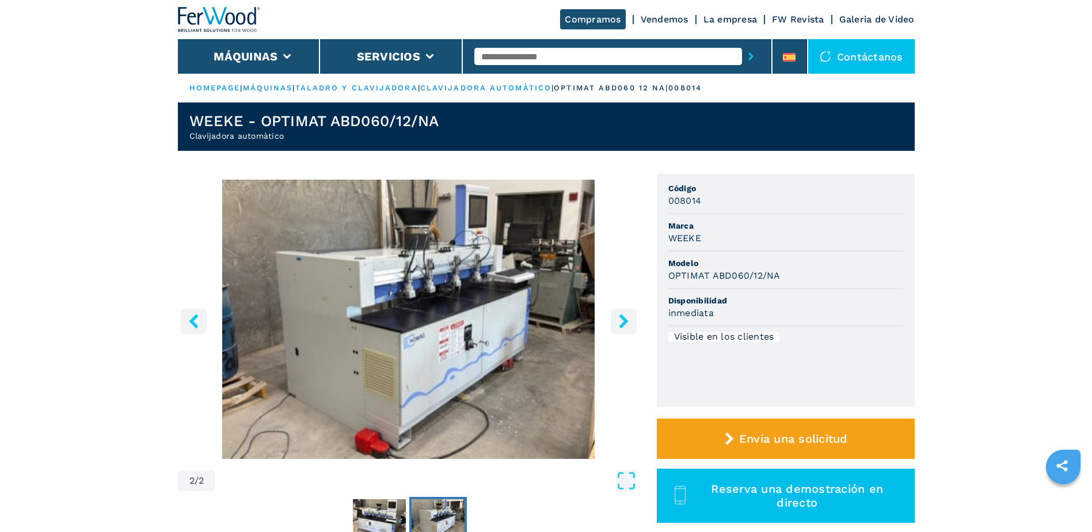
click at [621, 321] on icon "right-button" at bounding box center [624, 321] width 14 height 14
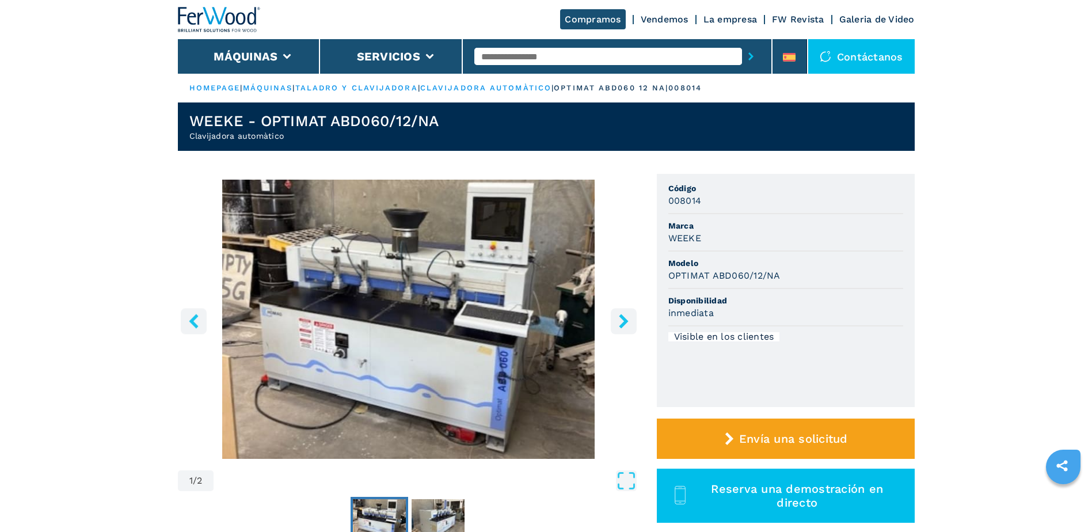
click at [621, 321] on icon "right-button" at bounding box center [624, 321] width 14 height 14
select select "**********"
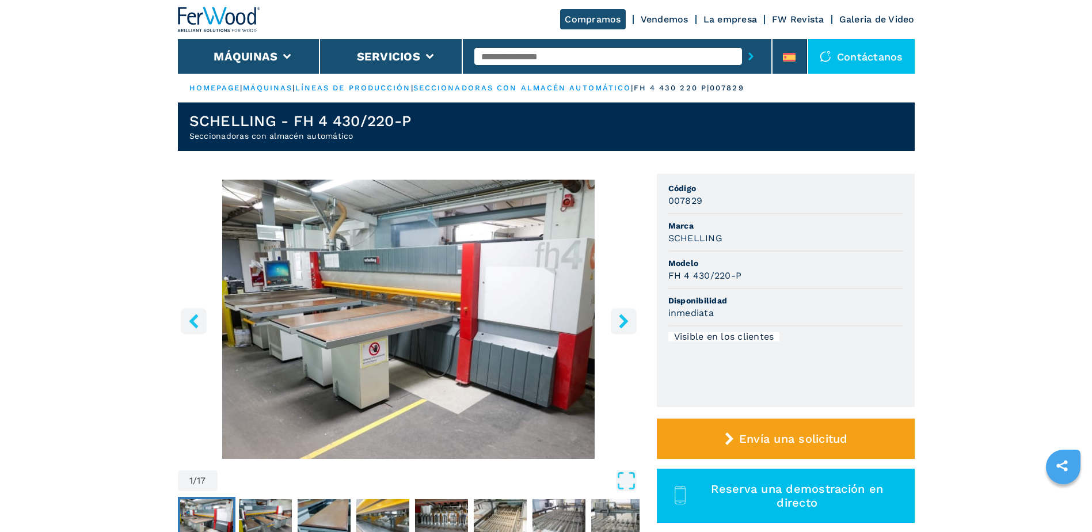
select select "**********"
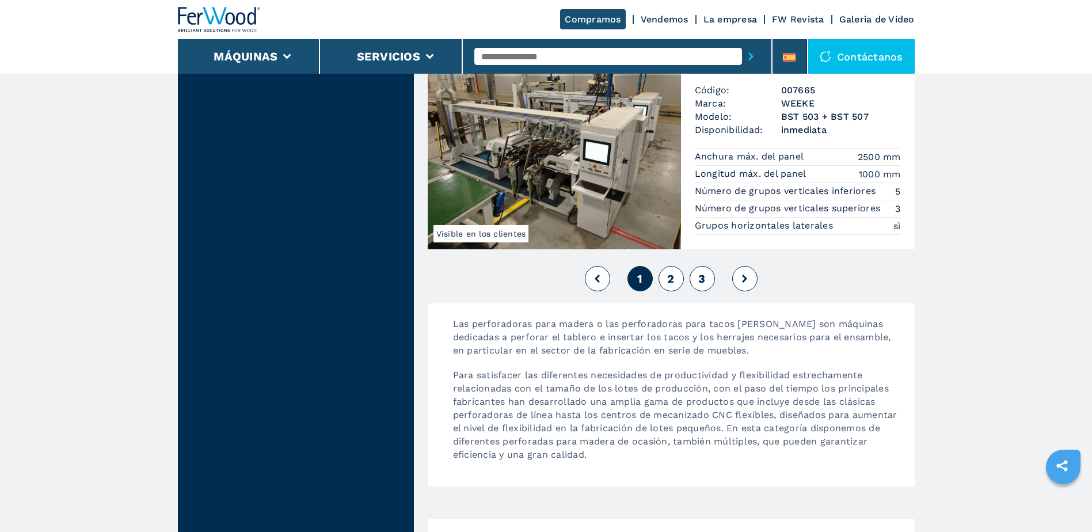
scroll to position [2592, 0]
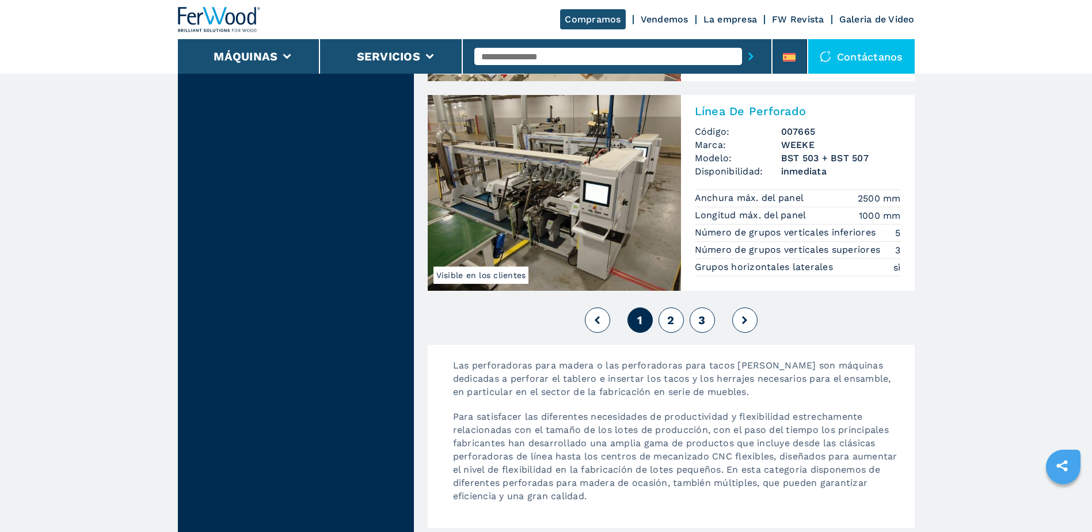
click at [746, 323] on icon at bounding box center [744, 320] width 5 height 8
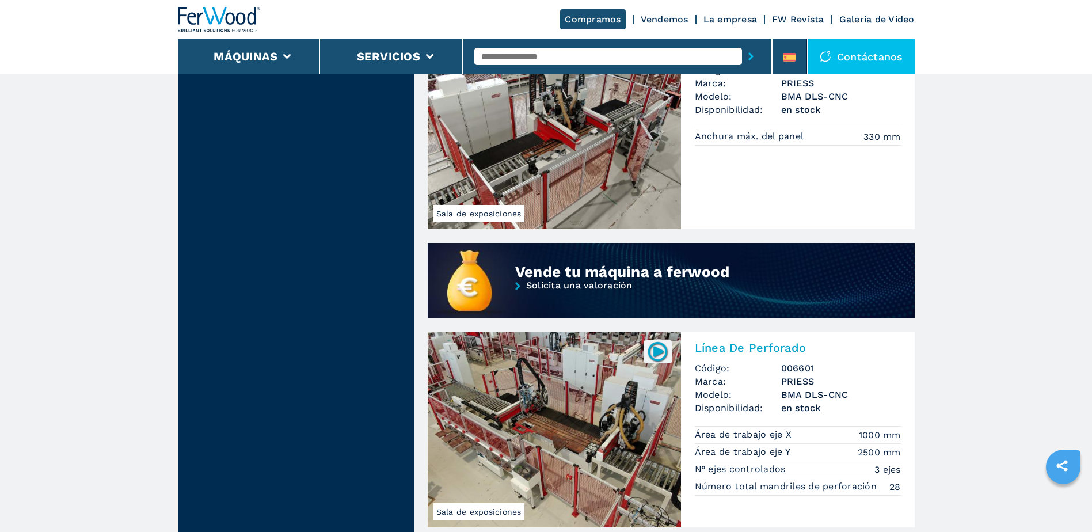
scroll to position [864, 0]
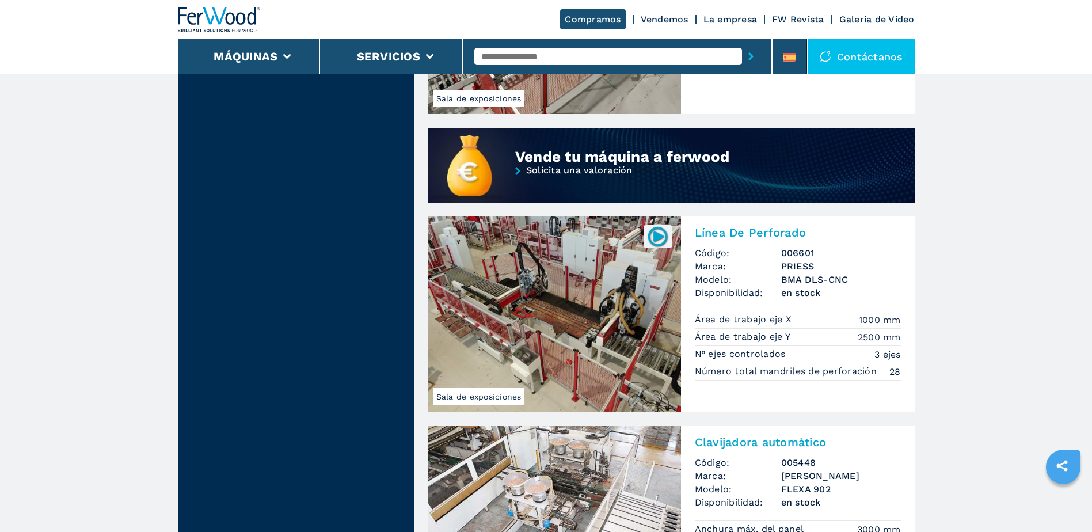
click at [594, 290] on img at bounding box center [554, 315] width 253 height 196
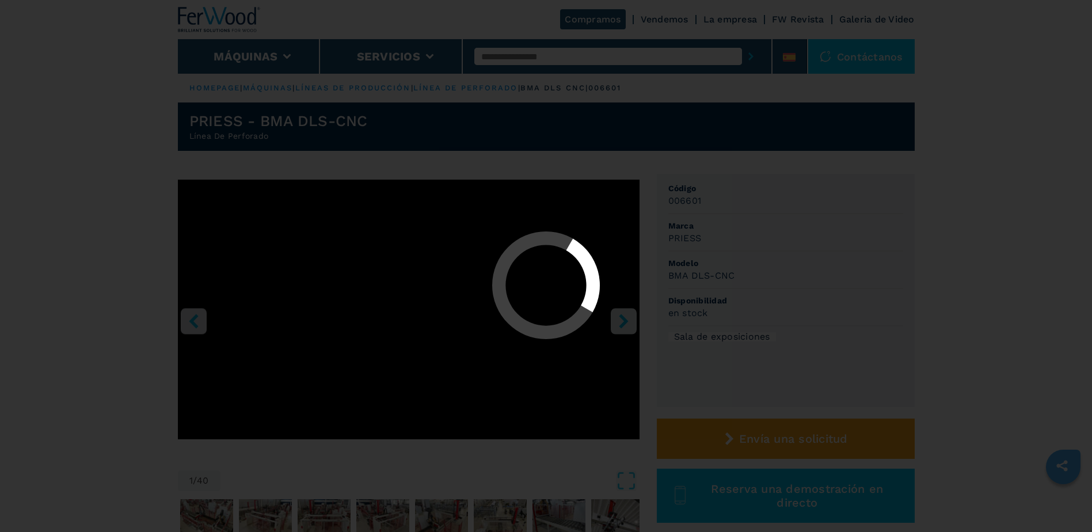
select select "**********"
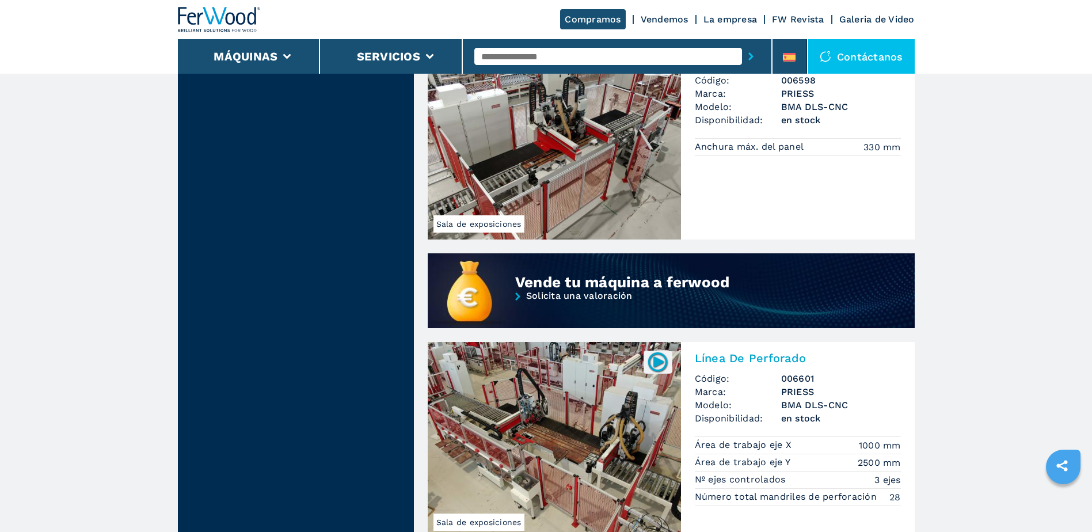
scroll to position [576, 0]
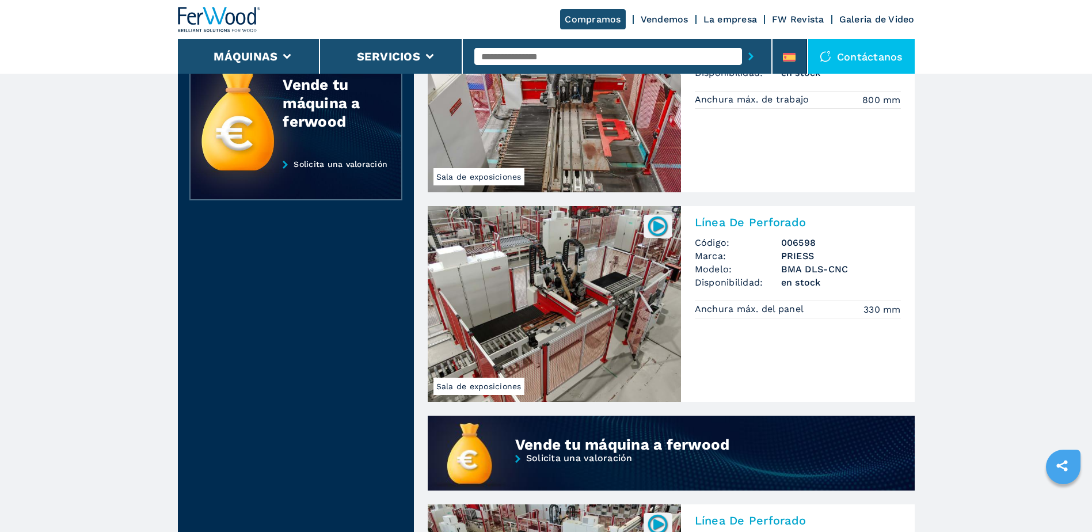
click at [657, 220] on img at bounding box center [658, 226] width 22 height 22
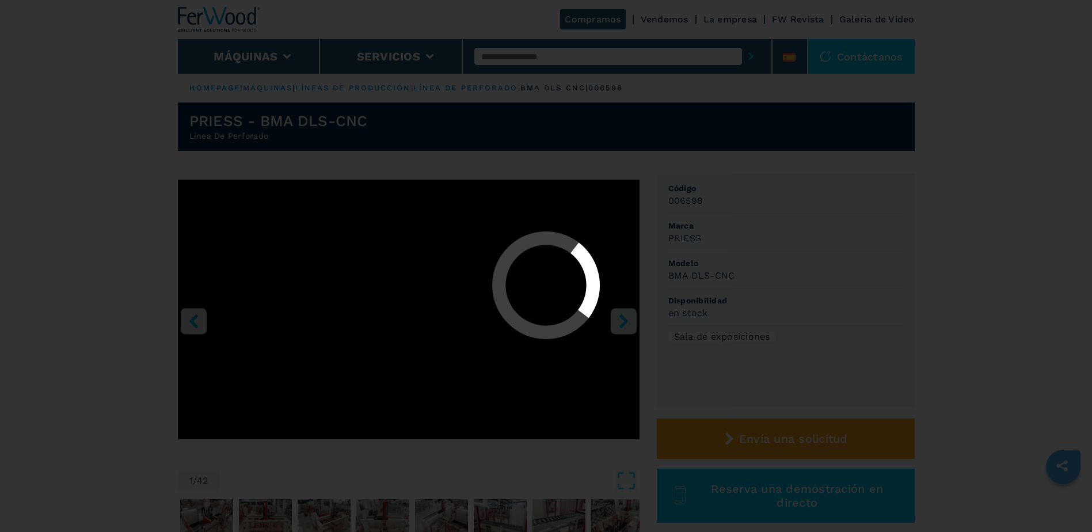
select select "**********"
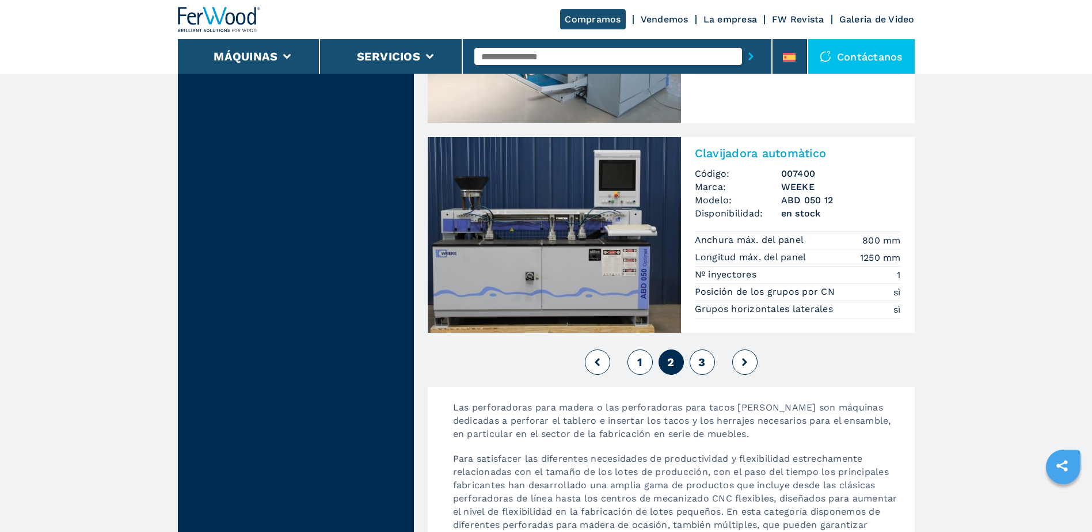
scroll to position [2592, 0]
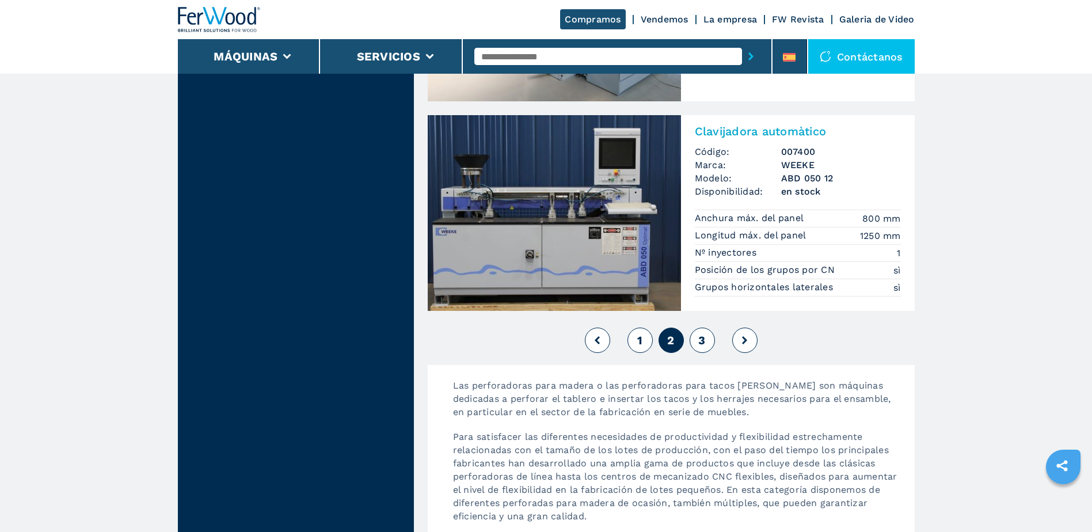
click at [751, 336] on button at bounding box center [745, 340] width 25 height 25
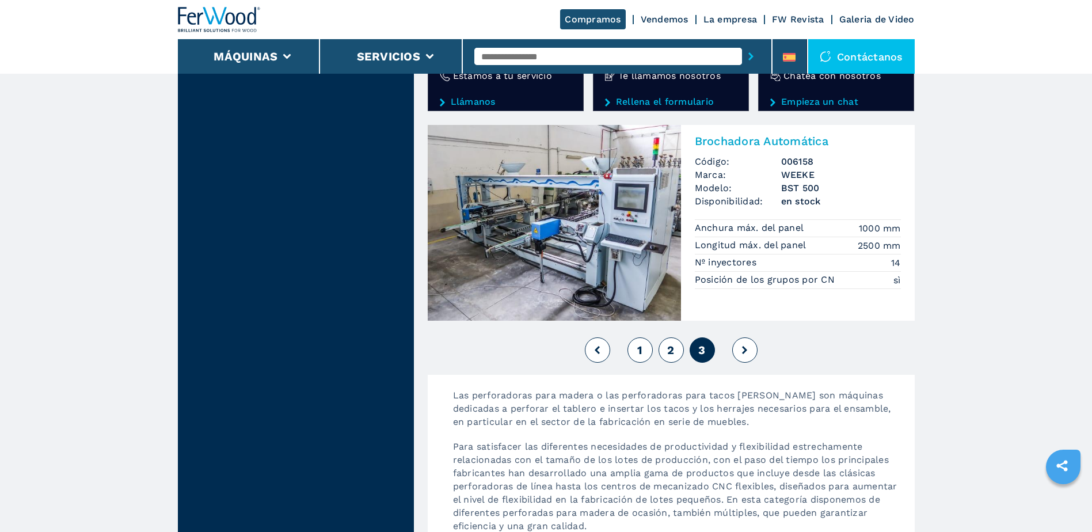
scroll to position [1900, 0]
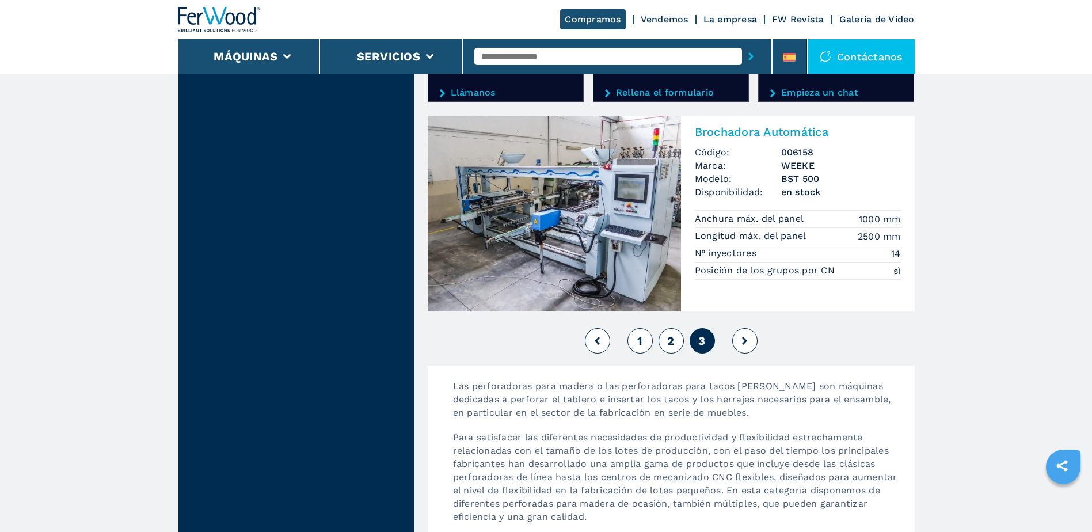
click at [741, 341] on button at bounding box center [745, 340] width 25 height 25
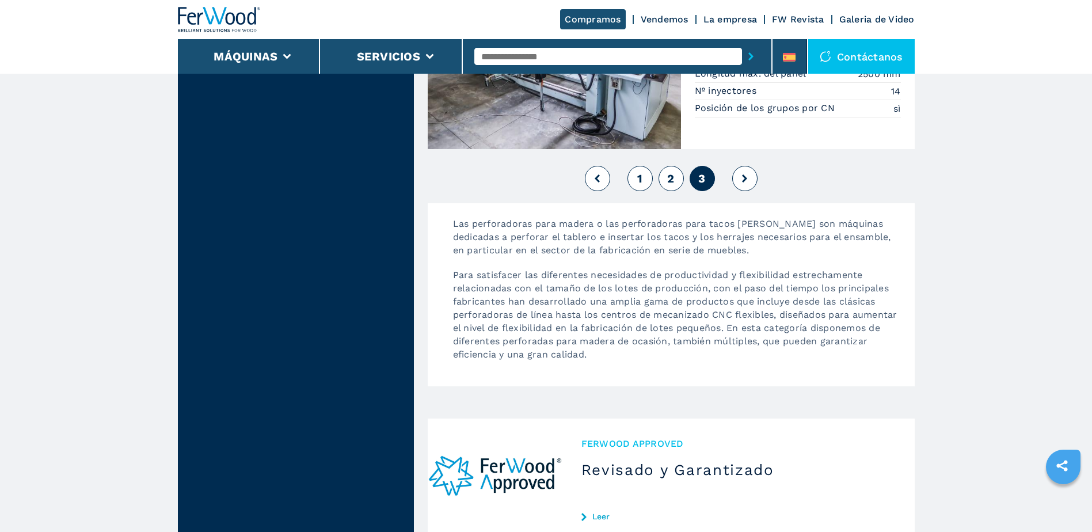
scroll to position [1958, 0]
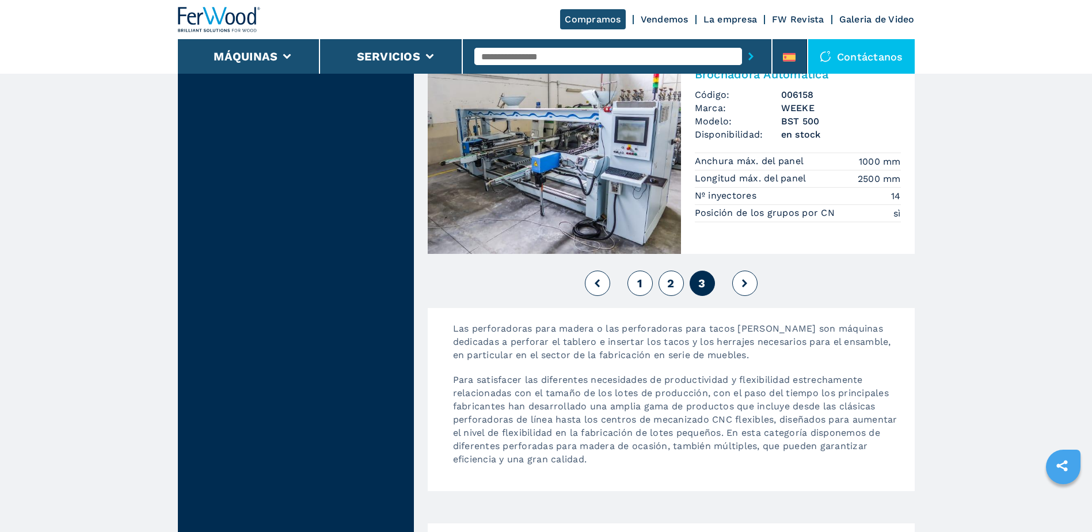
click at [601, 284] on button at bounding box center [597, 283] width 25 height 25
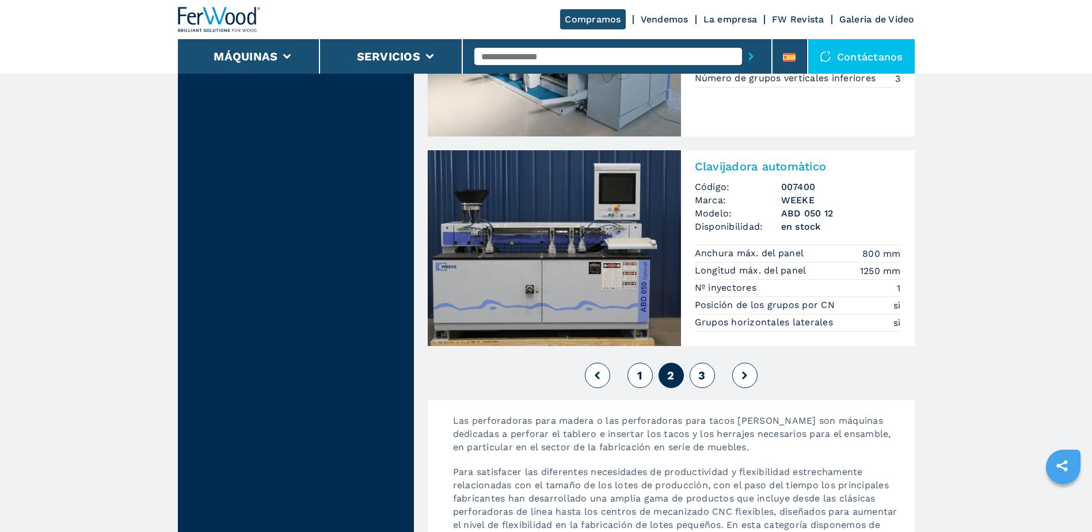
scroll to position [2619, 0]
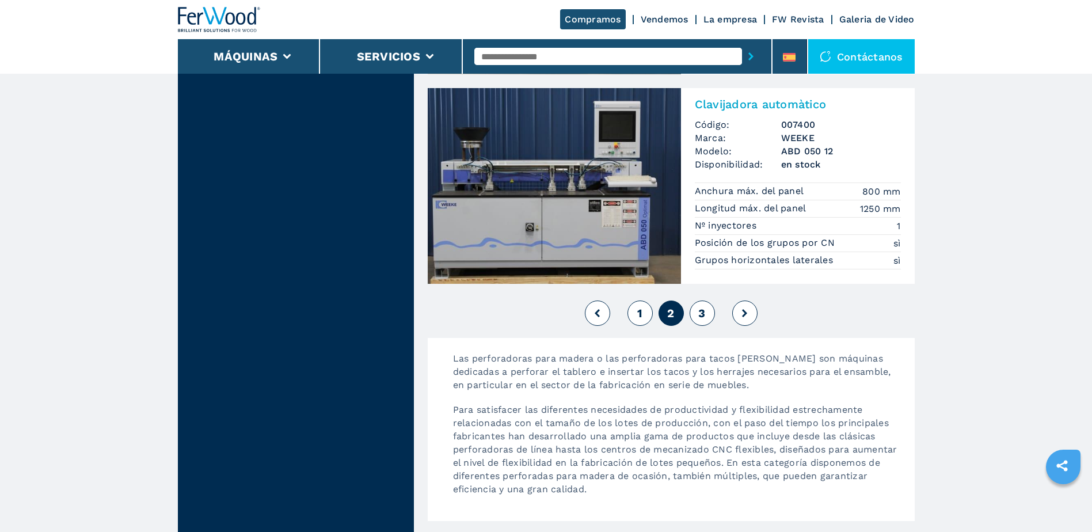
click at [641, 320] on span "1" at bounding box center [640, 313] width 5 height 14
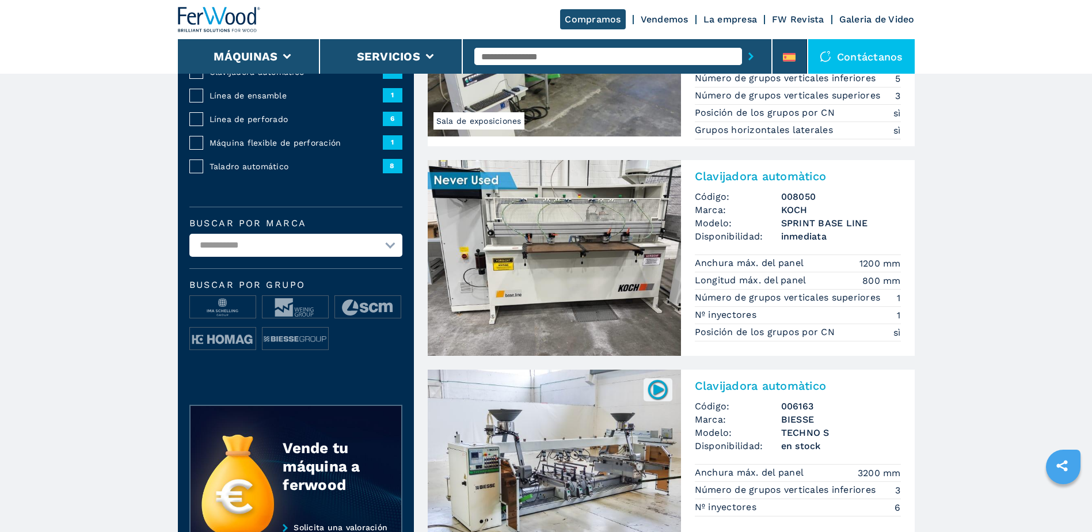
scroll to position [230, 0]
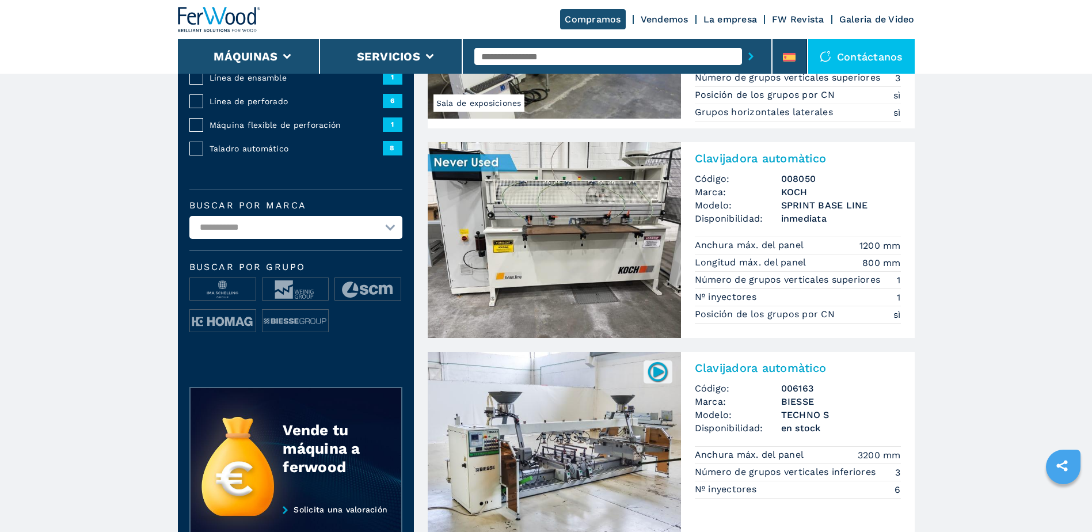
click at [625, 256] on img at bounding box center [554, 240] width 253 height 196
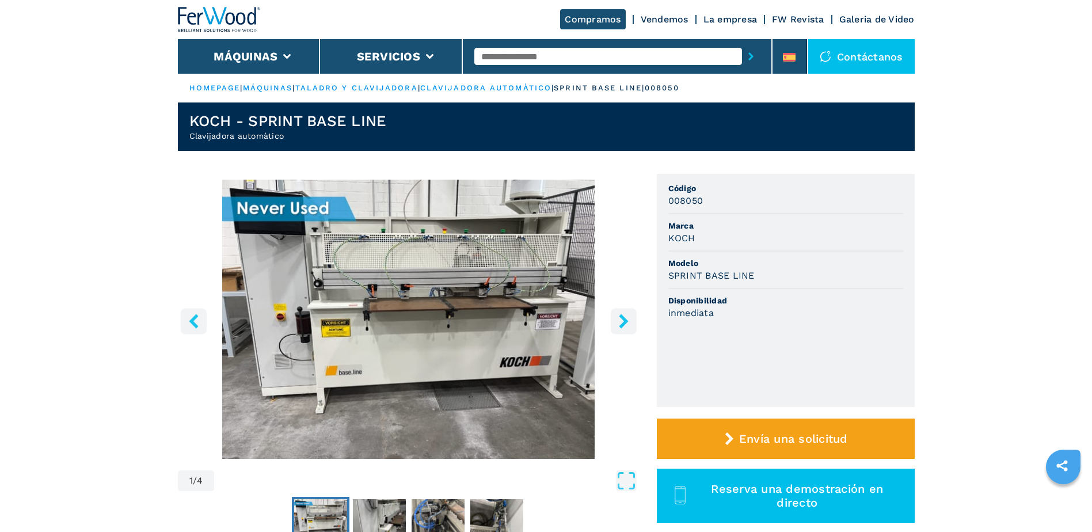
click at [625, 322] on icon "right-button" at bounding box center [623, 321] width 9 height 14
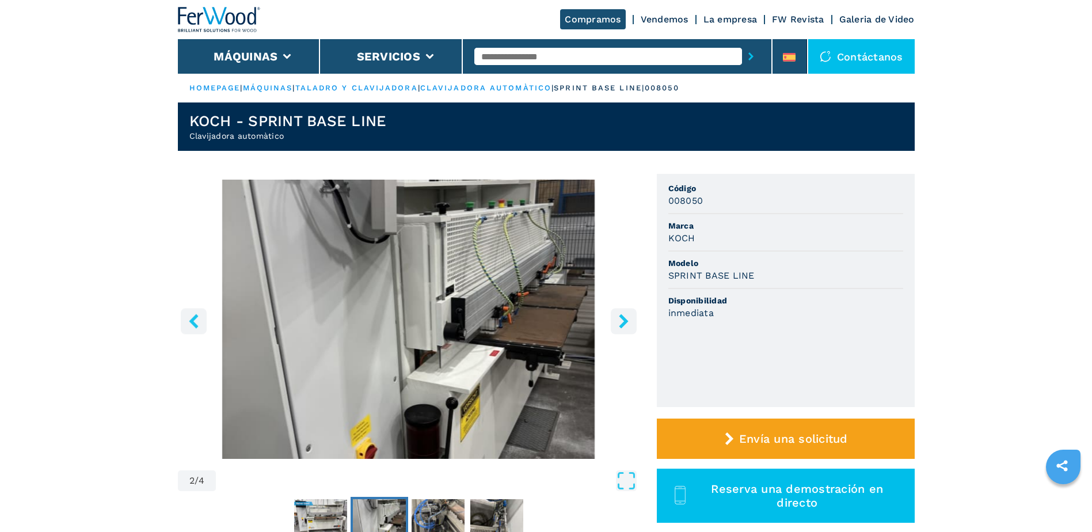
click at [625, 322] on icon "right-button" at bounding box center [623, 321] width 9 height 14
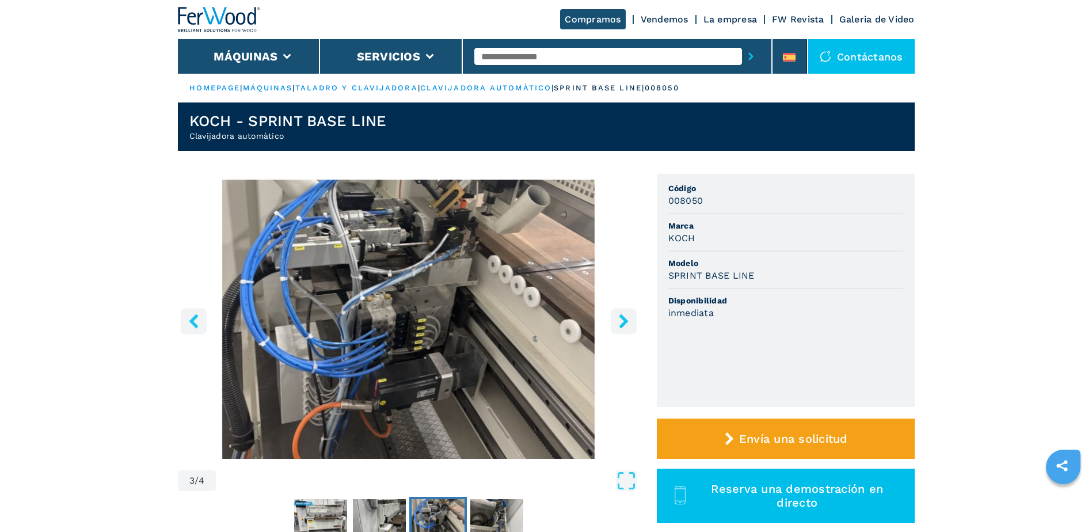
click at [625, 322] on icon "right-button" at bounding box center [623, 321] width 9 height 14
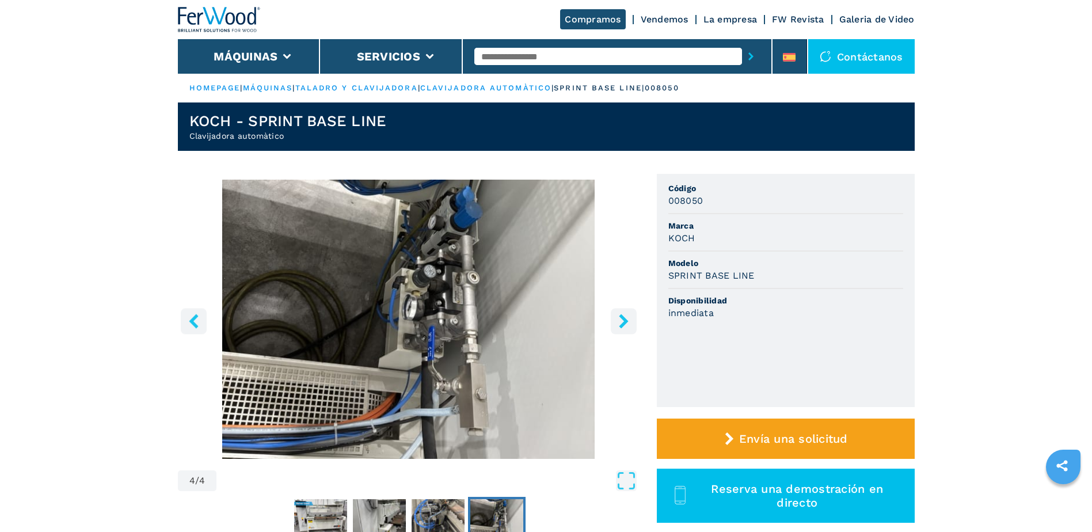
click at [625, 322] on icon "right-button" at bounding box center [623, 321] width 9 height 14
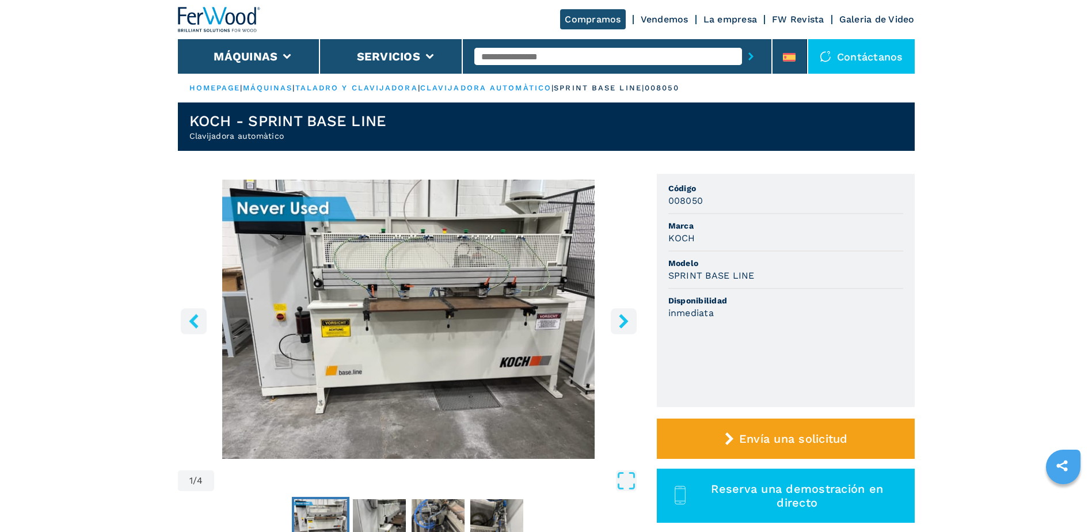
click at [625, 322] on icon "right-button" at bounding box center [623, 321] width 9 height 14
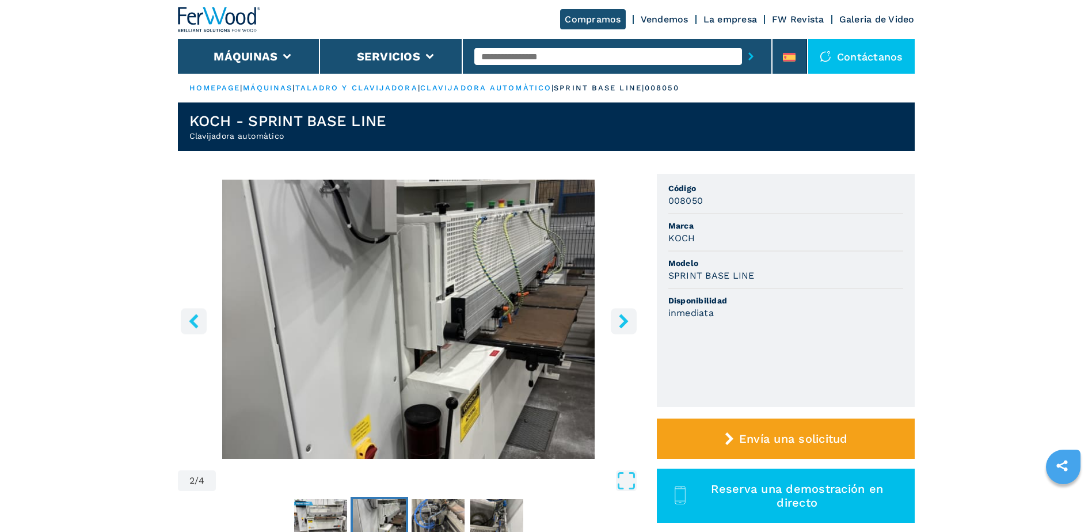
click at [625, 322] on icon "right-button" at bounding box center [623, 321] width 9 height 14
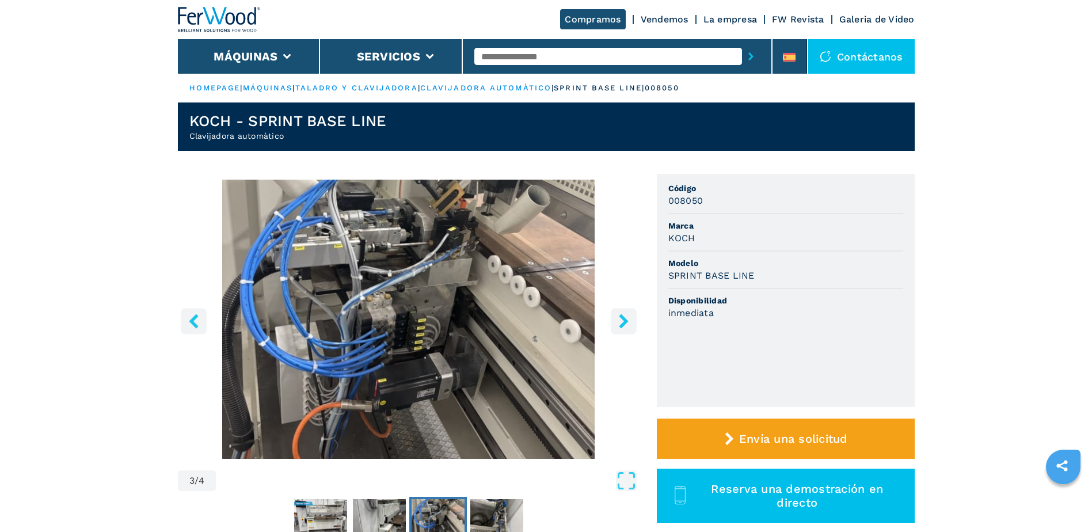
click at [625, 321] on icon "right-button" at bounding box center [623, 321] width 9 height 14
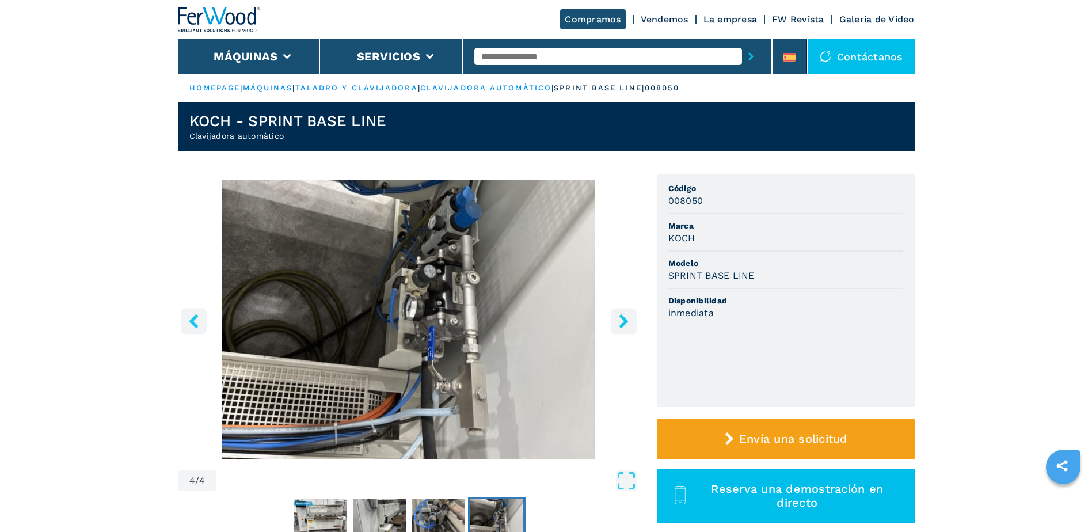
click at [625, 321] on icon "right-button" at bounding box center [623, 321] width 9 height 14
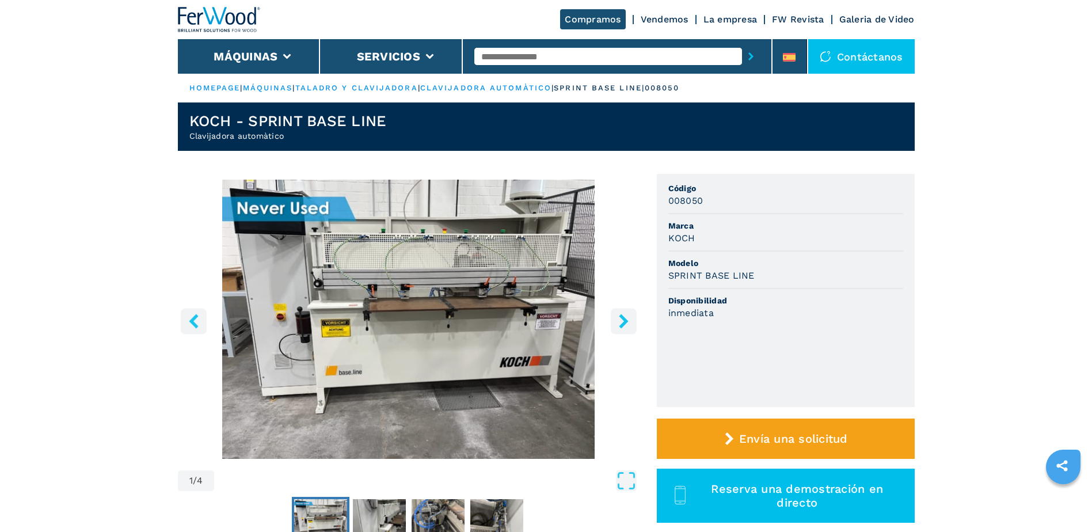
click at [625, 321] on icon "right-button" at bounding box center [623, 321] width 9 height 14
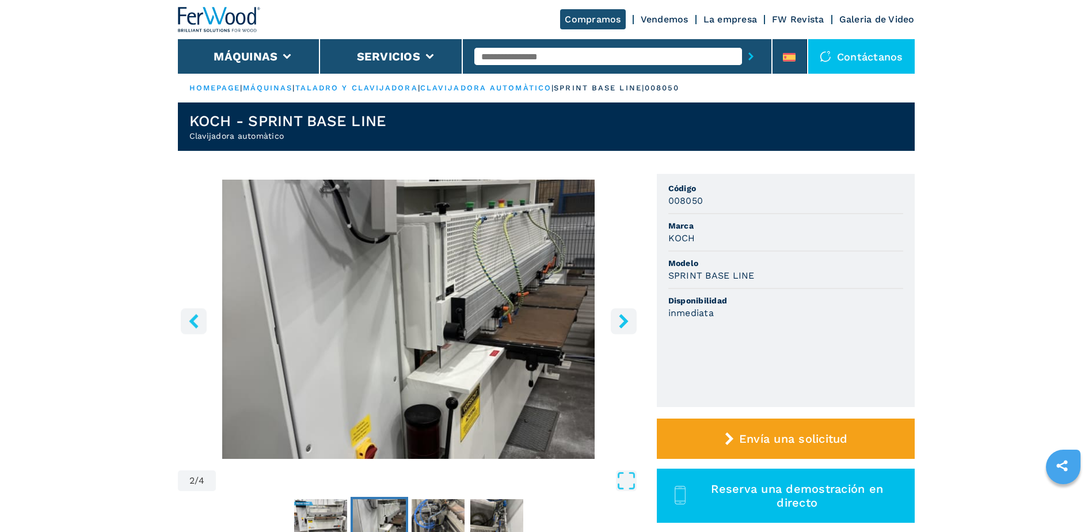
click at [624, 321] on icon "right-button" at bounding box center [623, 321] width 9 height 14
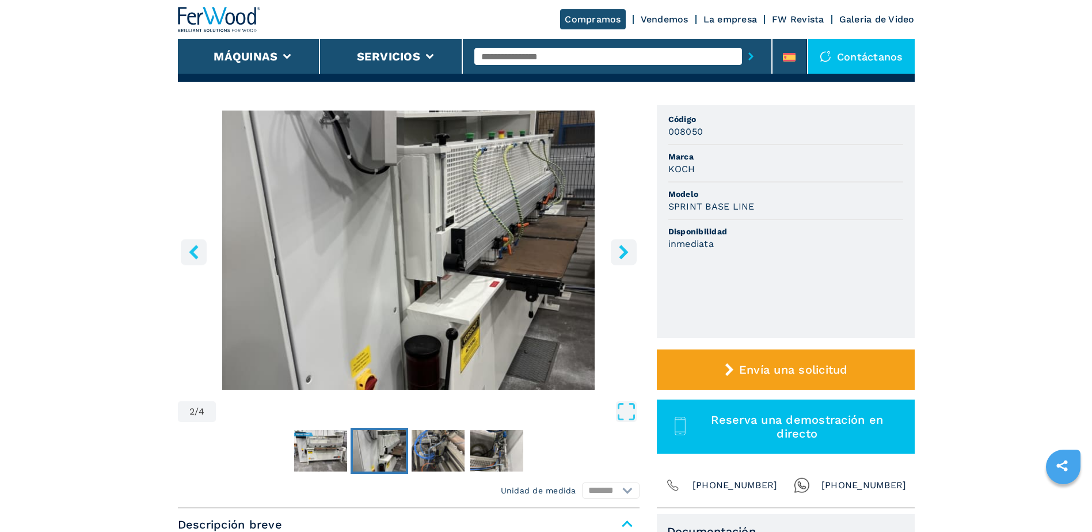
scroll to position [346, 0]
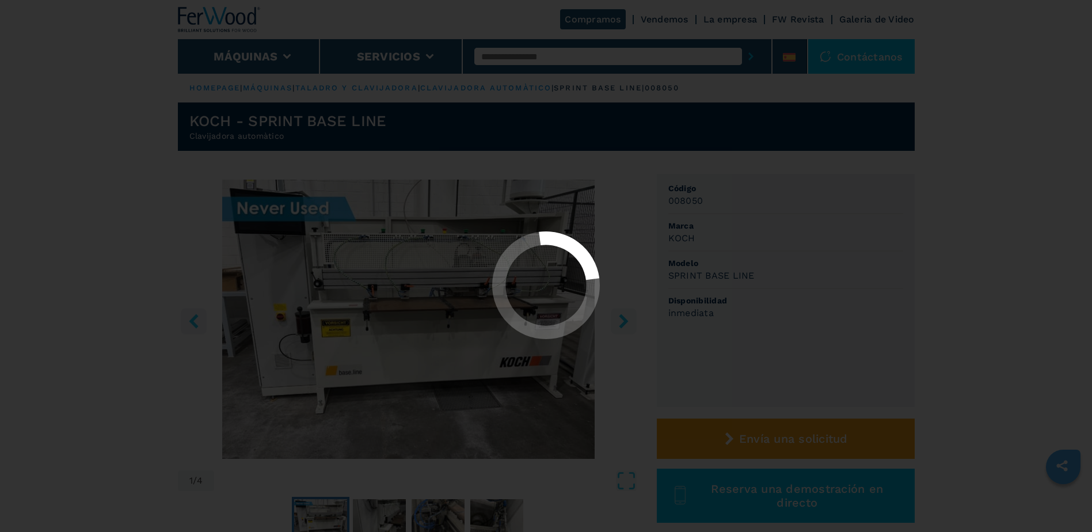
select select "**********"
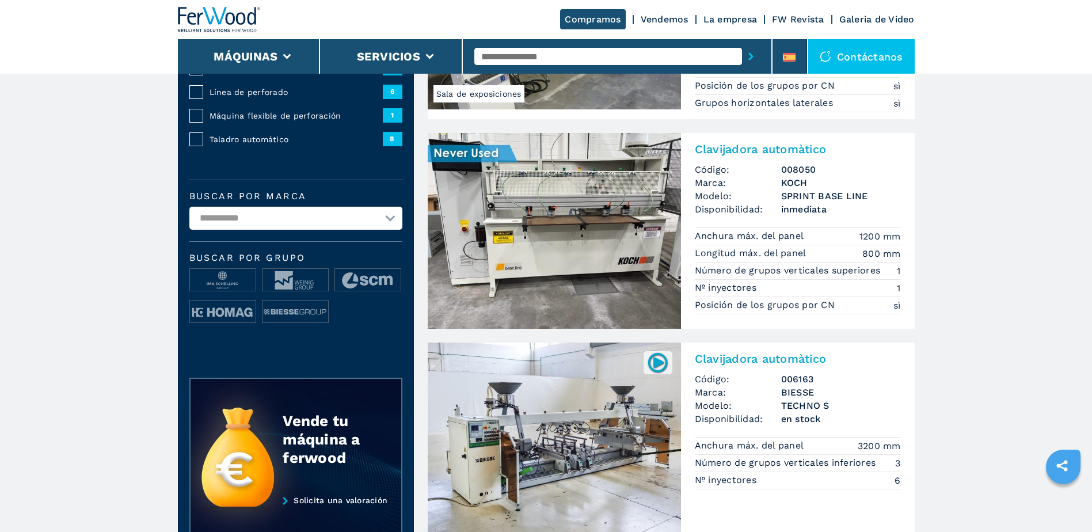
scroll to position [173, 0]
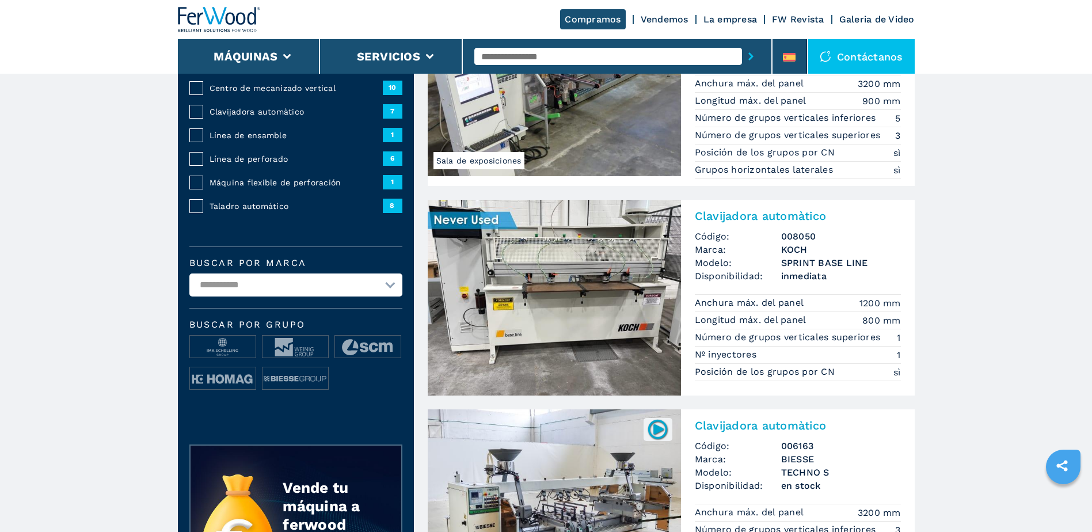
click at [565, 284] on img at bounding box center [554, 298] width 253 height 196
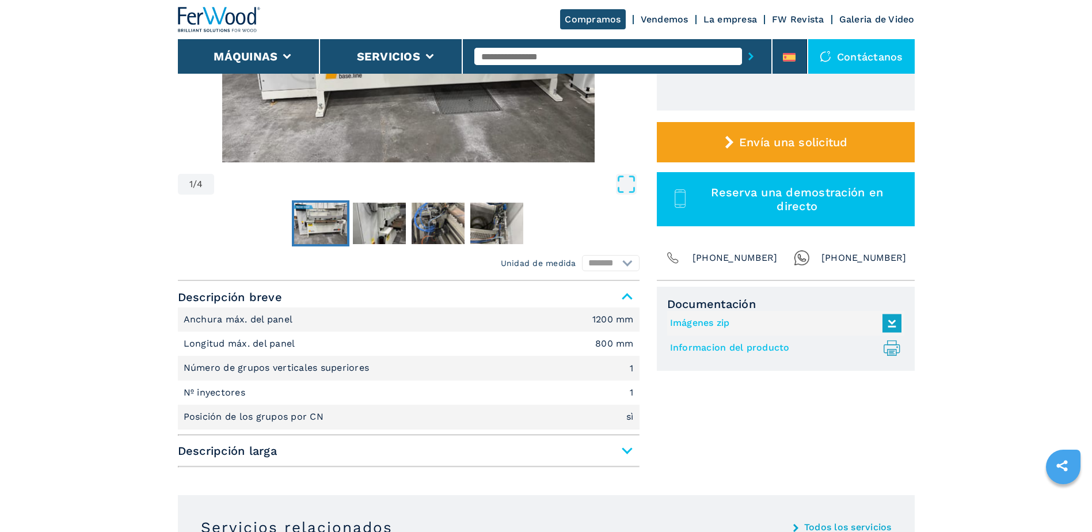
scroll to position [346, 0]
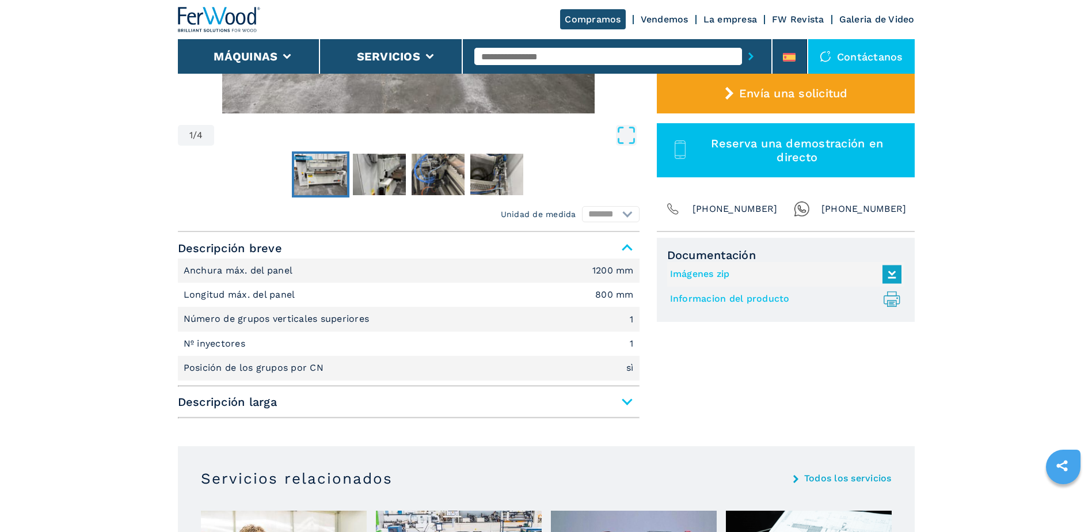
click at [627, 404] on span "Descripción larga" at bounding box center [409, 402] width 462 height 21
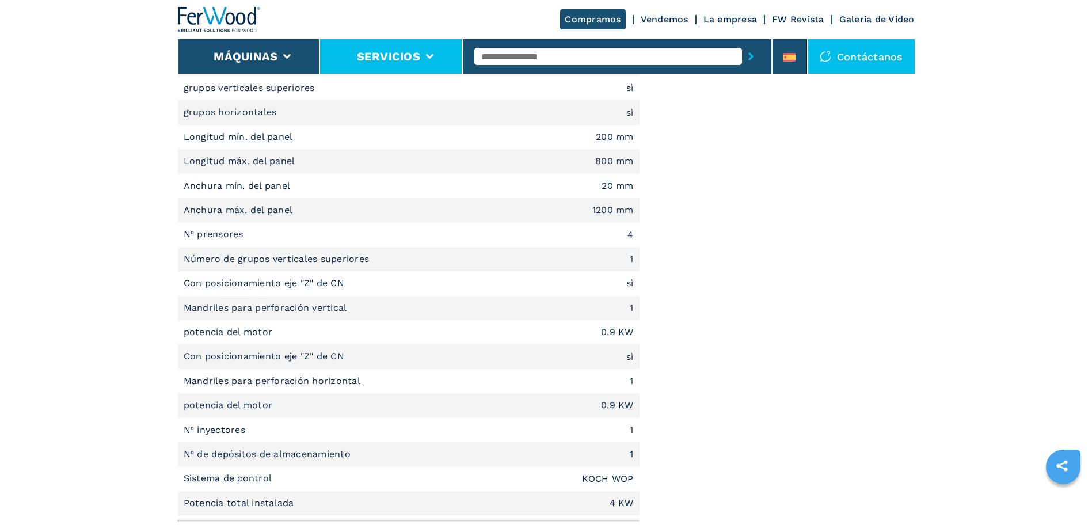
scroll to position [633, 0]
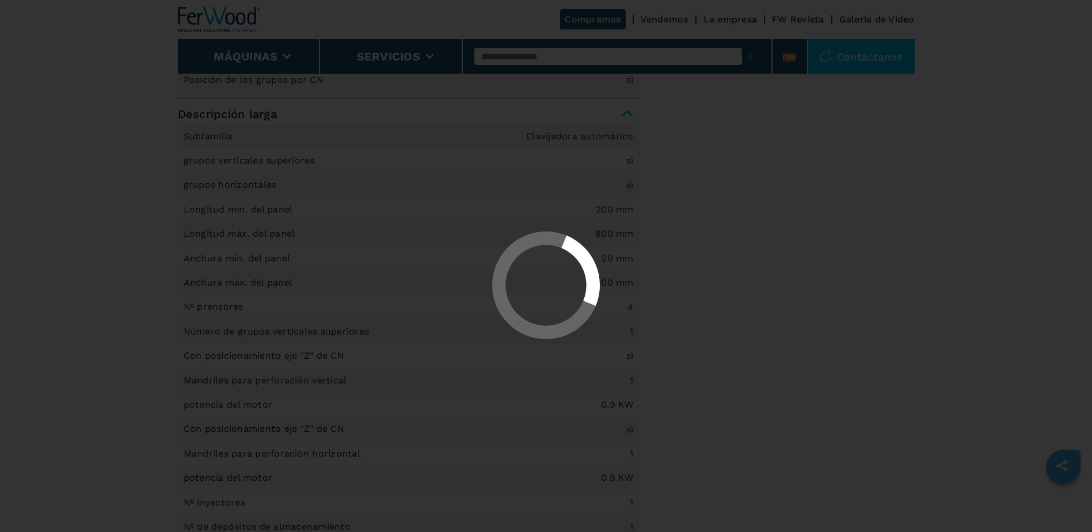
select select "**********"
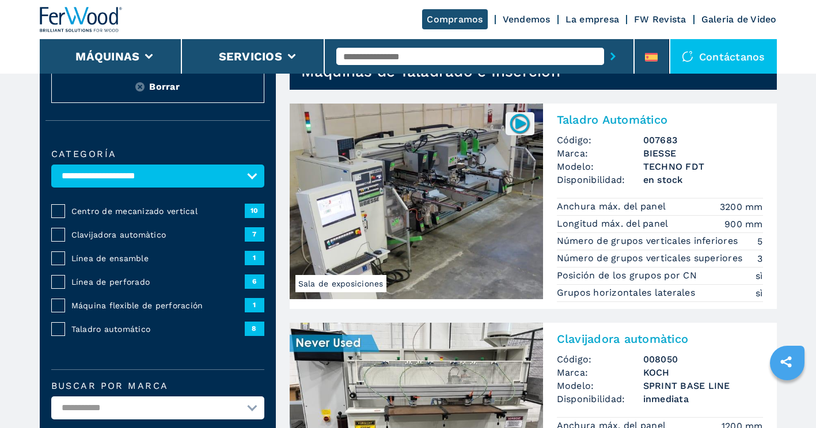
scroll to position [115, 0]
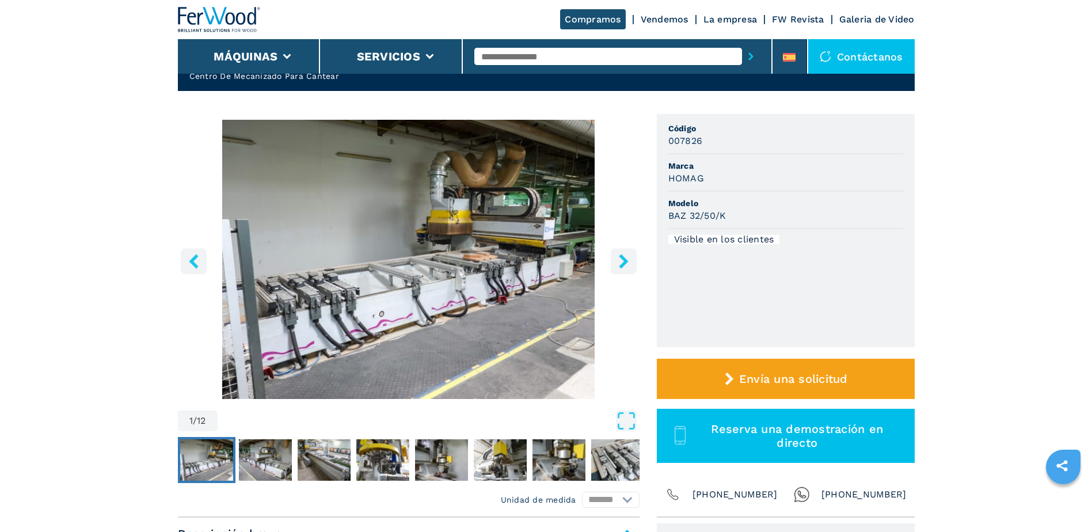
scroll to position [58, 0]
